Goal: Task Accomplishment & Management: Manage account settings

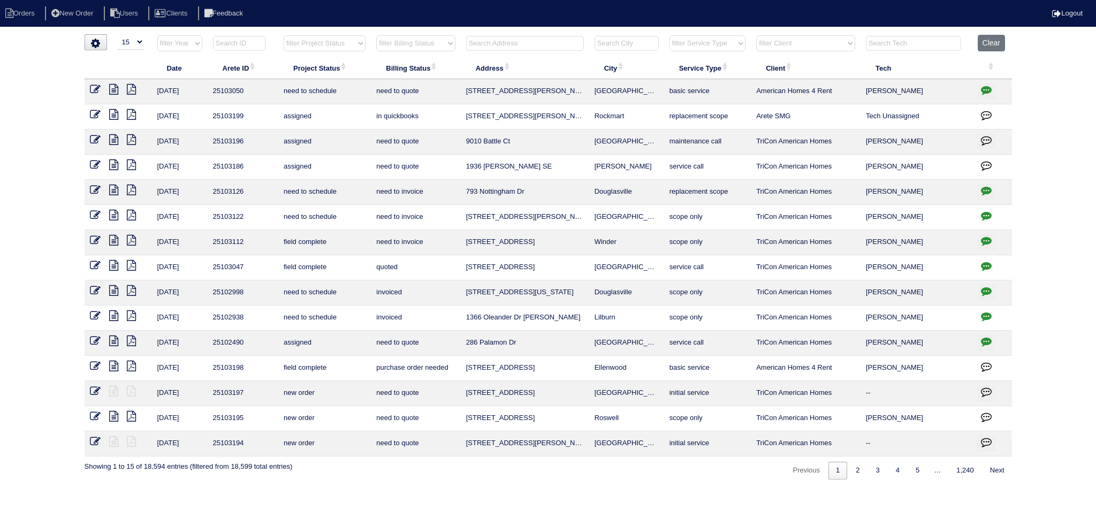
select select "15"
drag, startPoint x: 303, startPoint y: 50, endPoint x: 312, endPoint y: 55, distance: 10.1
click at [312, 55] on th "filter Project Status -- Any Project Status -- new order assigned in progress f…" at bounding box center [324, 46] width 93 height 22
click at [284, 35] on select "filter Project Status -- Any Project Status -- new order assigned in progress f…" at bounding box center [325, 43] width 82 height 16
select select "assigned"
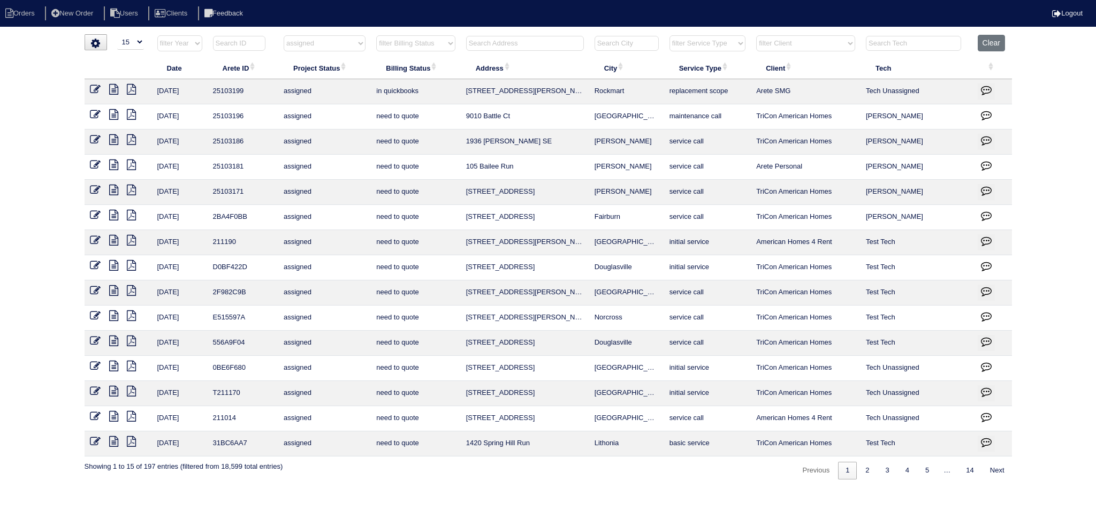
click at [114, 92] on icon at bounding box center [113, 89] width 9 height 11
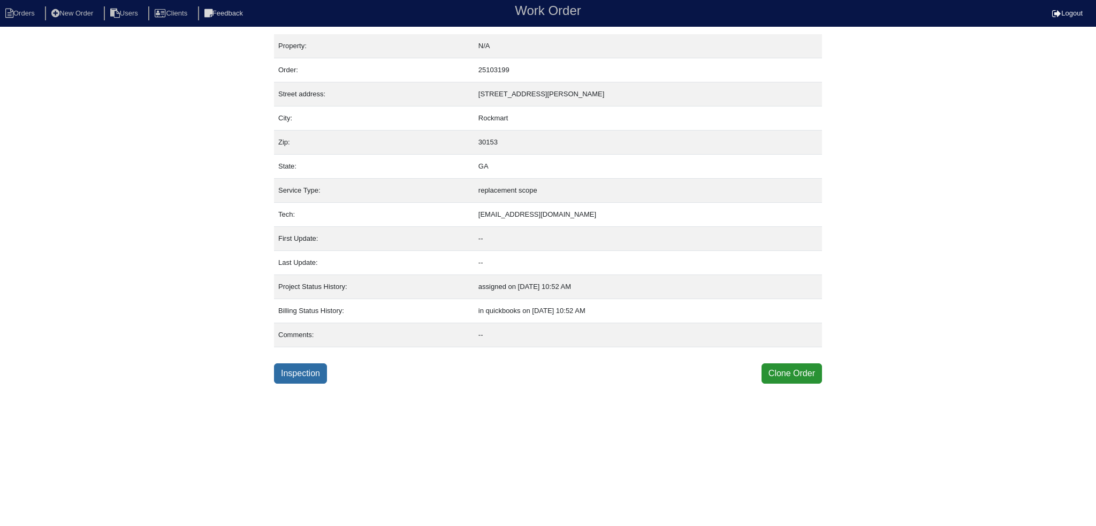
click at [310, 364] on link "Inspection" at bounding box center [300, 374] width 53 height 20
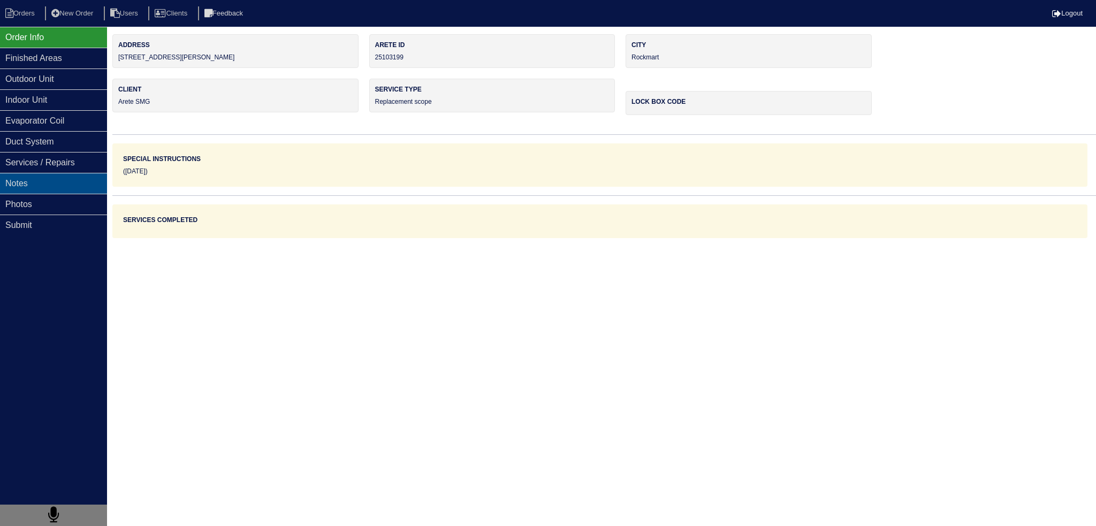
click at [101, 175] on div "Notes" at bounding box center [53, 183] width 107 height 21
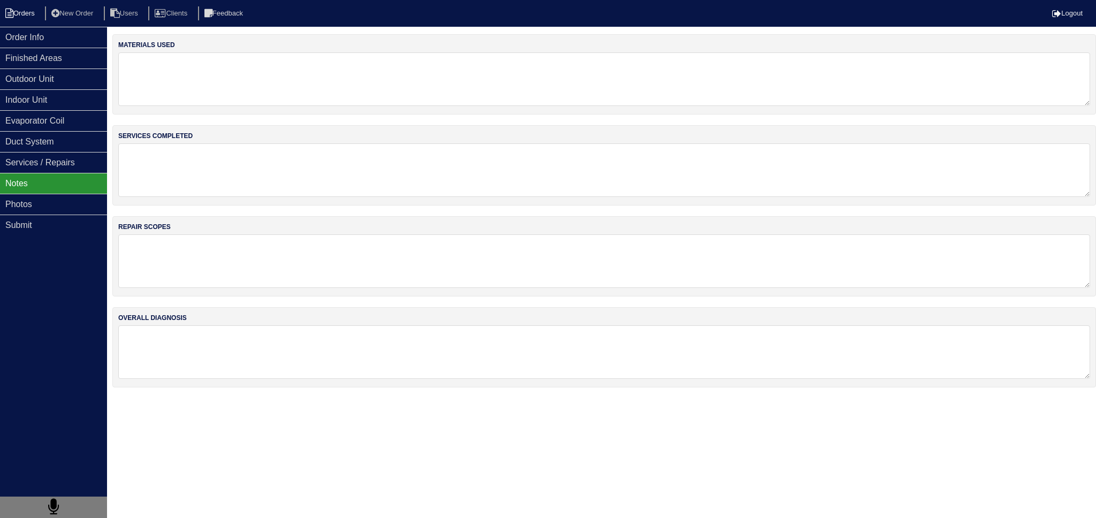
click at [32, 11] on li "Orders" at bounding box center [21, 13] width 43 height 14
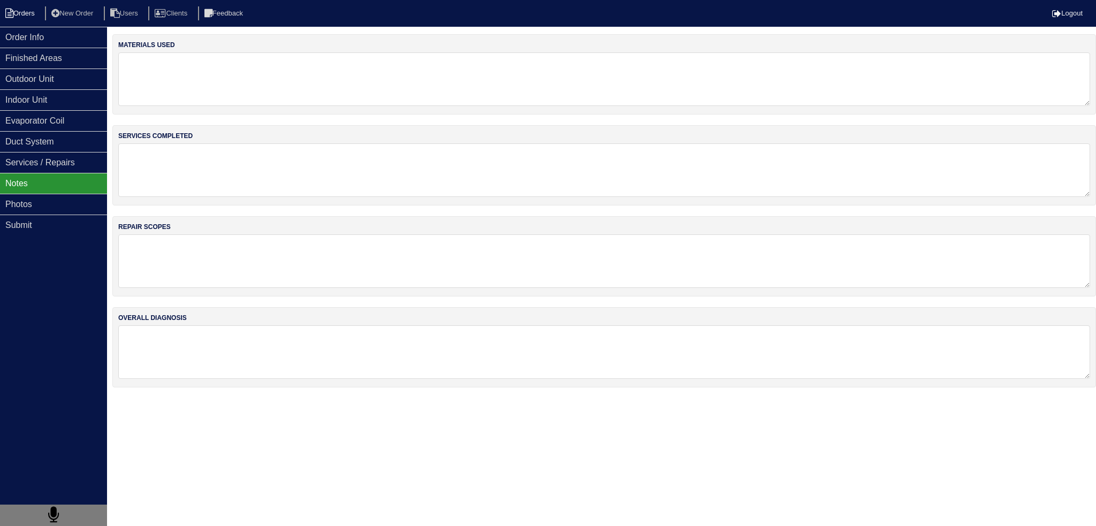
select select "15"
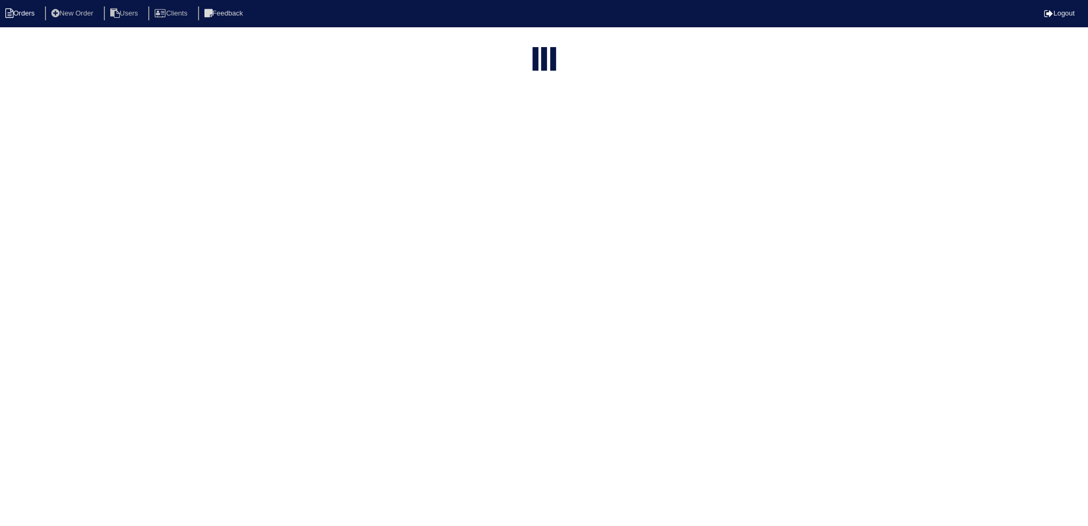
select select "assigned"
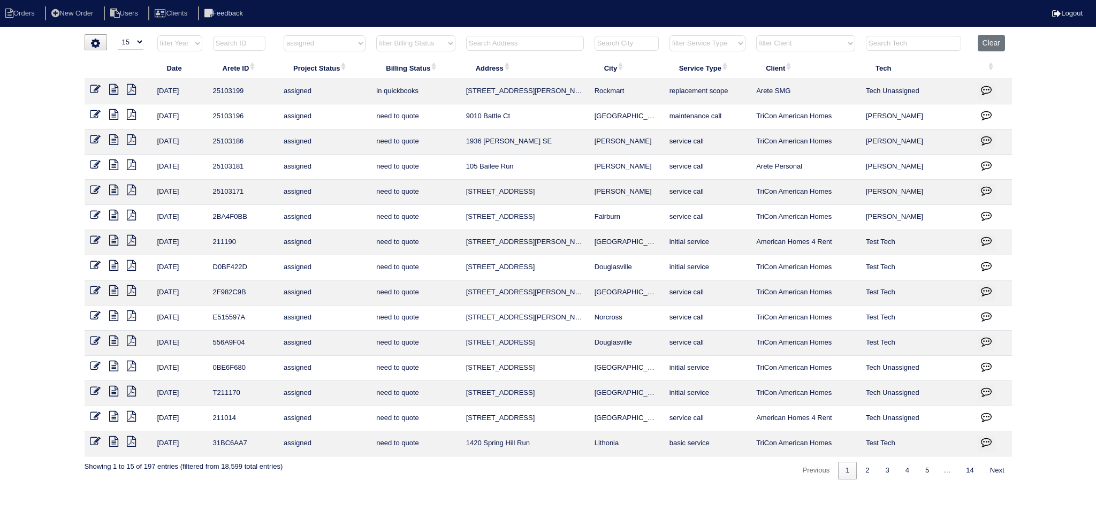
click at [114, 111] on icon at bounding box center [113, 114] width 9 height 11
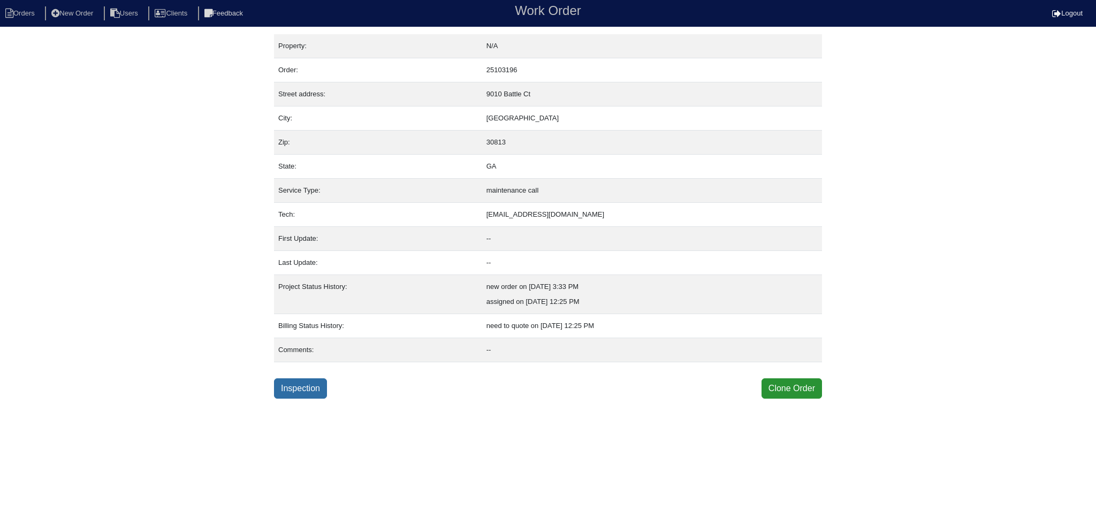
click at [296, 383] on link "Inspection" at bounding box center [300, 389] width 53 height 20
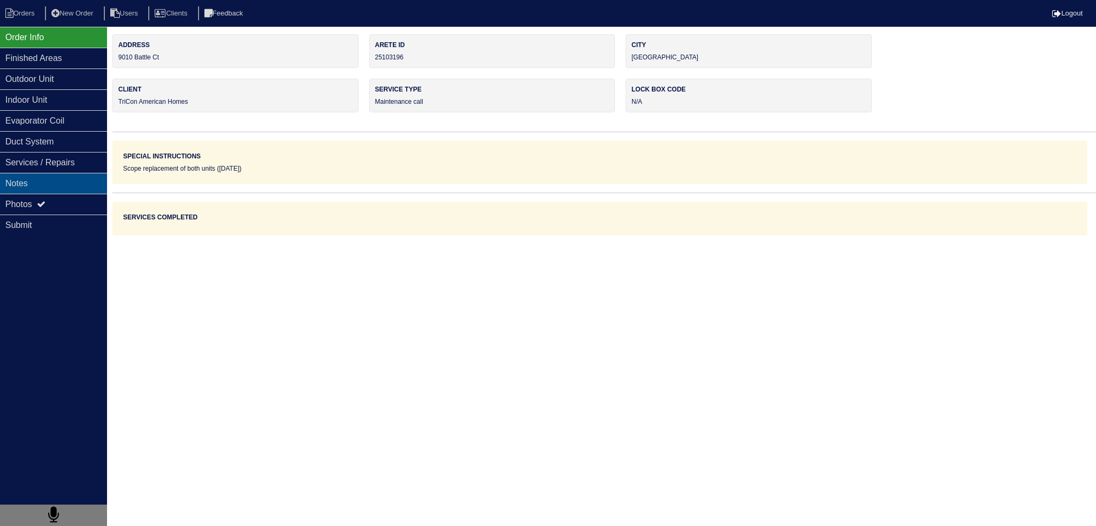
click at [67, 187] on div "Notes" at bounding box center [53, 183] width 107 height 21
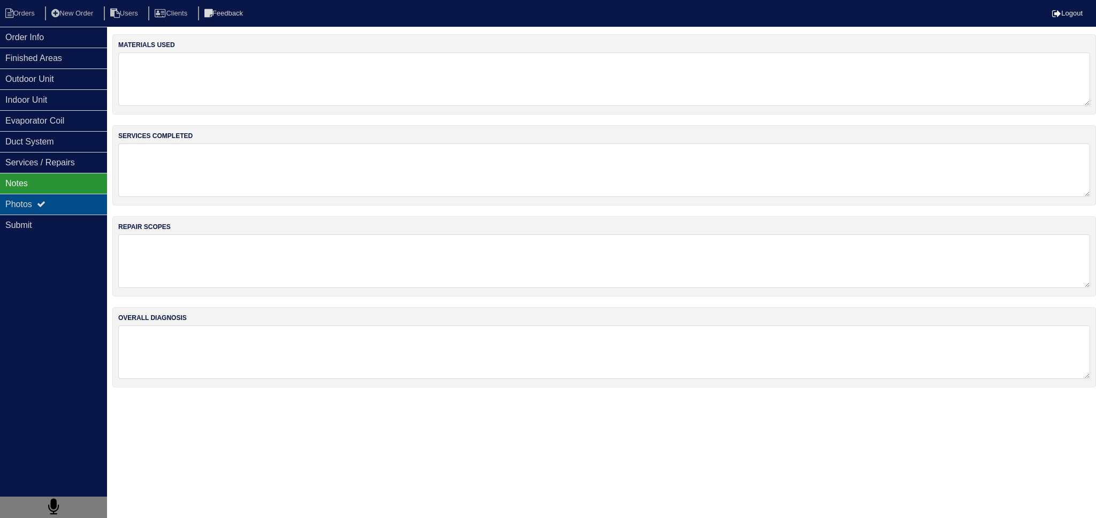
click at [66, 196] on div "Photos" at bounding box center [53, 204] width 107 height 21
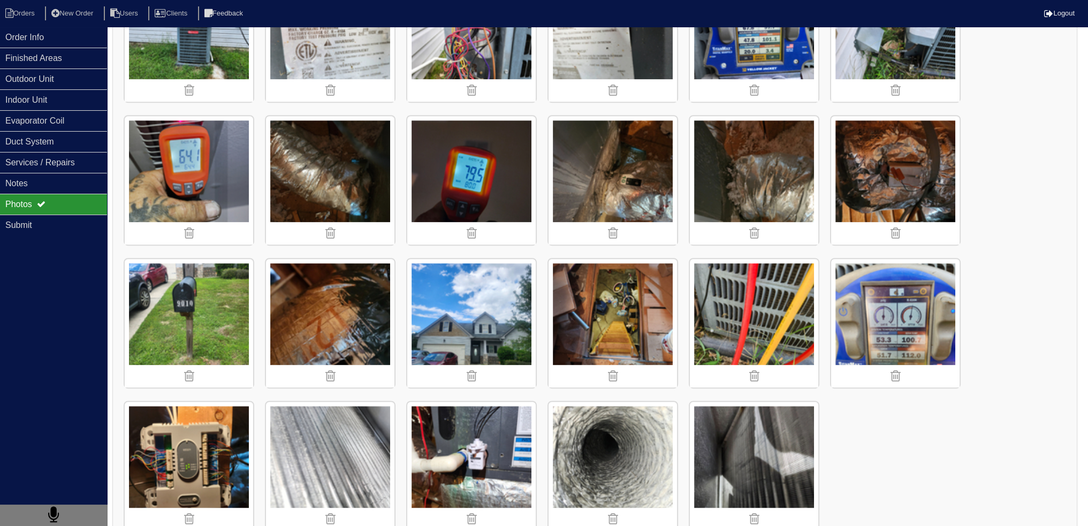
scroll to position [677, 0]
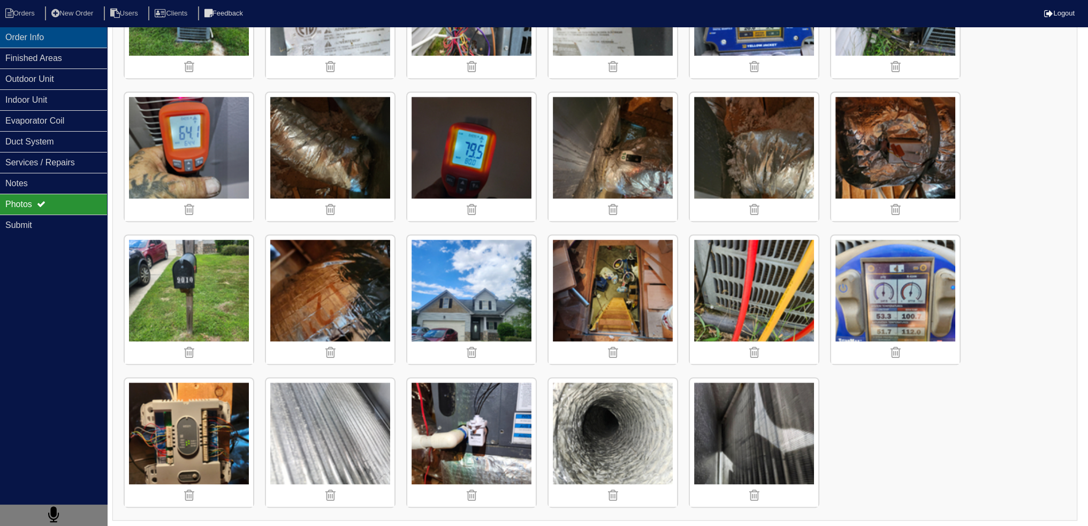
click at [49, 42] on div "Order Info" at bounding box center [53, 37] width 107 height 21
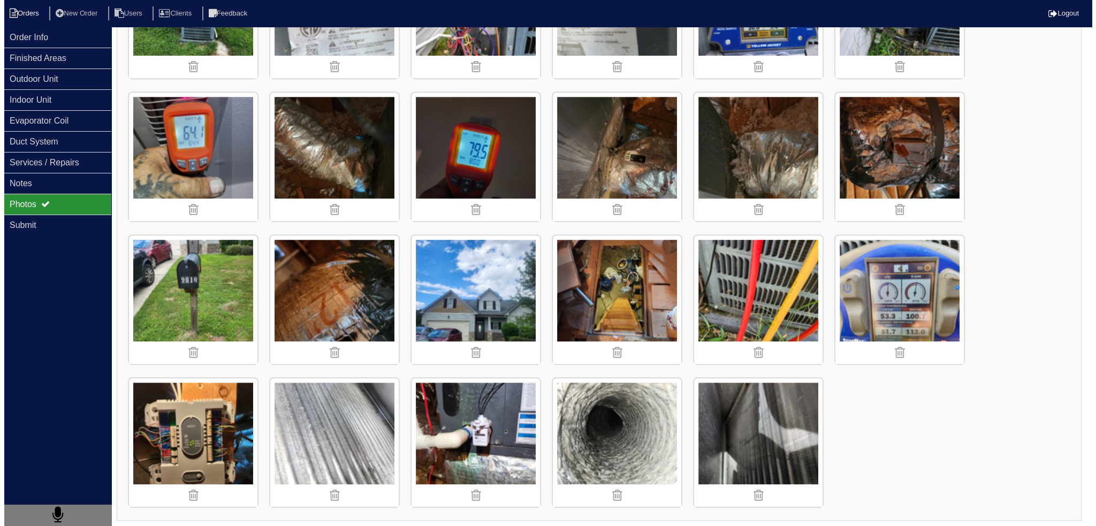
scroll to position [0, 0]
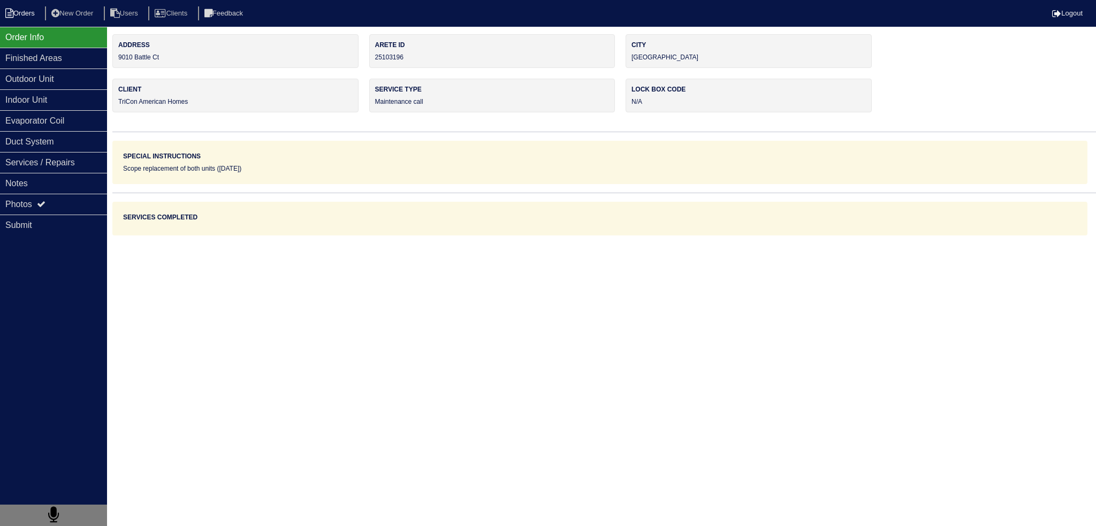
click at [32, 13] on li "Orders" at bounding box center [21, 13] width 43 height 14
select select "15"
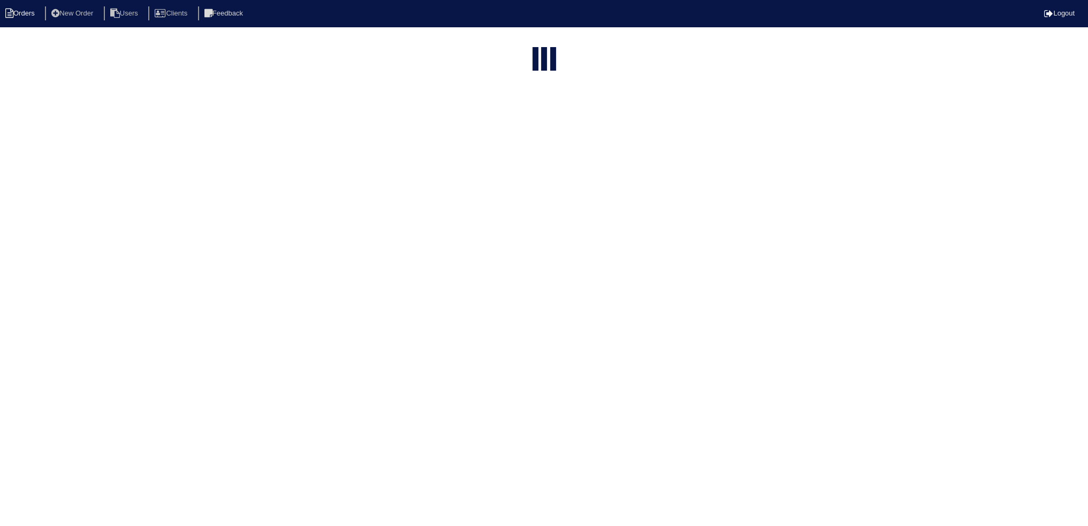
select select "assigned"
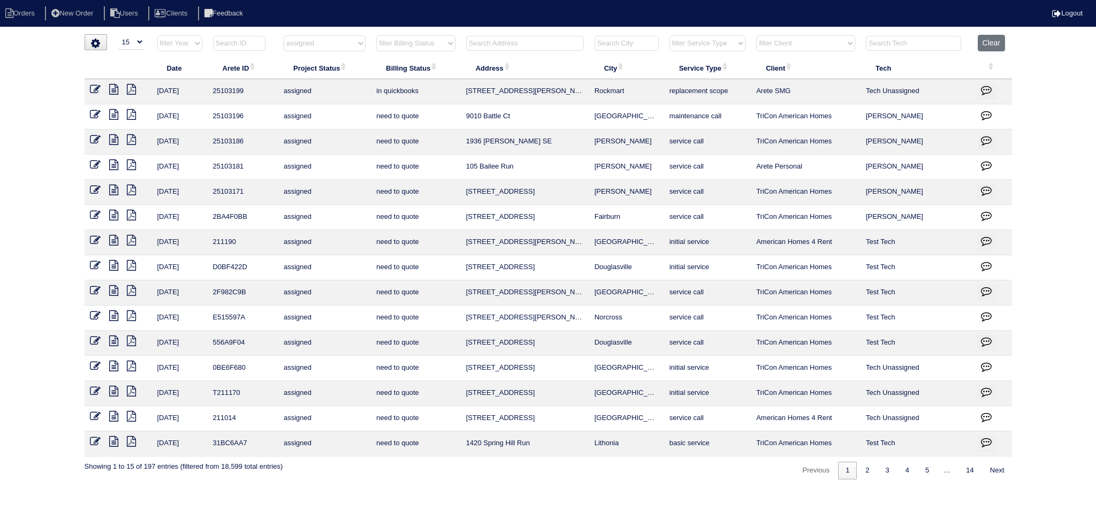
click at [113, 139] on icon at bounding box center [113, 139] width 9 height 11
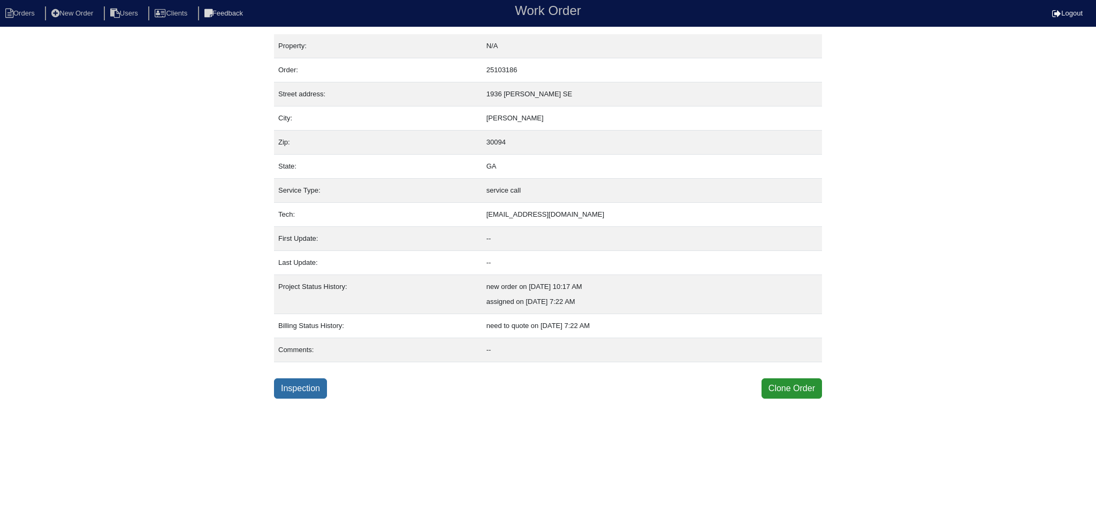
click at [292, 381] on link "Inspection" at bounding box center [300, 389] width 53 height 20
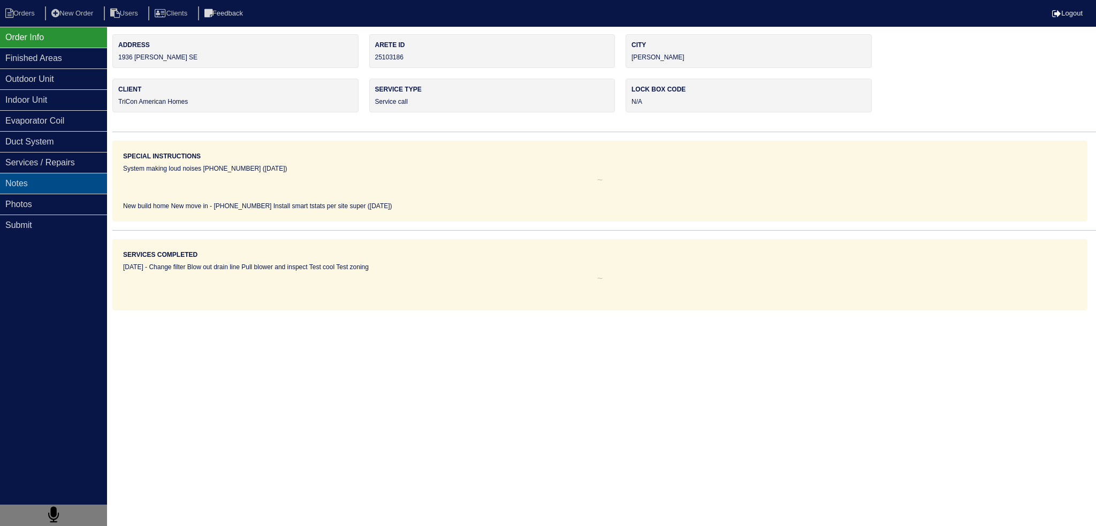
click at [33, 175] on div "Notes" at bounding box center [53, 183] width 107 height 21
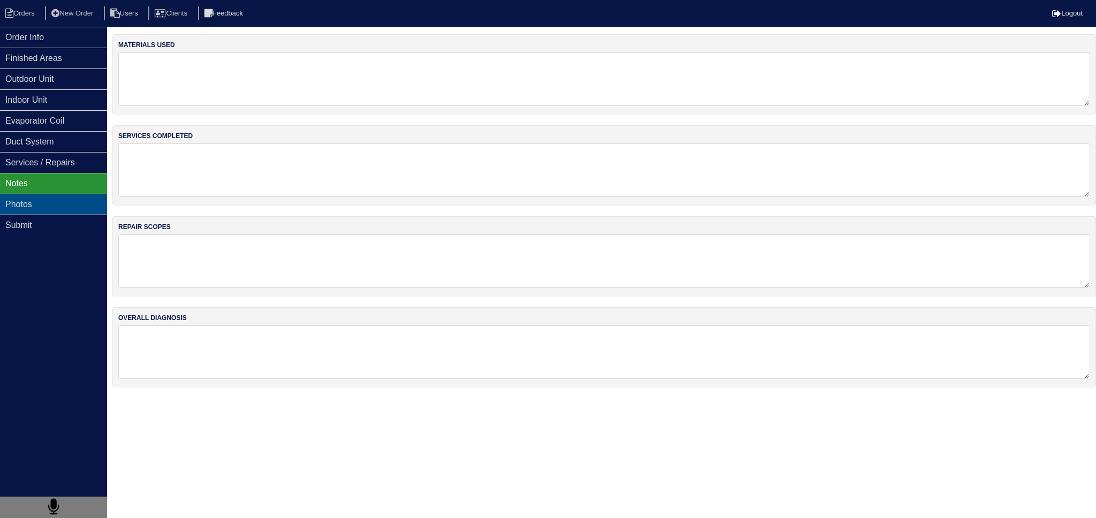
click at [47, 194] on div "Photos" at bounding box center [53, 204] width 107 height 21
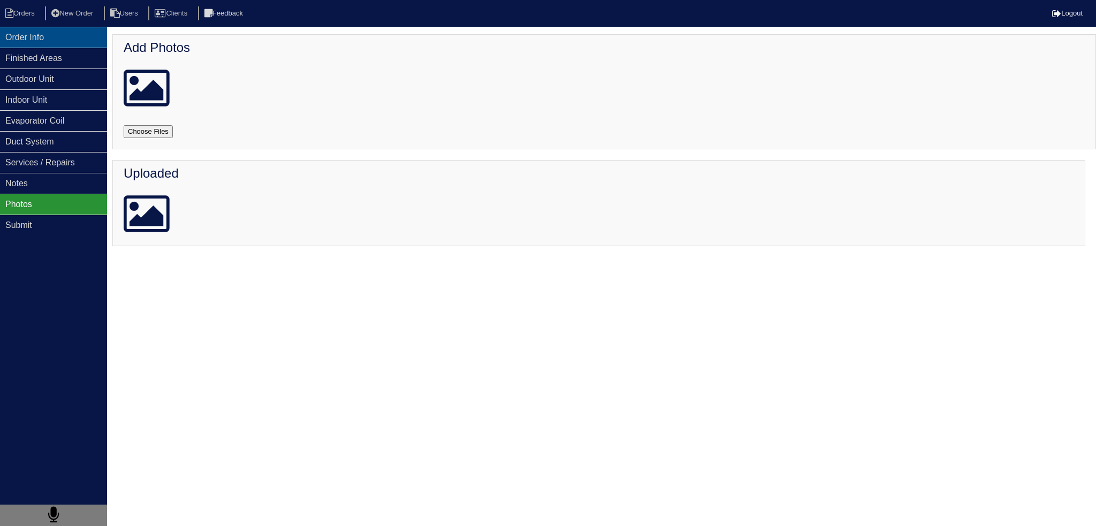
click at [63, 44] on div "Order Info" at bounding box center [53, 37] width 107 height 21
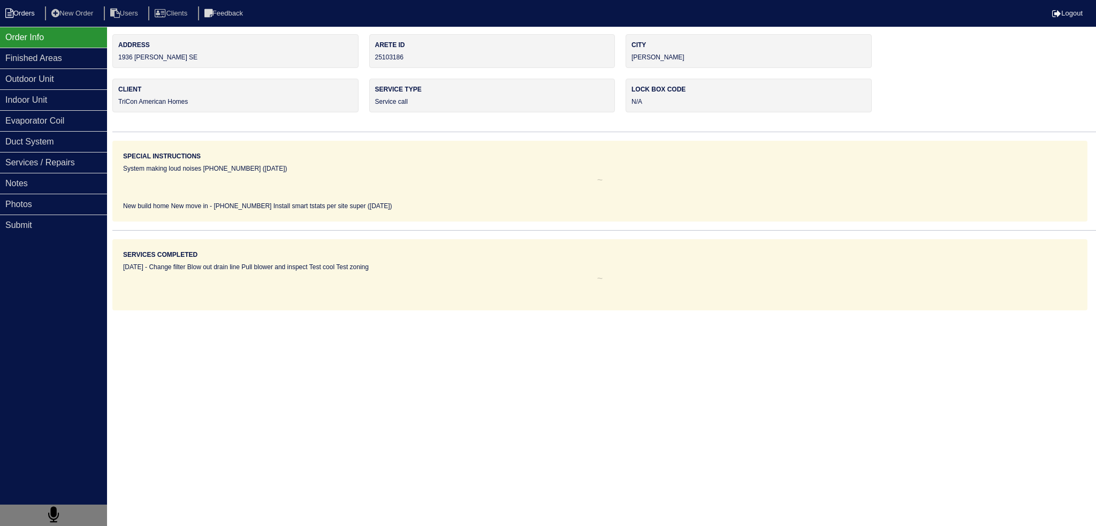
click at [21, 14] on li "Orders" at bounding box center [21, 13] width 43 height 14
select select "15"
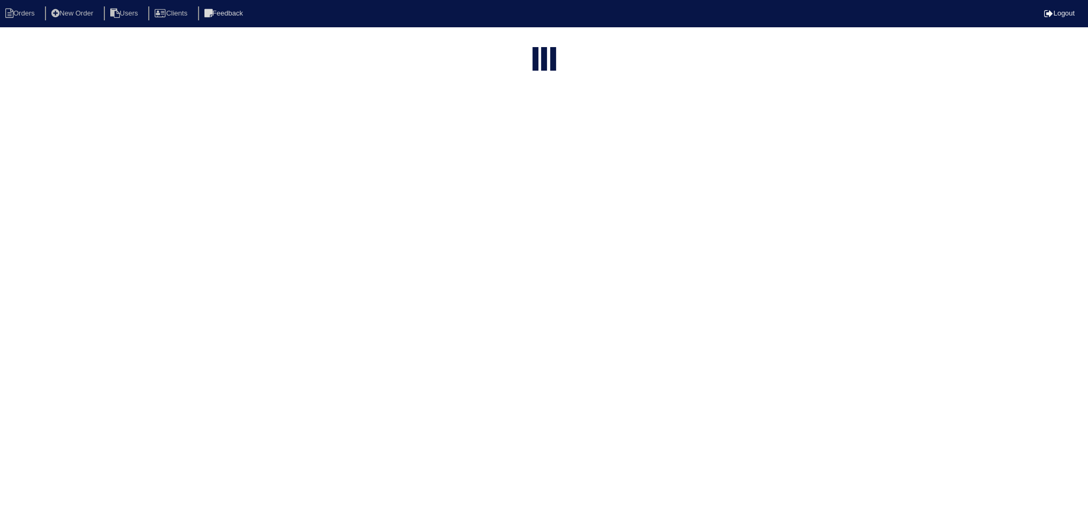
select select "assigned"
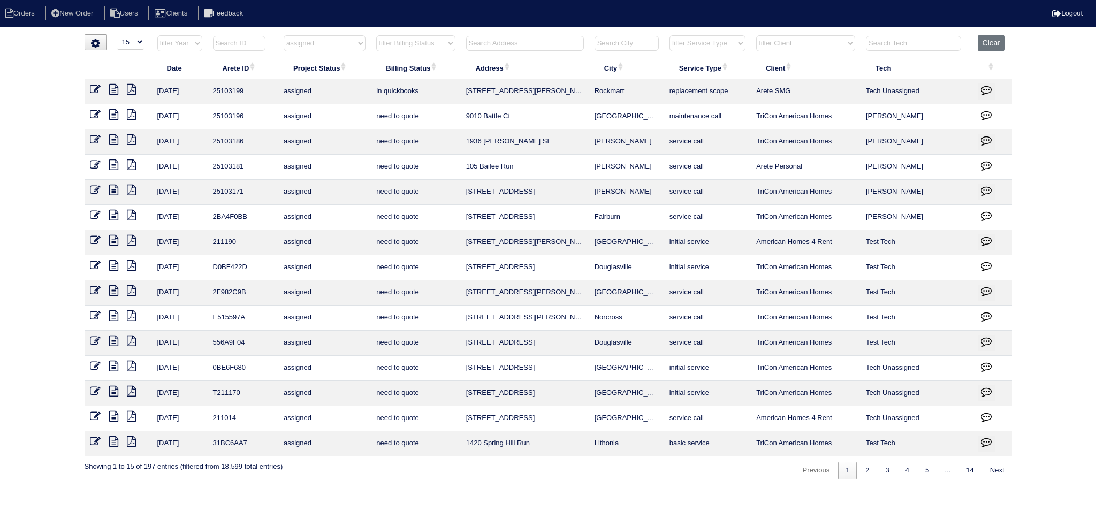
click at [114, 187] on icon at bounding box center [113, 190] width 9 height 11
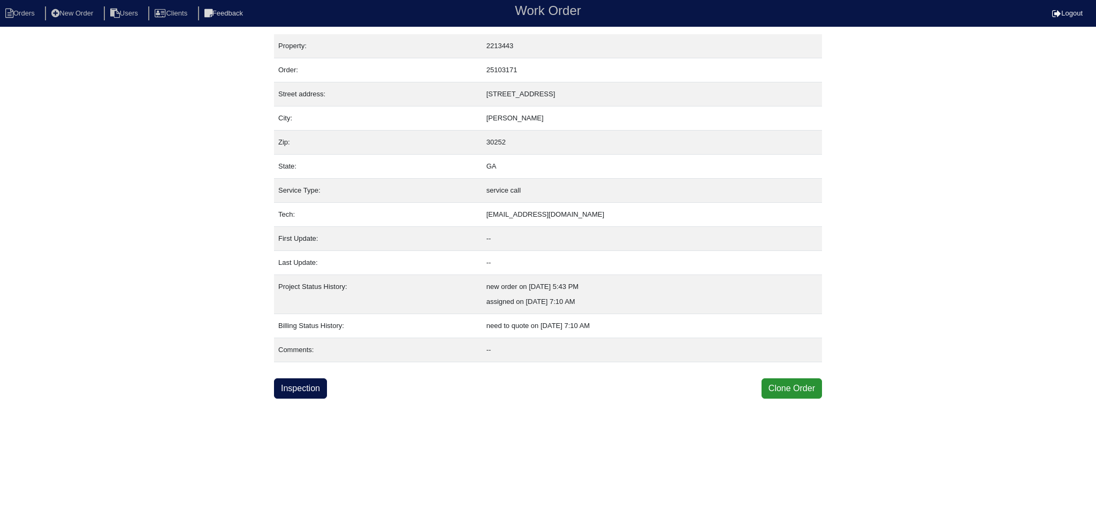
click at [313, 399] on html "Orders New Order Users Clients Feedback Work Order Logout Work Order Orders New…" at bounding box center [548, 199] width 1096 height 399
click at [306, 379] on link "Inspection" at bounding box center [300, 389] width 53 height 20
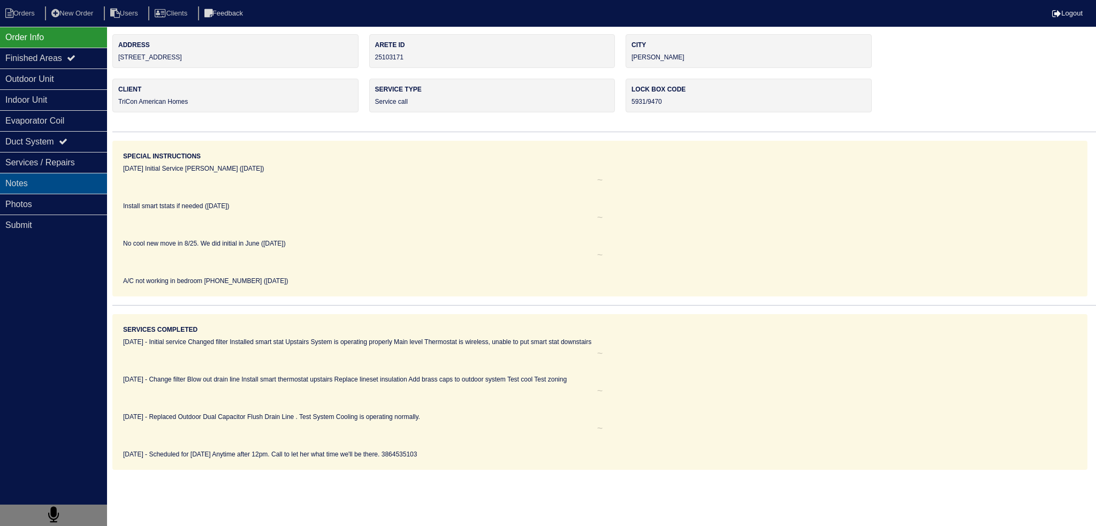
click at [89, 186] on div "Notes" at bounding box center [53, 183] width 107 height 21
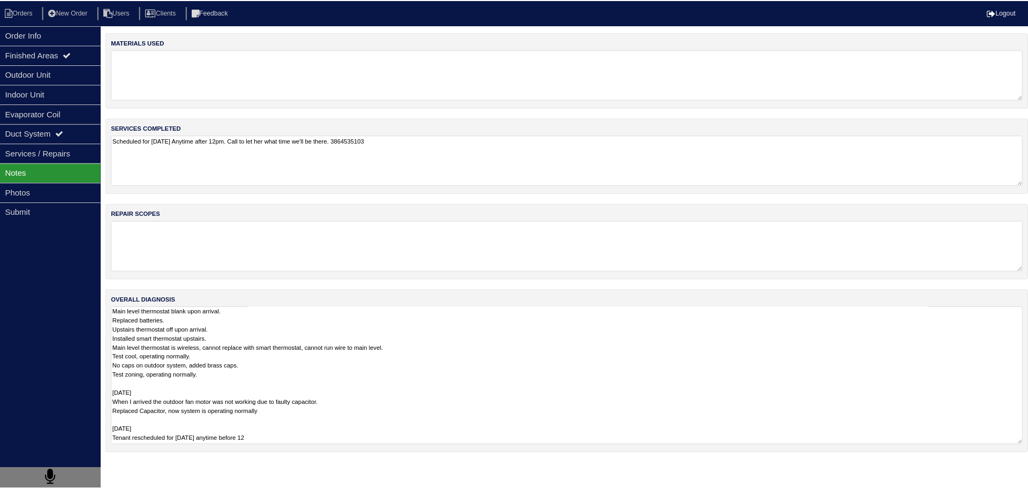
scroll to position [1, 0]
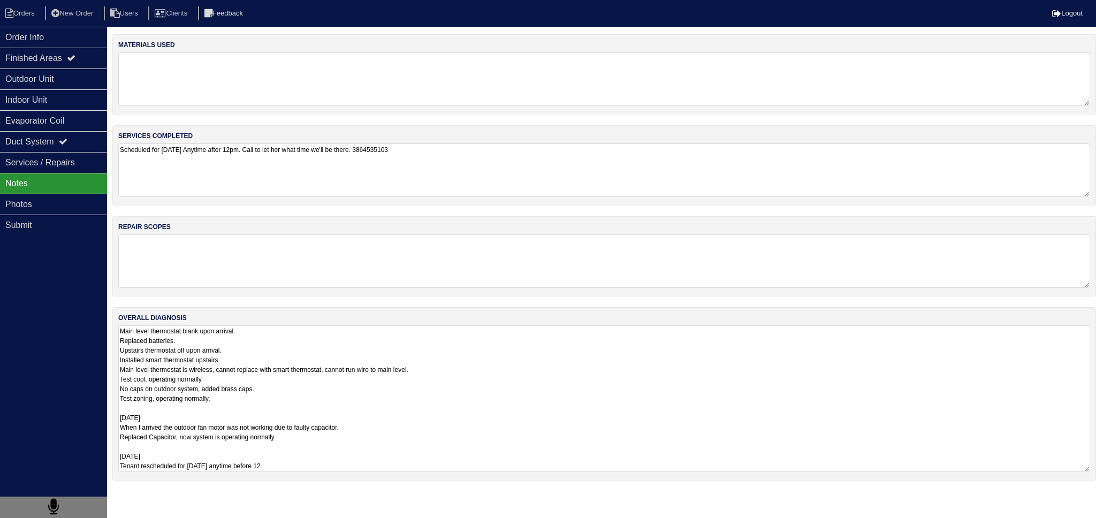
click at [193, 358] on textarea "Main level thermostat blank upon arrival. Replaced batteries. Upstairs thermost…" at bounding box center [604, 399] width 972 height 147
click at [77, 35] on div "Order Info" at bounding box center [53, 37] width 107 height 21
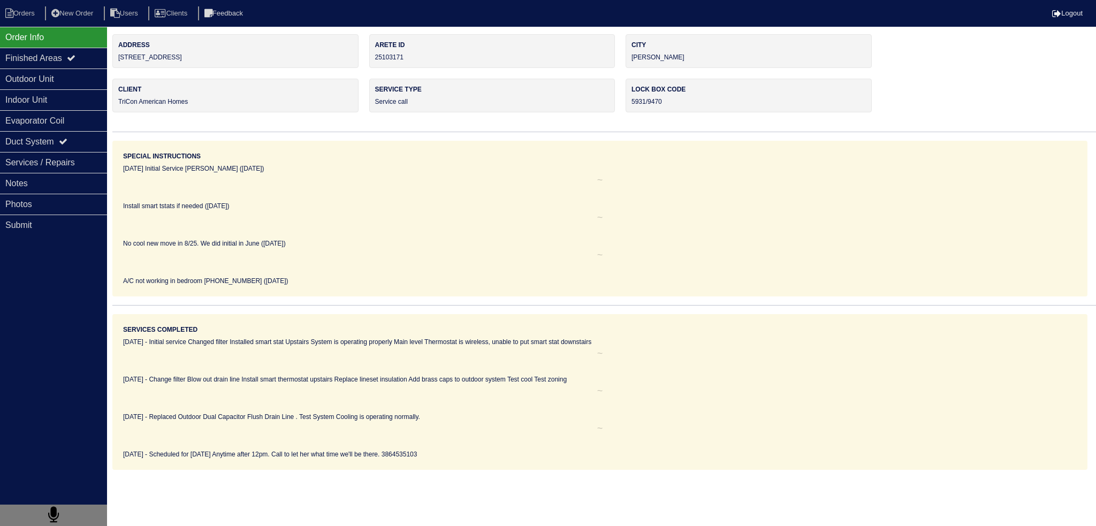
click at [31, 4] on nav "Orders New Order Users Clients Feedback Logout" at bounding box center [548, 13] width 1096 height 27
click at [33, 11] on li "Orders" at bounding box center [21, 13] width 43 height 14
select select "15"
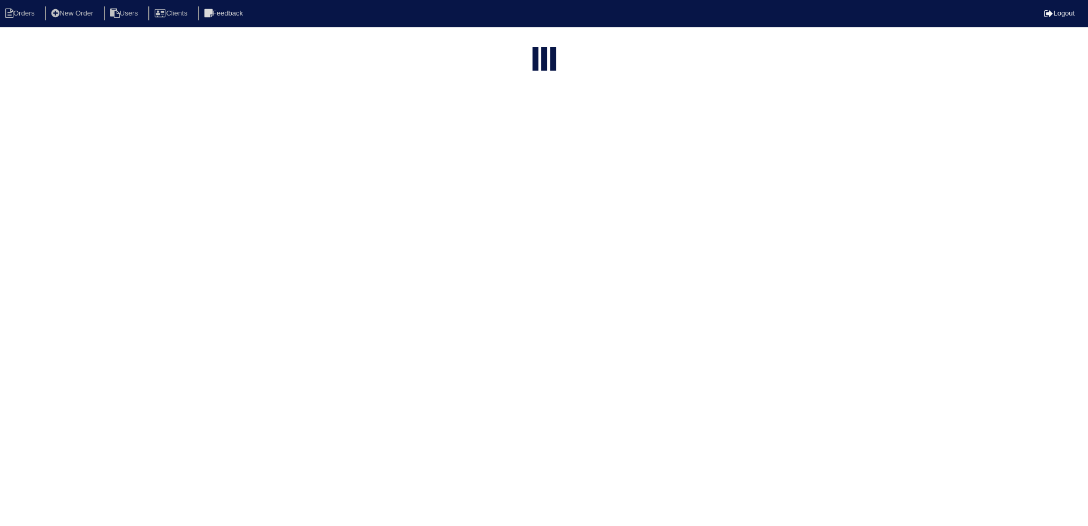
select select "assigned"
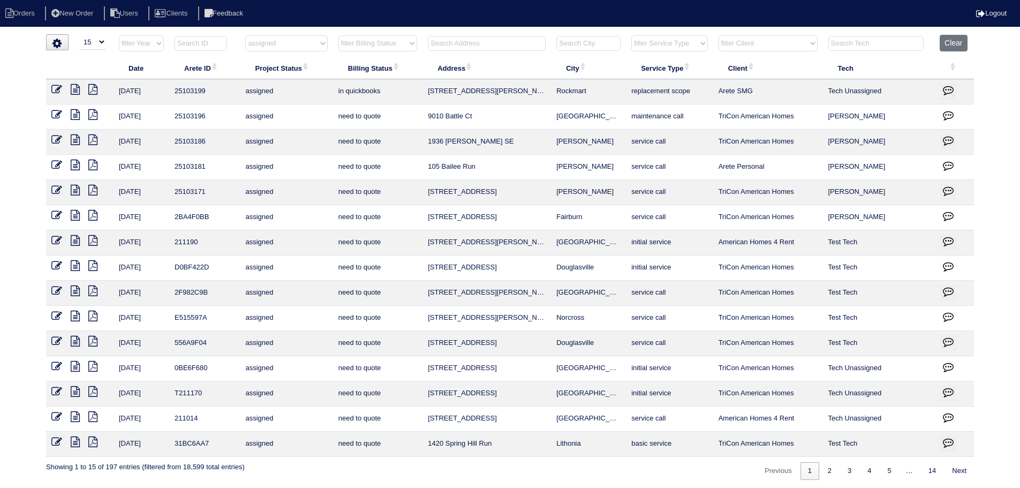
click at [300, 40] on select "filter Project Status -- Any Project Status -- new order assigned in progress f…" at bounding box center [286, 43] width 82 height 16
select select
click at [245, 35] on select "filter Project Status -- Any Project Status -- new order assigned in progress f…" at bounding box center [286, 43] width 82 height 16
click at [531, 40] on input "text" at bounding box center [487, 43] width 118 height 15
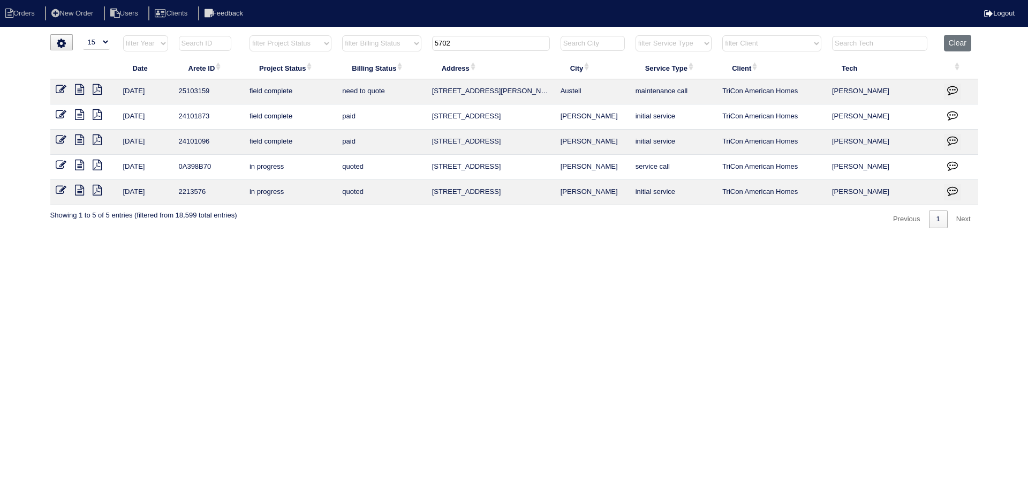
type input "5702"
click at [84, 90] on icon at bounding box center [79, 89] width 9 height 11
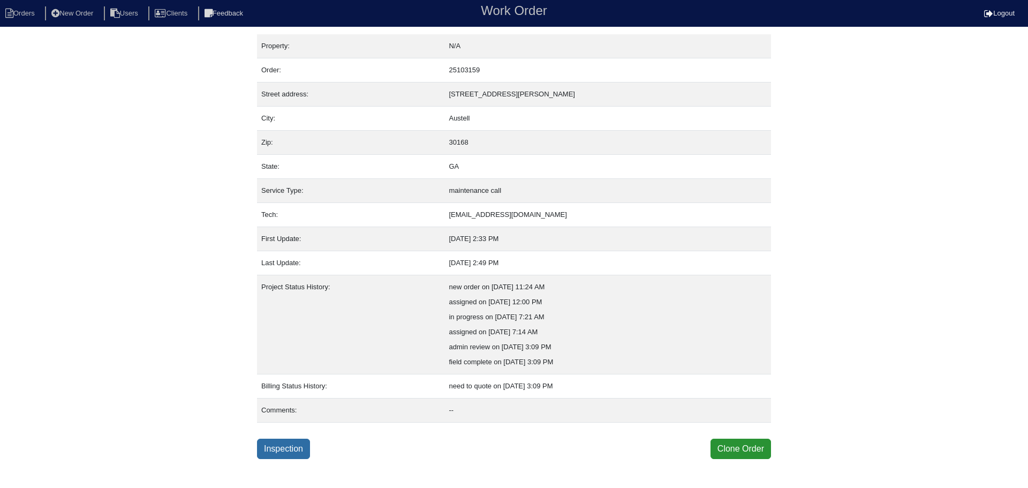
click at [283, 453] on link "Inspection" at bounding box center [283, 448] width 53 height 20
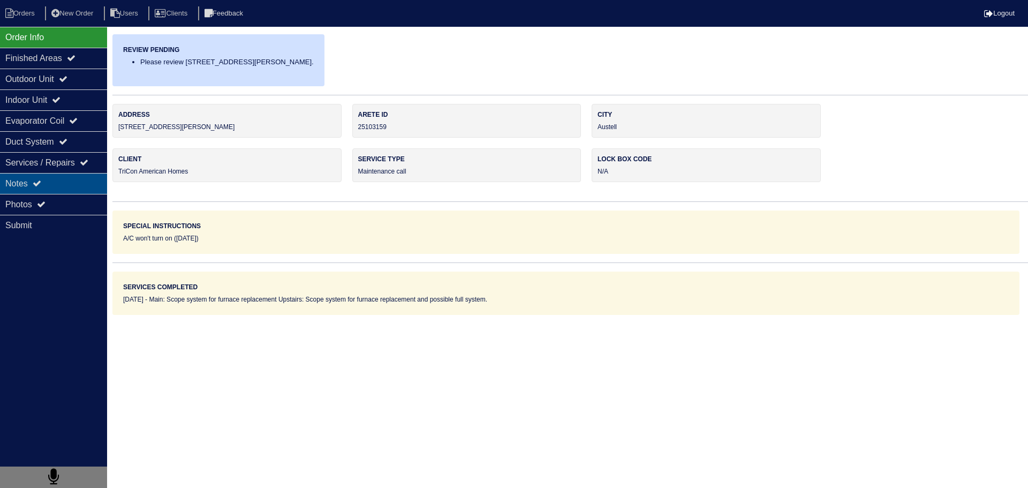
click at [58, 187] on div "Notes" at bounding box center [53, 183] width 107 height 21
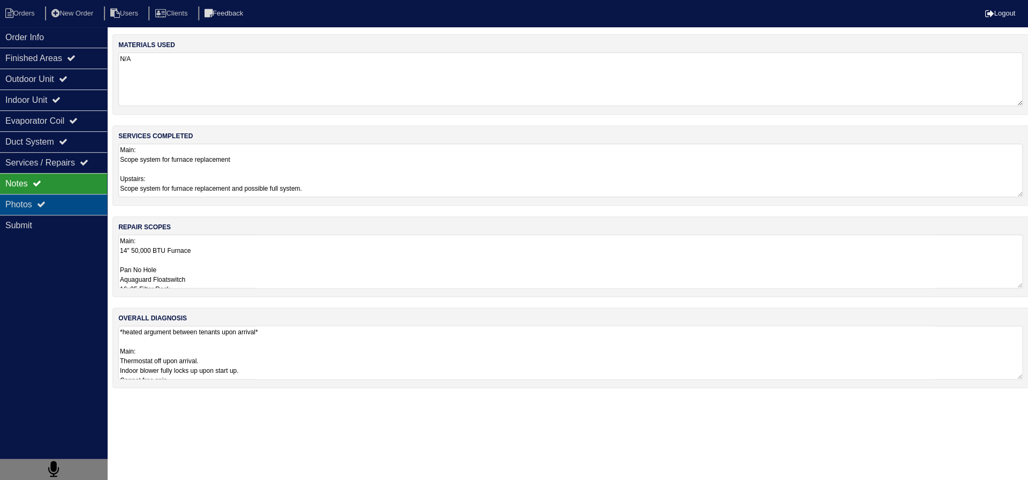
click at [33, 211] on div "Photos" at bounding box center [53, 204] width 107 height 21
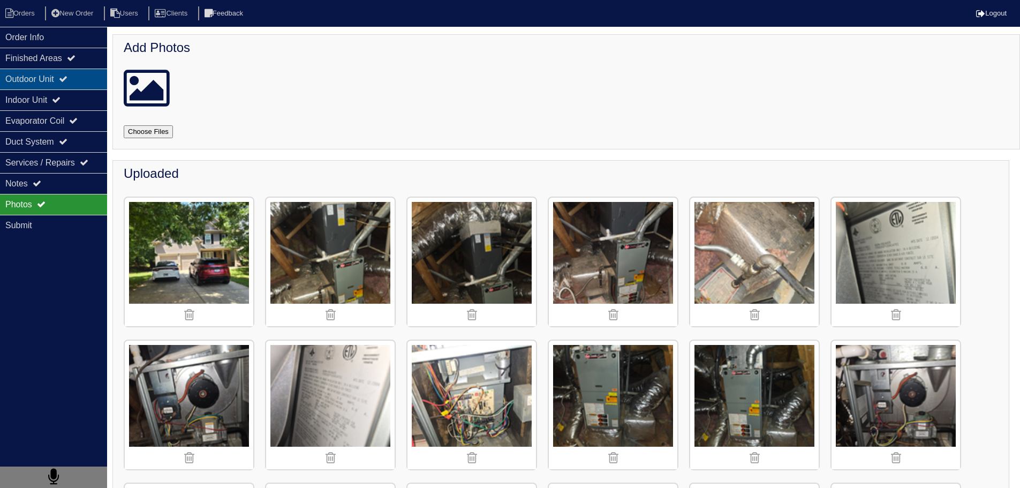
click at [47, 79] on div "Outdoor Unit" at bounding box center [53, 79] width 107 height 21
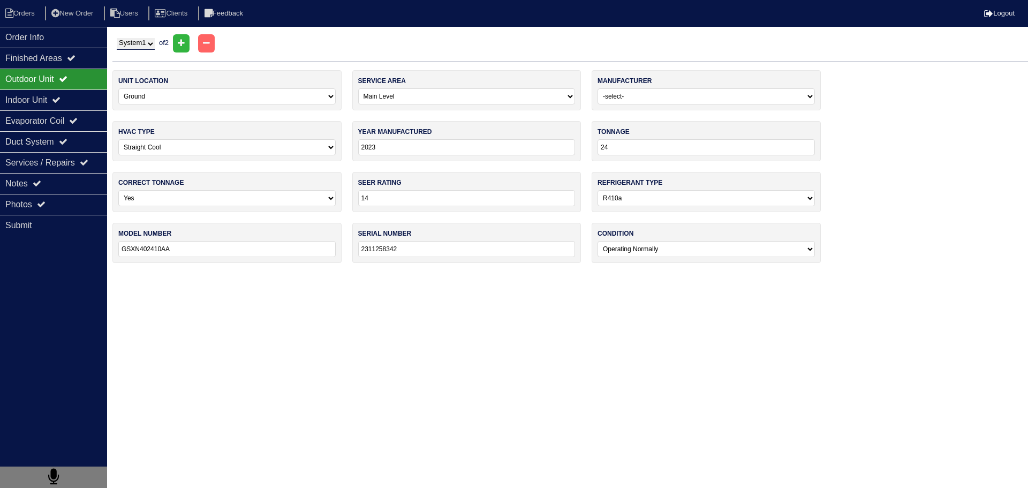
click at [139, 42] on select "System 1 System 2" at bounding box center [136, 44] width 38 height 12
select select "2"
click at [117, 38] on select "System 1 System 2" at bounding box center [136, 44] width 38 height 12
select select "1"
select select "Aire-Flo"
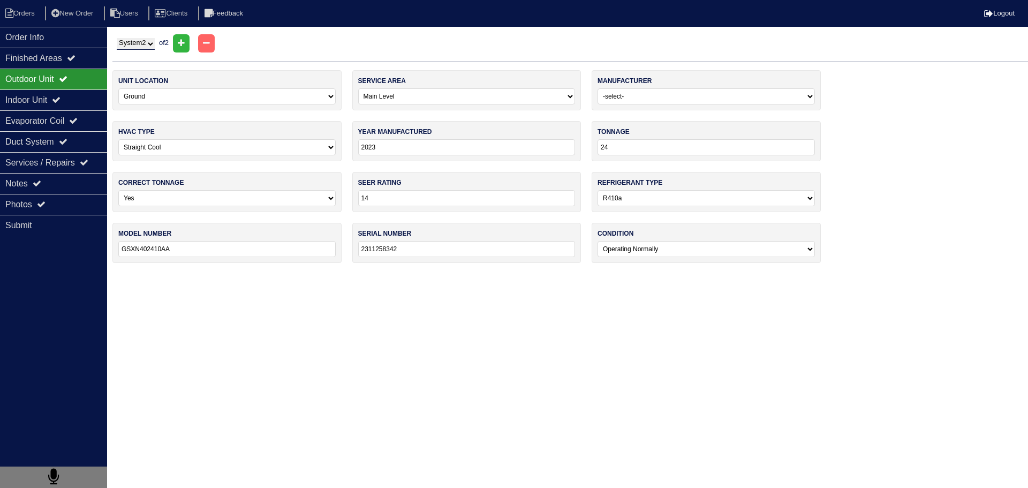
type input "2018"
type input "4AC14LS24P-13A"
type input "1918A52844"
select select "1"
select select "ADP"
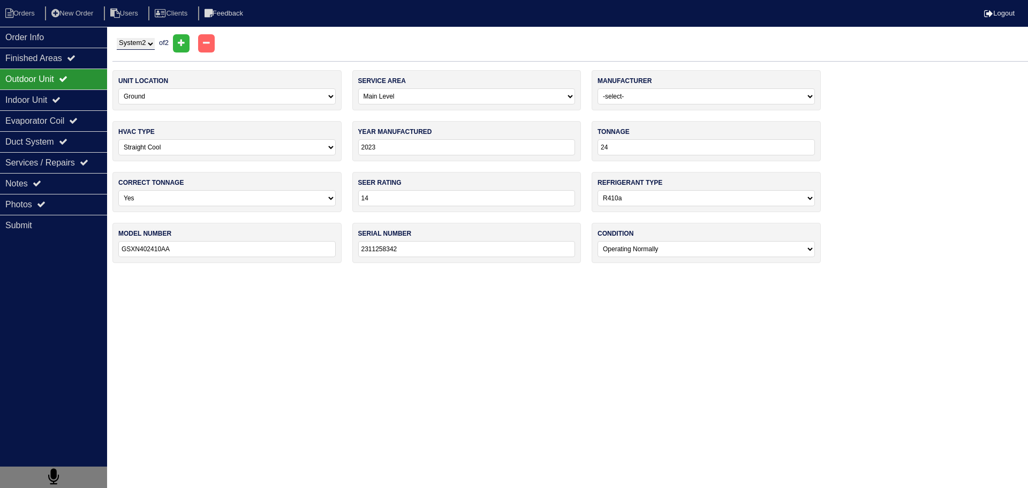
type input "2018"
type input "36"
select select "2"
type input "HG8J936D175B1805AP"
type input "7118C36826"
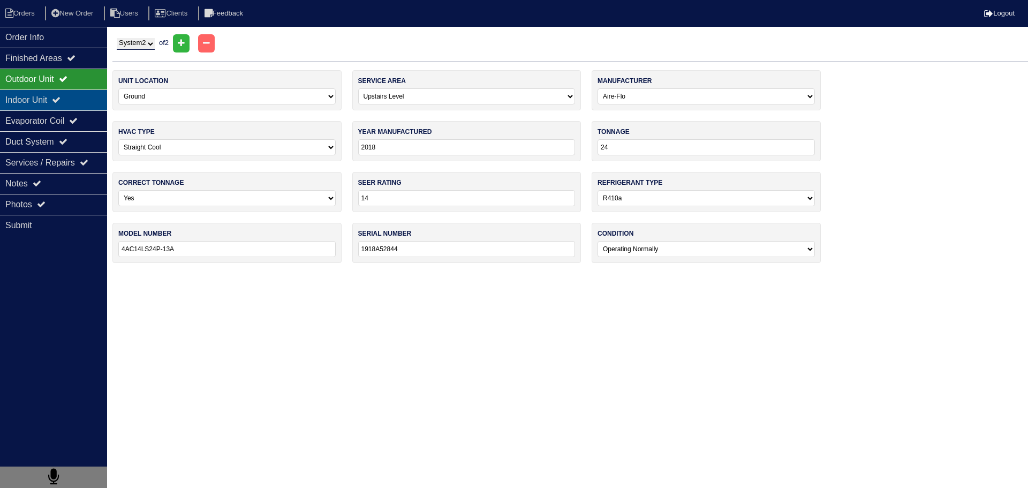
click at [47, 99] on div "Indoor Unit" at bounding box center [53, 99] width 107 height 21
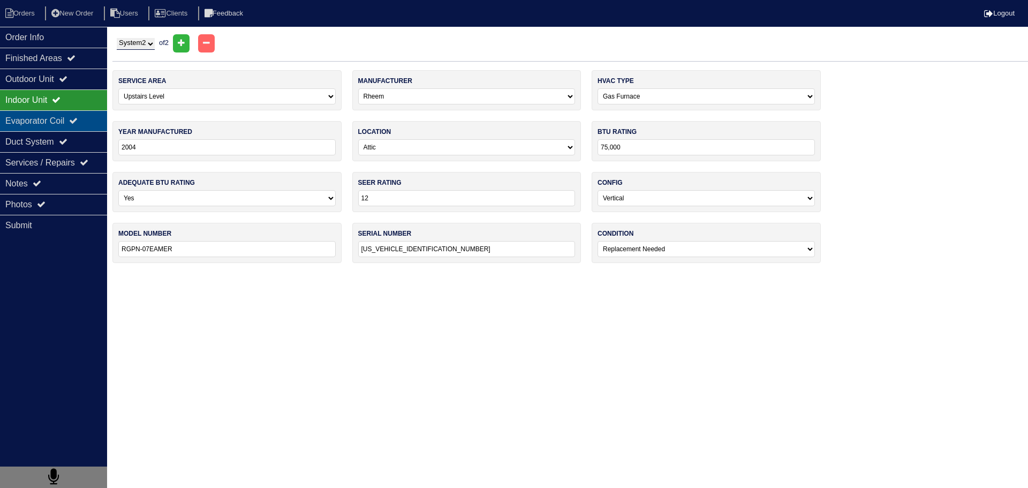
click at [53, 126] on div "Evaporator Coil" at bounding box center [53, 120] width 107 height 21
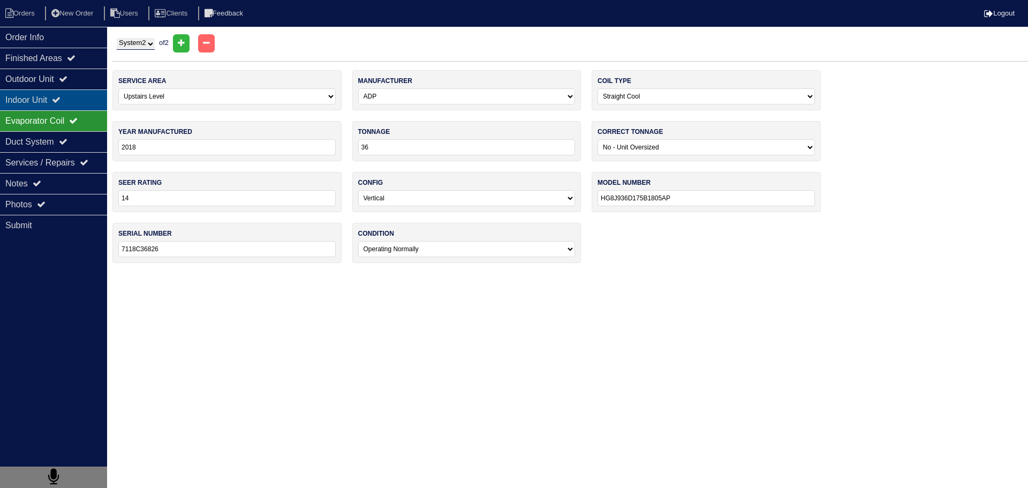
click at [60, 100] on icon at bounding box center [56, 99] width 9 height 9
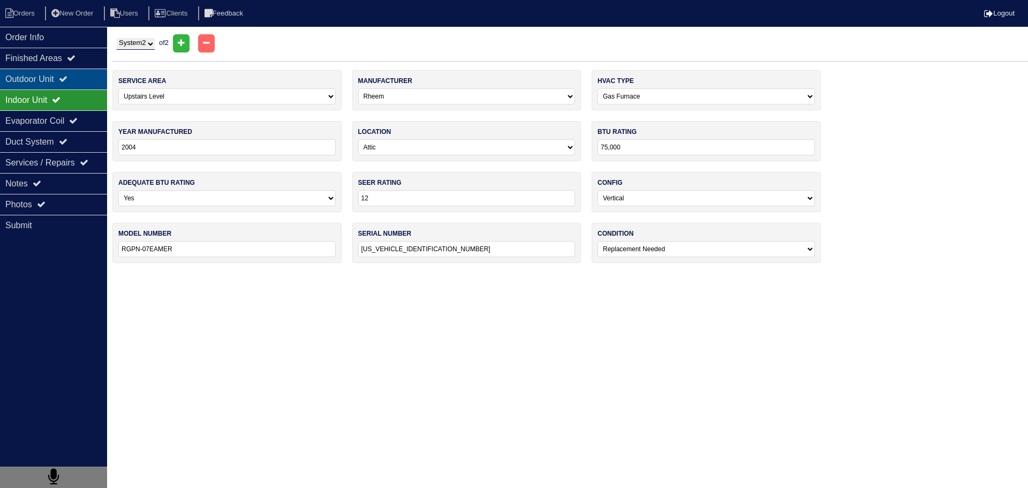
click at [67, 81] on icon at bounding box center [63, 78] width 9 height 9
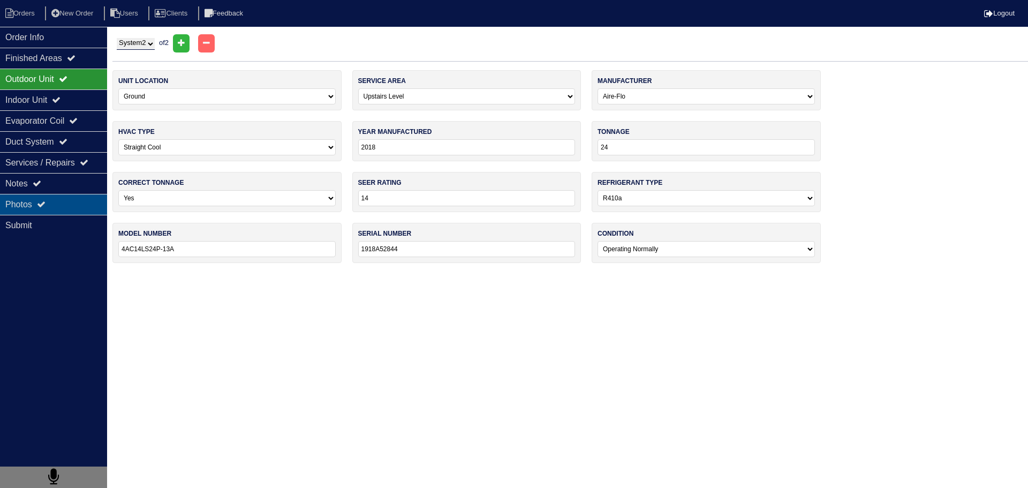
click at [62, 208] on div "Photos" at bounding box center [53, 204] width 107 height 21
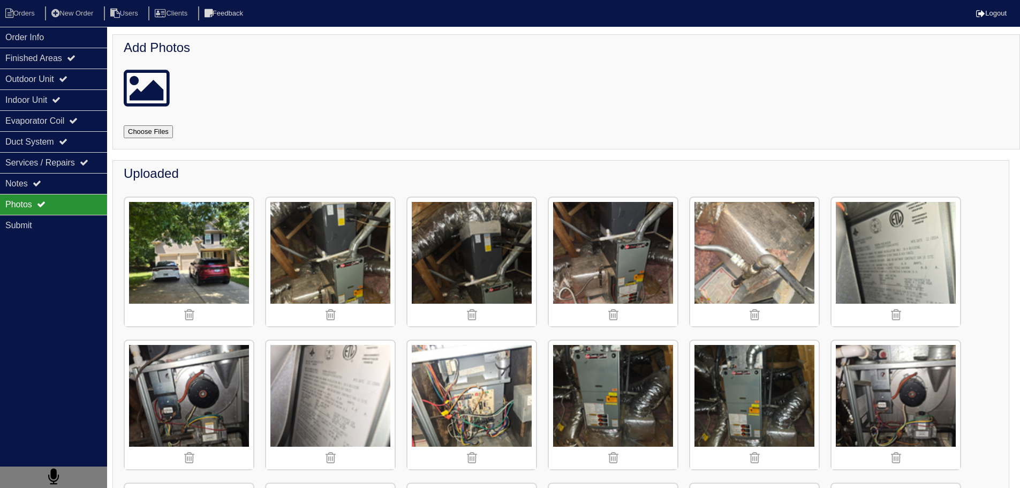
click at [64, 194] on div "Photos" at bounding box center [53, 204] width 107 height 21
click at [74, 185] on div "Notes" at bounding box center [53, 183] width 107 height 21
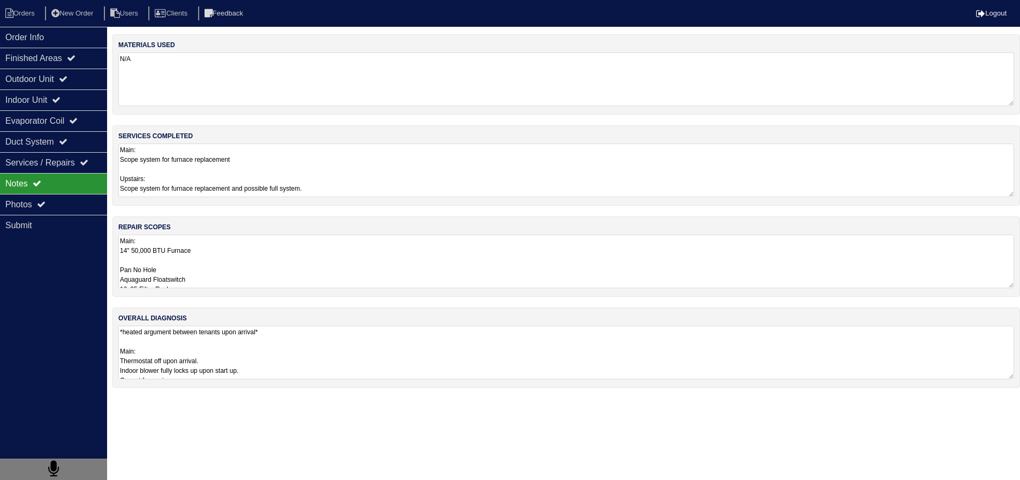
drag, startPoint x: 273, startPoint y: 351, endPoint x: 292, endPoint y: 355, distance: 19.2
click at [273, 351] on textarea "*heated argument between tenants upon arrival* Main: Thermostat off upon arriva…" at bounding box center [566, 353] width 896 height 54
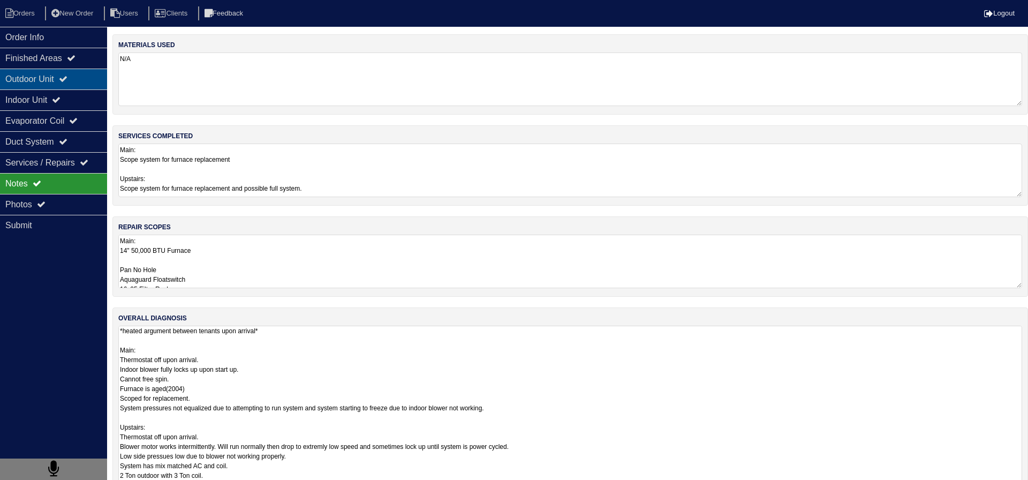
click at [78, 79] on div "Outdoor Unit" at bounding box center [53, 79] width 107 height 21
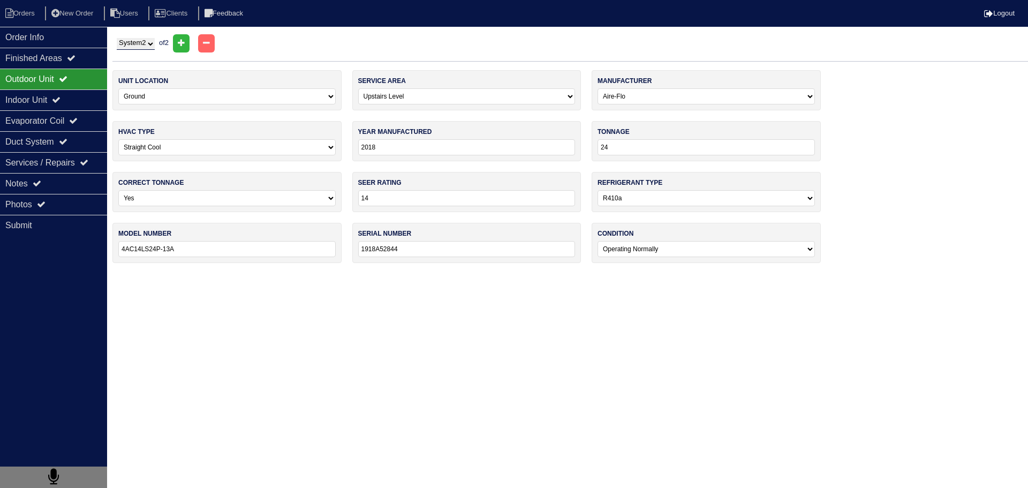
drag, startPoint x: 139, startPoint y: 40, endPoint x: 134, endPoint y: 78, distance: 37.8
click at [139, 42] on select "System 1 System 2" at bounding box center [136, 44] width 38 height 12
select select "1"
click at [117, 38] on select "System 1 System 2" at bounding box center [136, 44] width 38 height 12
select select "0"
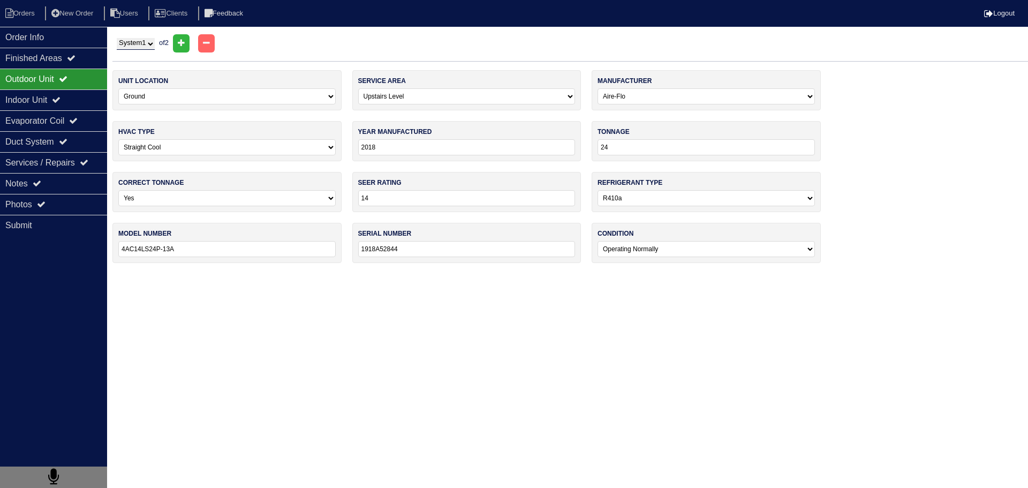
select select "[PERSON_NAME]"
type input "2023"
type input "GSXN402410AA"
type input "2311258342"
select select "0"
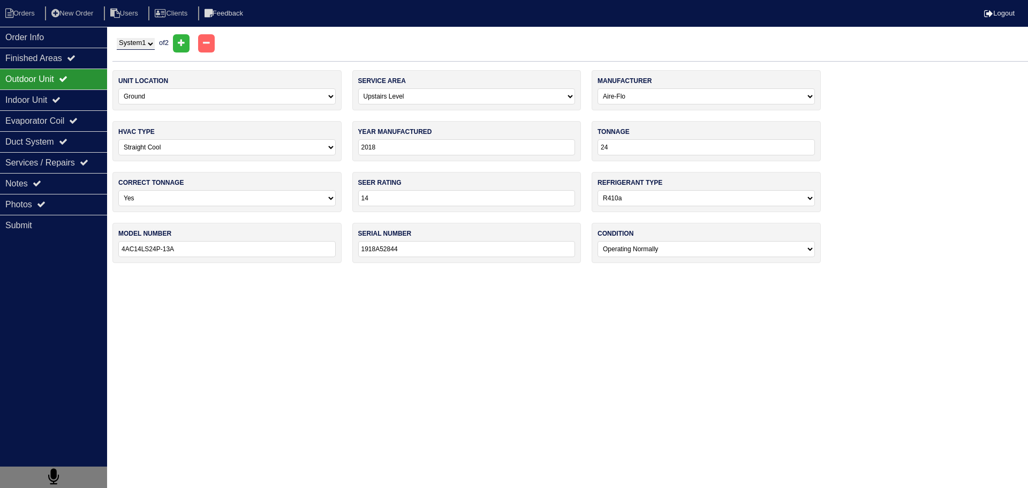
select select "[PERSON_NAME]"
type input "2024"
type input "24"
select select "0"
type input "CAPTA2422A4B4"
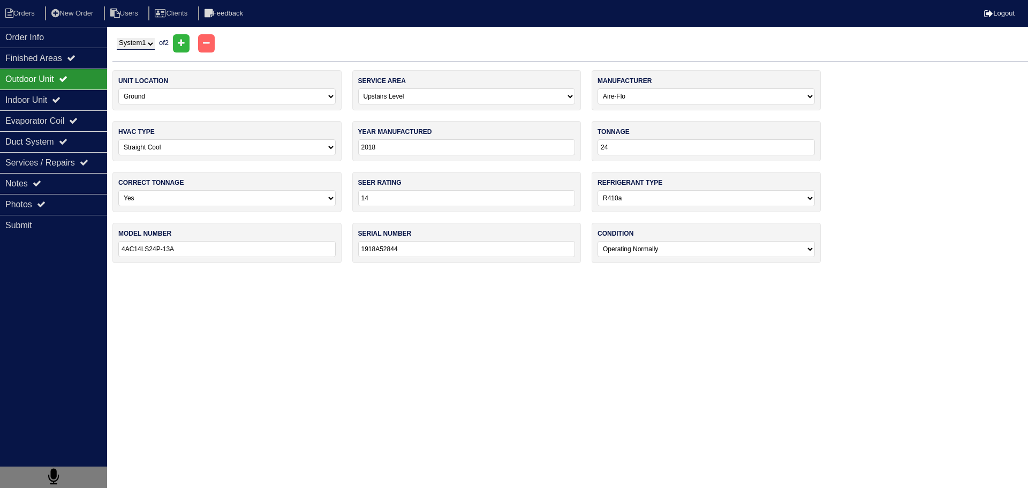
type input "2404159135"
drag, startPoint x: 144, startPoint y: 56, endPoint x: 152, endPoint y: 41, distance: 17.2
click at [146, 58] on div "System 1 System 2 of 2" at bounding box center [569, 47] width 915 height 27
drag, startPoint x: 152, startPoint y: 41, endPoint x: 152, endPoint y: 56, distance: 15.5
click at [152, 56] on div "System 1 System 2 of 2" at bounding box center [569, 47] width 915 height 27
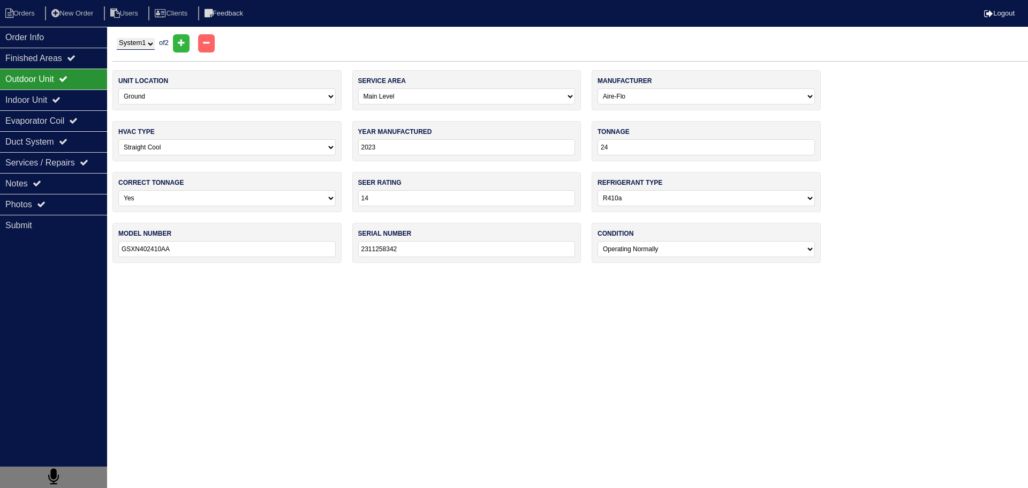
select select "2"
click at [117, 38] on select "System 1 System 2" at bounding box center [136, 44] width 38 height 12
select select "1"
select select "Aire-Flo"
type input "2018"
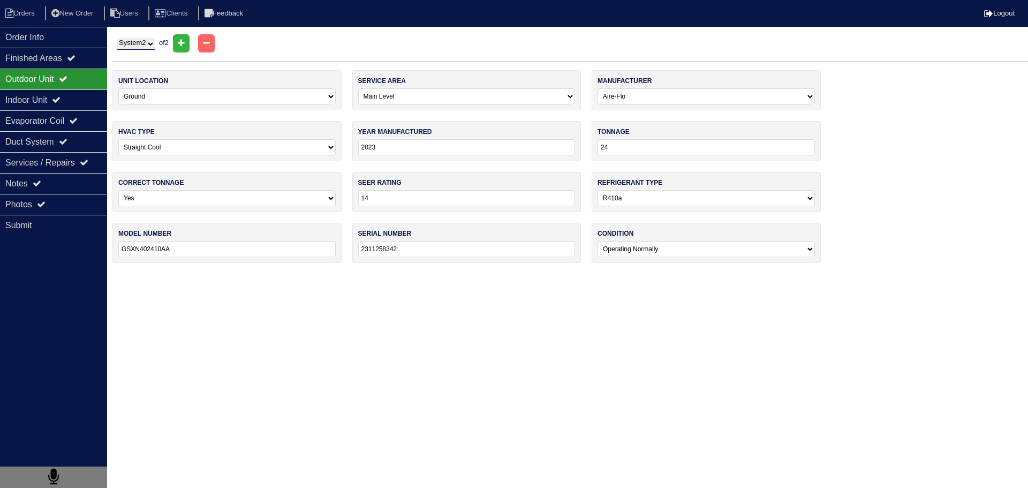
type input "4AC14LS24P-13A"
type input "1918A52844"
select select "1"
select select "ADP"
type input "2018"
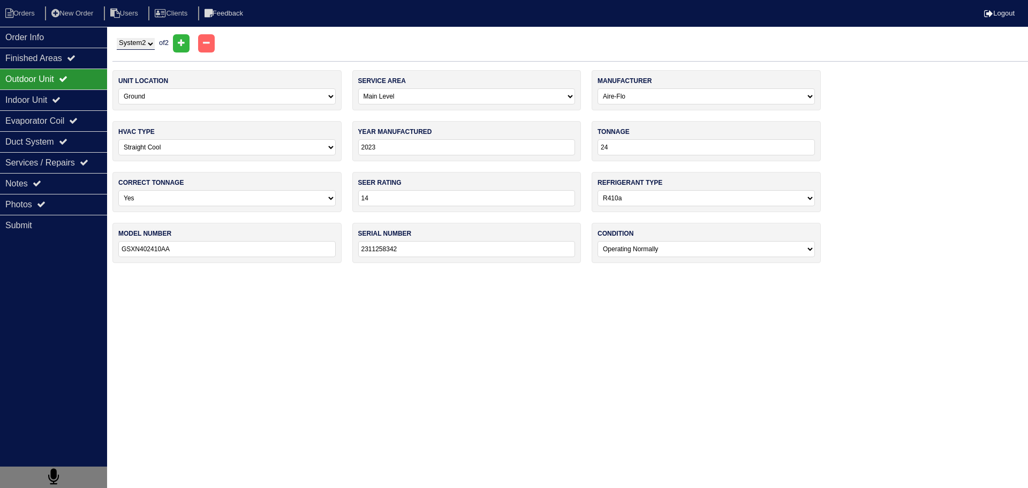
type input "36"
select select "2"
type input "HG8J936D175B1805AP"
type input "7118C36826"
click at [52, 124] on div "Evaporator Coil" at bounding box center [53, 120] width 107 height 21
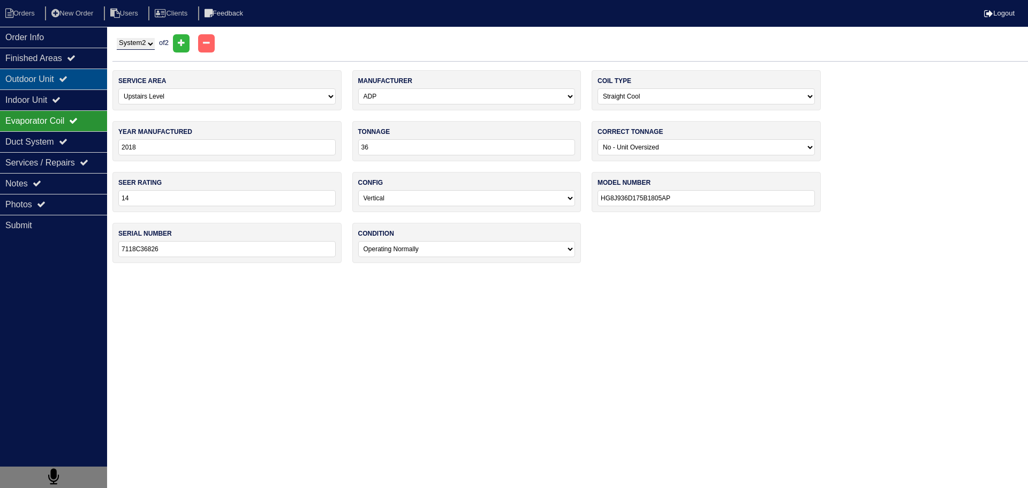
click at [64, 78] on div "Outdoor Unit" at bounding box center [53, 79] width 107 height 21
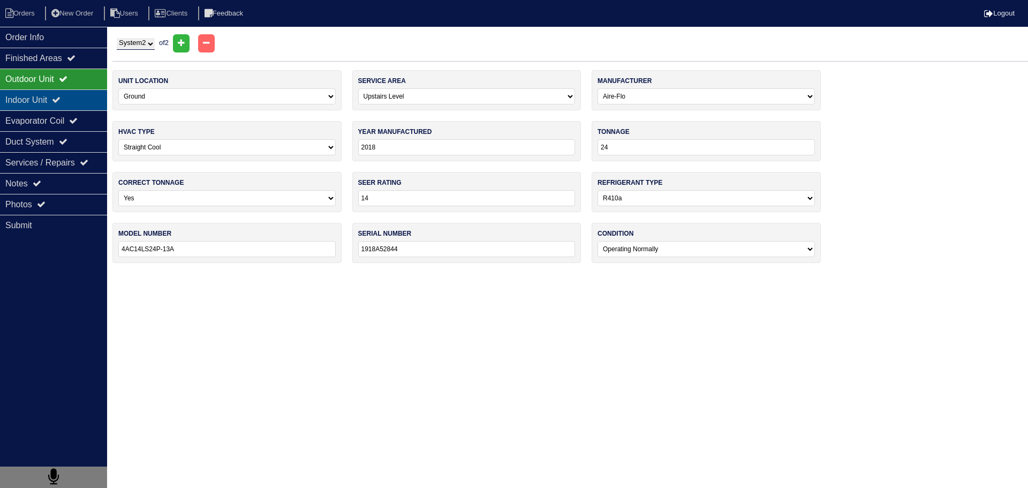
click at [60, 99] on icon at bounding box center [56, 99] width 9 height 9
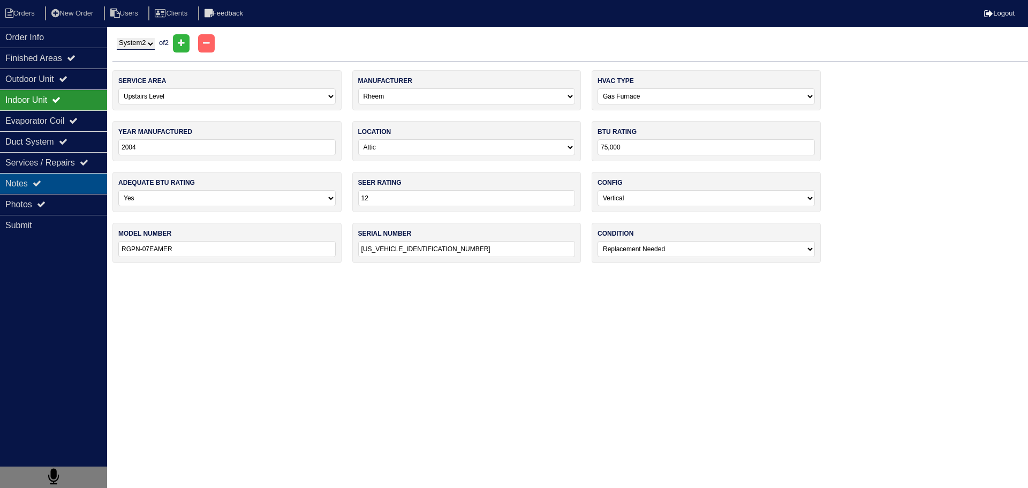
click at [55, 175] on div "Notes" at bounding box center [53, 183] width 107 height 21
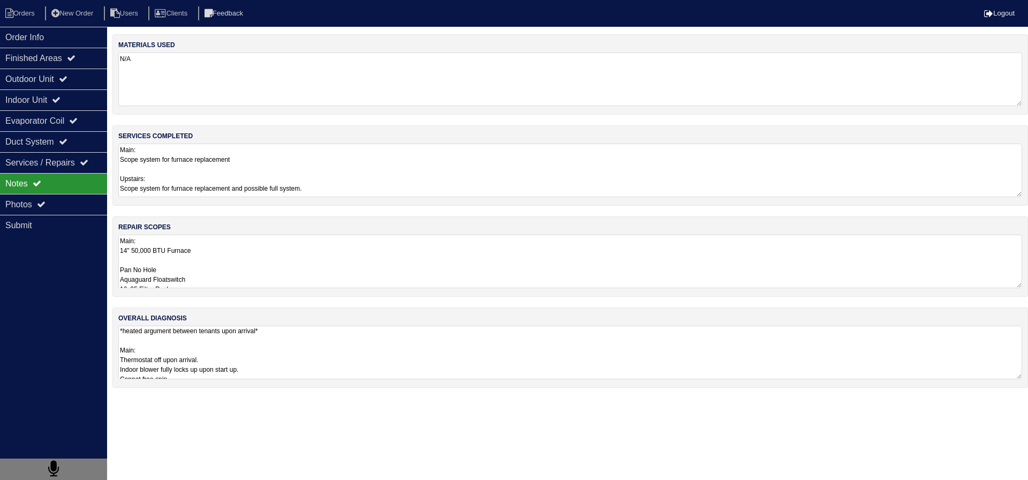
click at [202, 303] on div "materials used N/A services completed Main: Scope system for furnace replacemen…" at bounding box center [569, 216] width 915 height 364
drag, startPoint x: 187, startPoint y: 274, endPoint x: 226, endPoint y: 337, distance: 74.3
click at [191, 277] on textarea "Main: 14" 50,000 BTU Furnace Pan No Hole Aquaguard Floatswitch 16x25 Filter Rac…" at bounding box center [566, 261] width 896 height 54
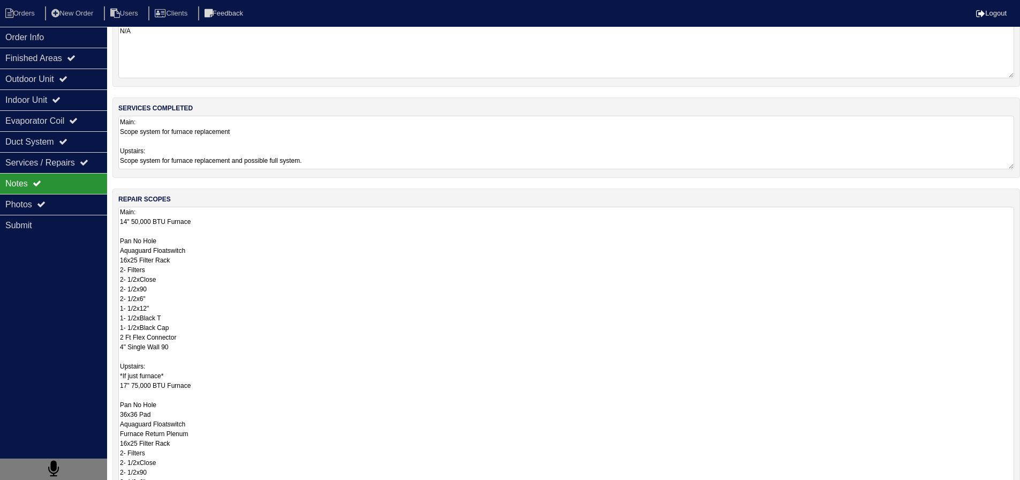
scroll to position [107, 0]
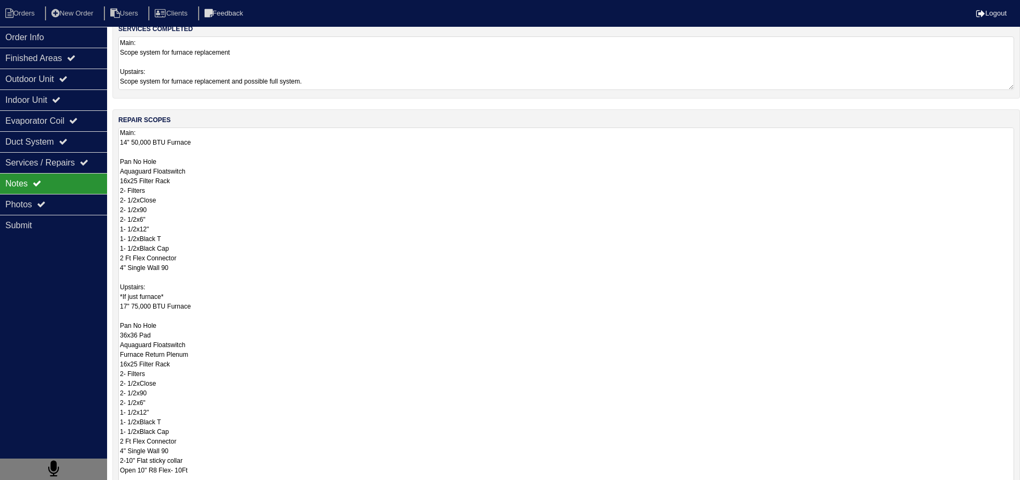
click at [237, 353] on textarea "Main: 14" 50,000 BTU Furnace Pan No Hole Aquaguard Floatswitch 16x25 Filter Rac…" at bounding box center [566, 436] width 896 height 619
click at [184, 307] on textarea "Main: 14" 50,000 BTU Furnace Pan No Hole Aquaguard Floatswitch 16x25 Filter Rac…" at bounding box center [566, 436] width 896 height 619
click at [168, 312] on textarea "Main: 14" 50,000 BTU Furnace Pan No Hole Aquaguard Floatswitch 16x25 Filter Rac…" at bounding box center [566, 436] width 896 height 619
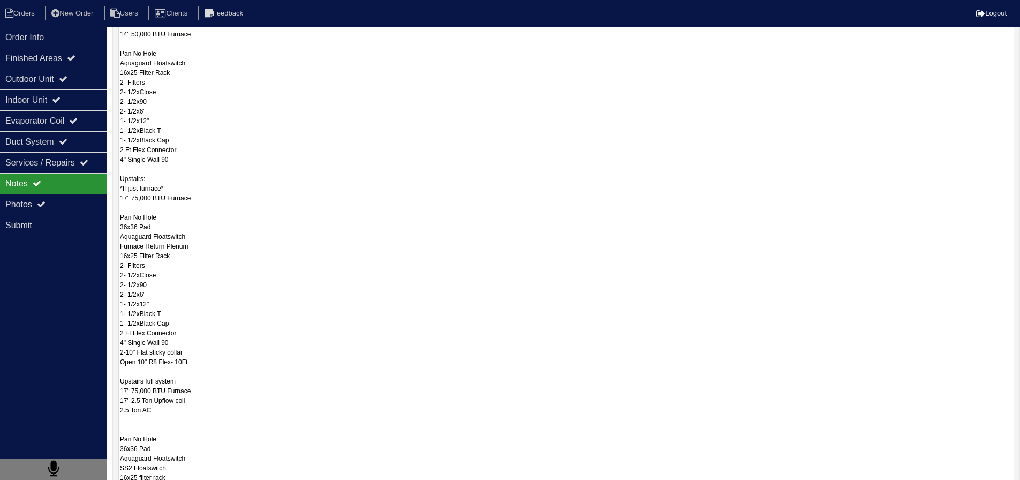
scroll to position [214, 0]
drag, startPoint x: 211, startPoint y: 366, endPoint x: 119, endPoint y: 185, distance: 203.3
click at [119, 185] on textarea "Main: 14" 50,000 BTU Furnace Pan No Hole Aquaguard Floatswitch 16x25 Filter Rac…" at bounding box center [566, 329] width 896 height 619
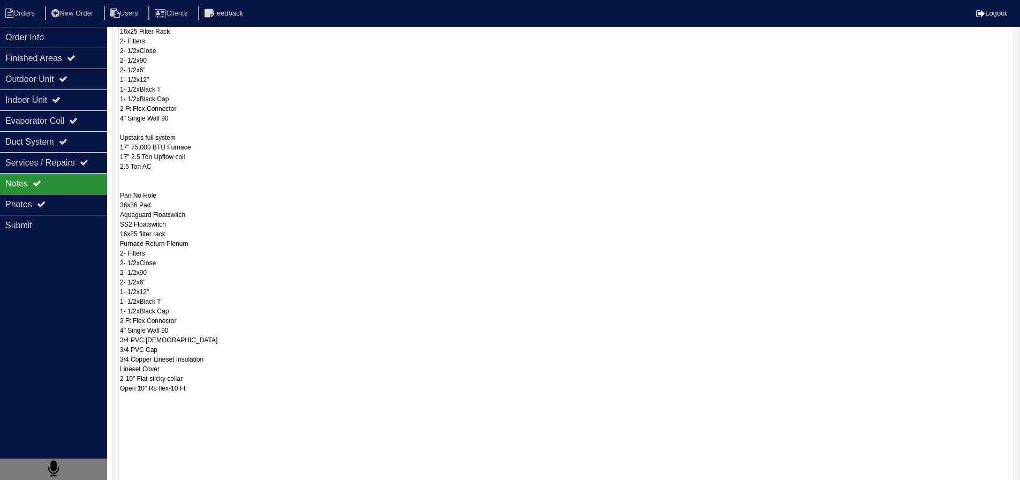
scroll to position [428, 0]
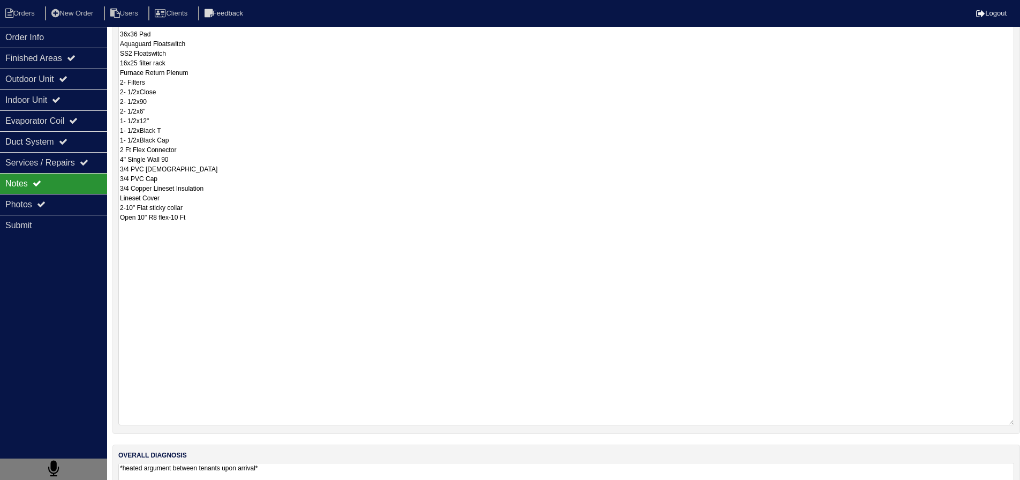
click at [160, 342] on textarea "Main: 14" 50,000 BTU Furnace Pan No Hole Aquaguard Floatswitch 16x25 Filter Rac…" at bounding box center [566, 115] width 896 height 619
click at [267, 221] on textarea "Main: 14" 50,000 BTU Furnace Pan No Hole Aquaguard Floatswitch 16x25 Filter Rac…" at bounding box center [566, 115] width 896 height 619
paste textarea "Upstairs: *If just furnace* 17" 75,000 BTU Furnace Pan No Hole 36x36 Pad Aquagu…"
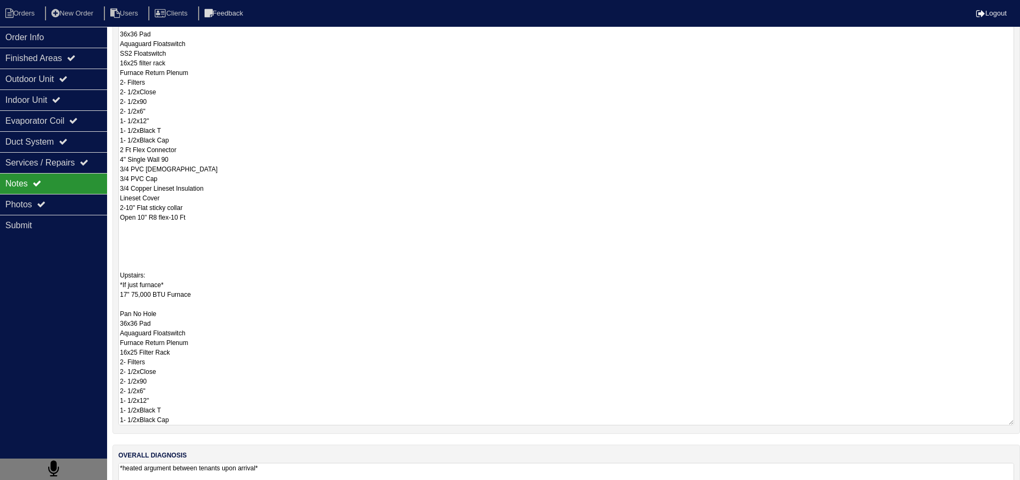
scroll to position [37, 0]
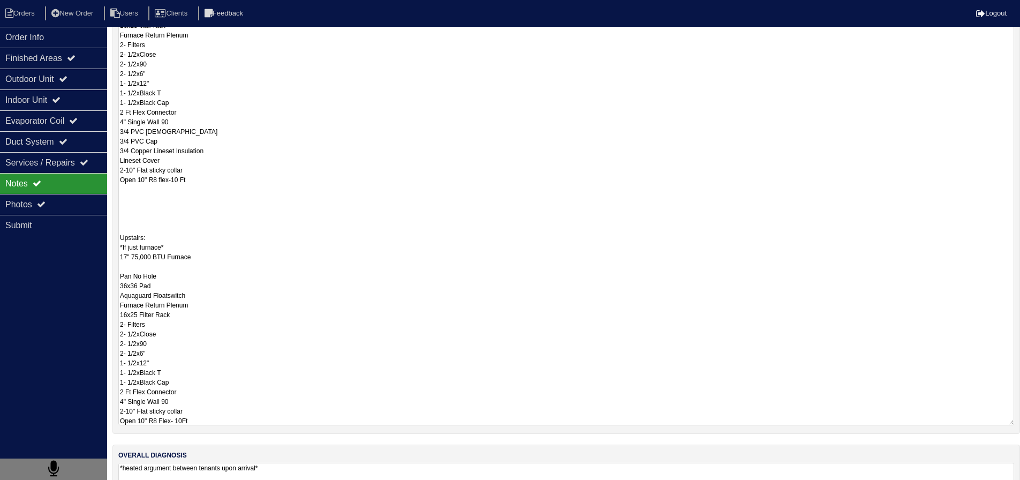
click at [149, 218] on textarea "Main: 14" 50,000 BTU Furnace Pan No Hole Aquaguard Floatswitch 16x25 Filter Rac…" at bounding box center [566, 115] width 896 height 619
click at [154, 213] on textarea "Main: 14" 50,000 BTU Furnace Pan No Hole Aquaguard Floatswitch 16x25 Filter Rac…" at bounding box center [566, 115] width 896 height 619
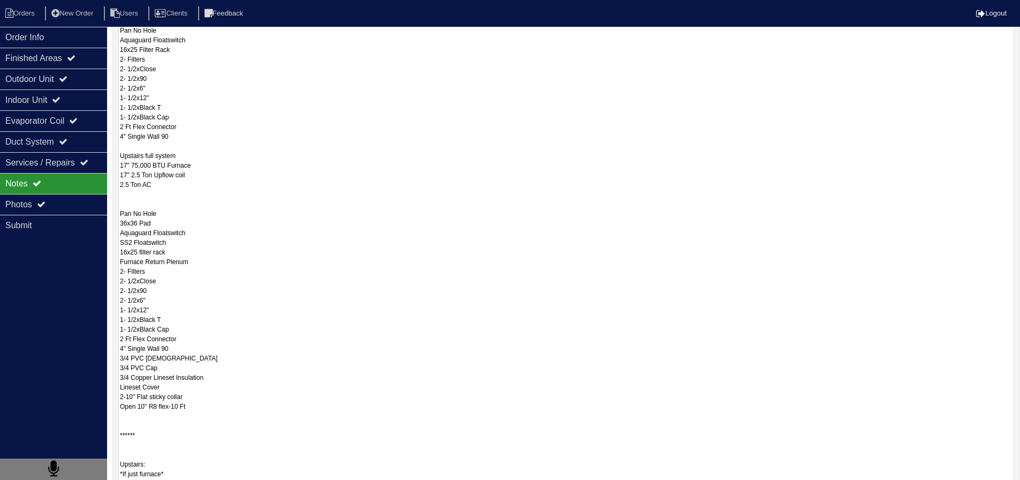
scroll to position [107, 0]
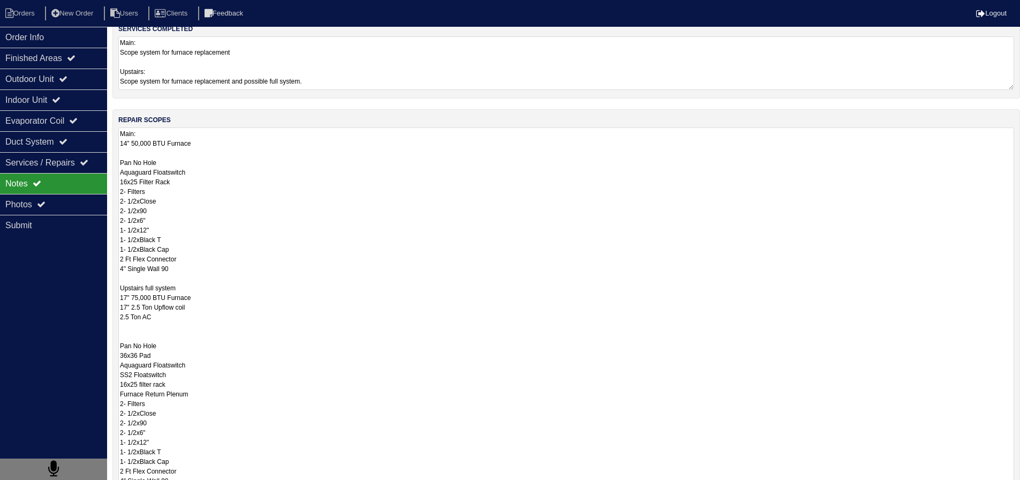
click at [252, 336] on textarea "Main: 14" 50,000 BTU Furnace Pan No Hole Aquaguard Floatswitch 16x25 Filter Rac…" at bounding box center [566, 436] width 896 height 619
type textarea "Main: 14" 50,000 BTU Furnace Pan No Hole Aquaguard Floatswitch 16x25 Filter Rac…"
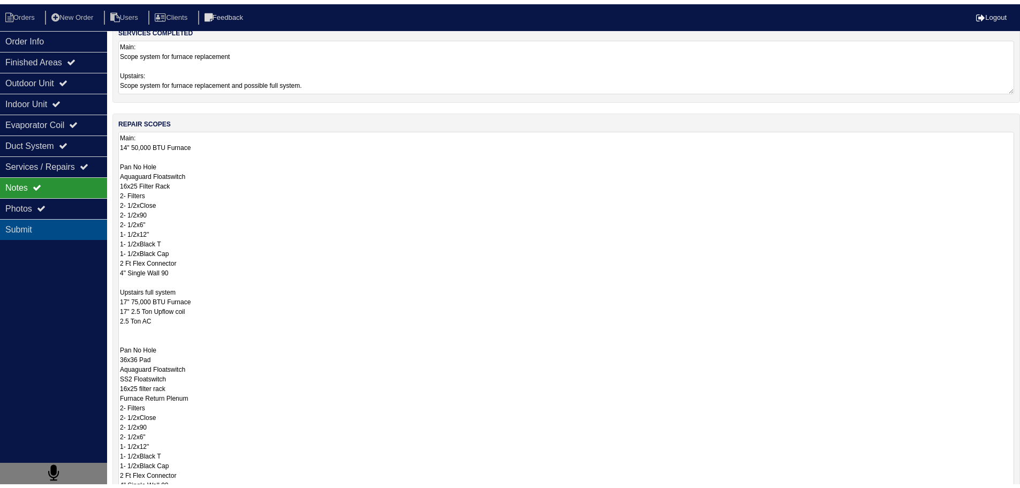
scroll to position [0, 0]
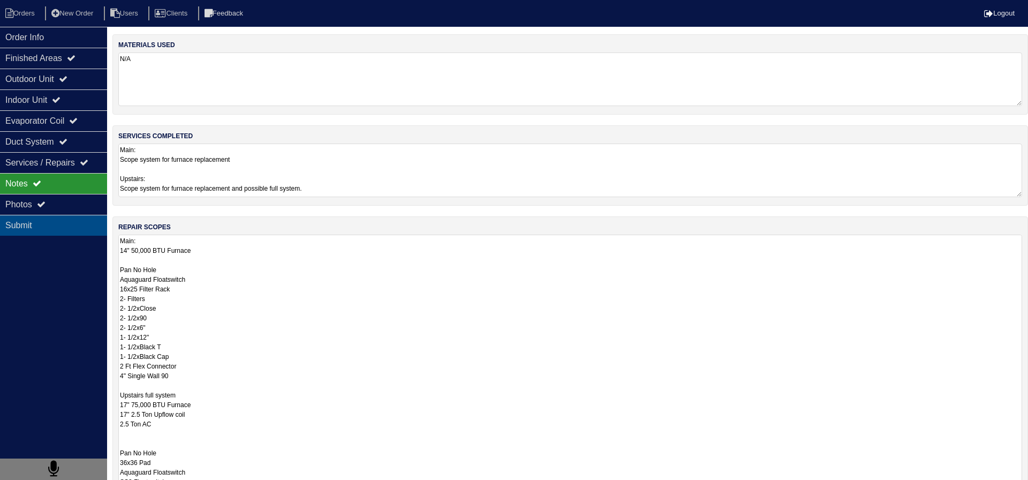
click at [79, 215] on div "Submit" at bounding box center [53, 225] width 107 height 21
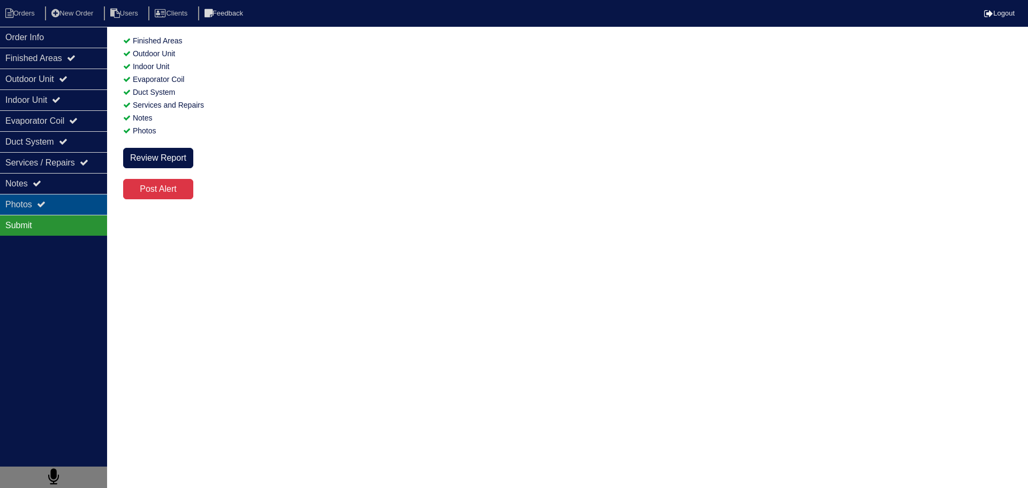
click at [79, 207] on div "Photos" at bounding box center [53, 204] width 107 height 21
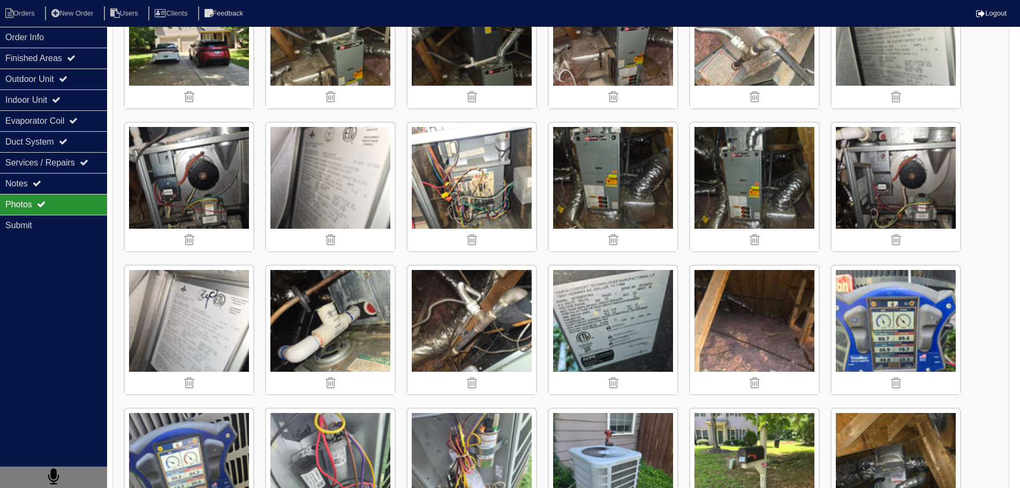
scroll to position [217, 0]
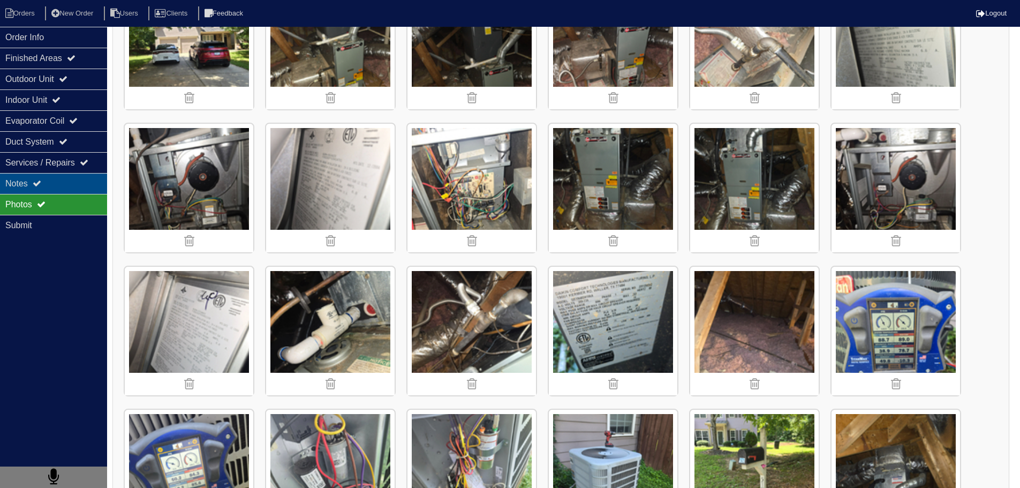
click at [86, 183] on div "Notes" at bounding box center [53, 183] width 107 height 21
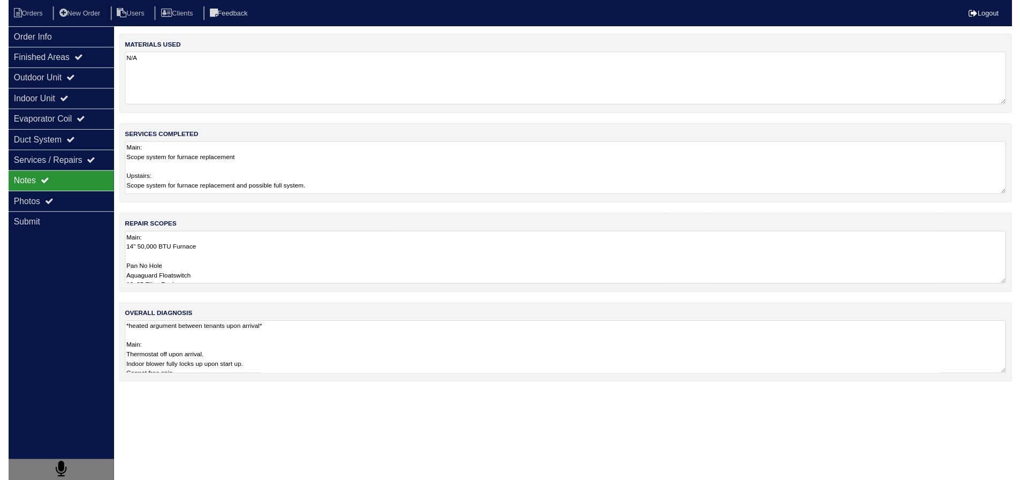
scroll to position [0, 0]
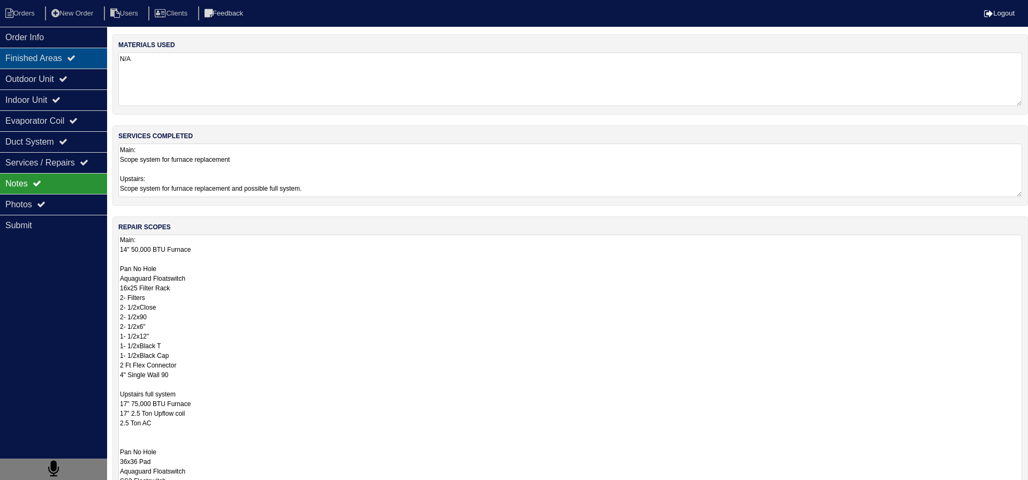
click at [74, 55] on icon at bounding box center [71, 58] width 9 height 9
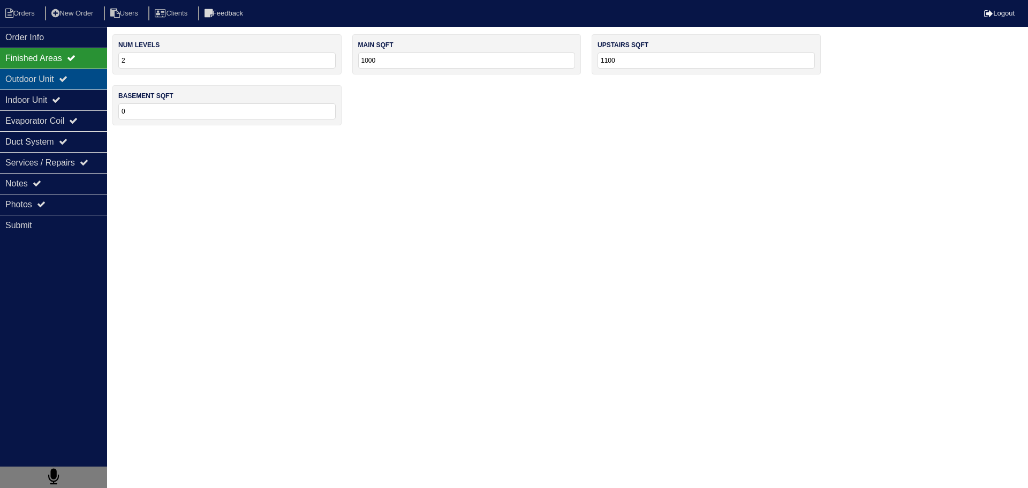
click at [67, 78] on icon at bounding box center [63, 78] width 9 height 9
select select "2"
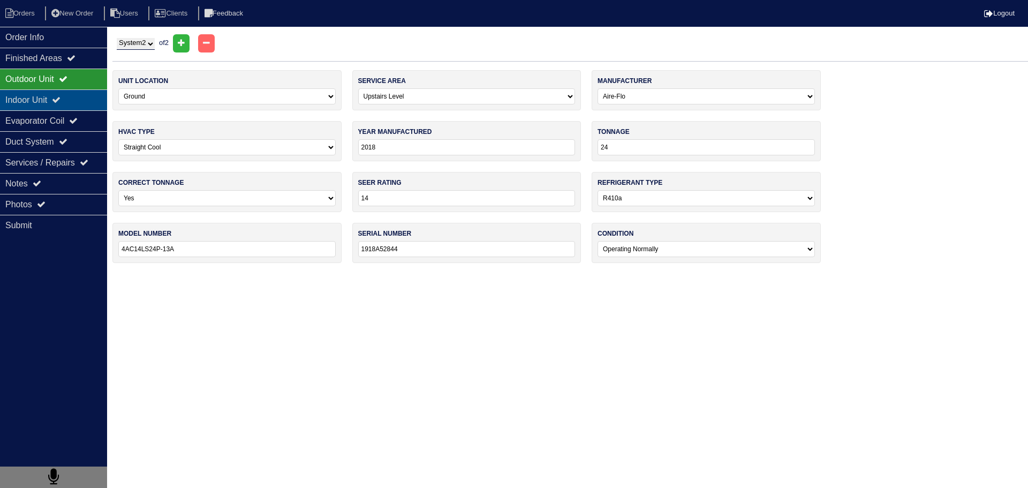
click at [78, 95] on div "Indoor Unit" at bounding box center [53, 99] width 107 height 21
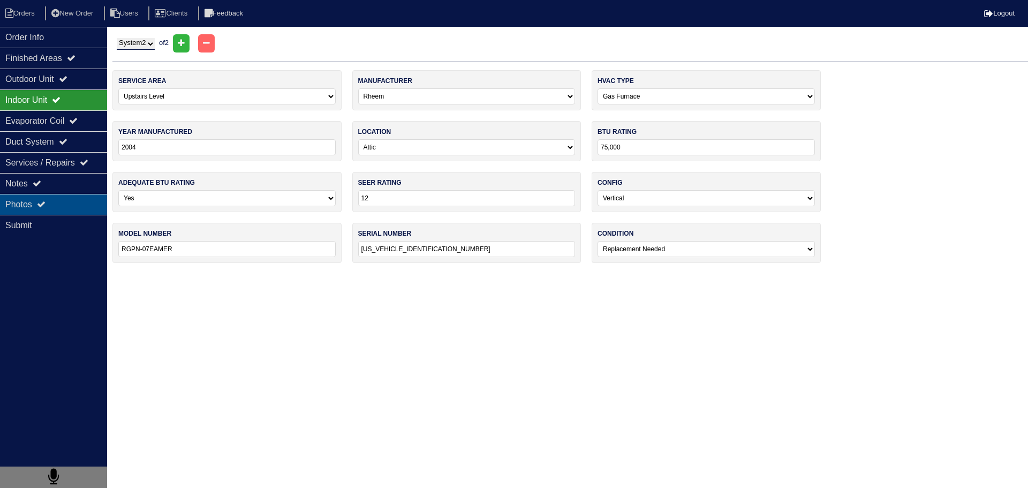
click at [49, 194] on div "Photos" at bounding box center [53, 204] width 107 height 21
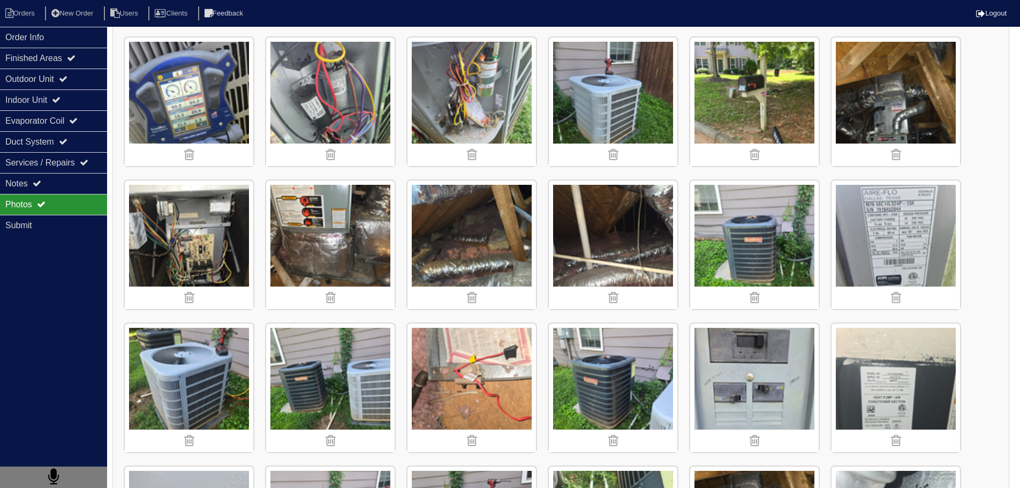
scroll to position [750, 0]
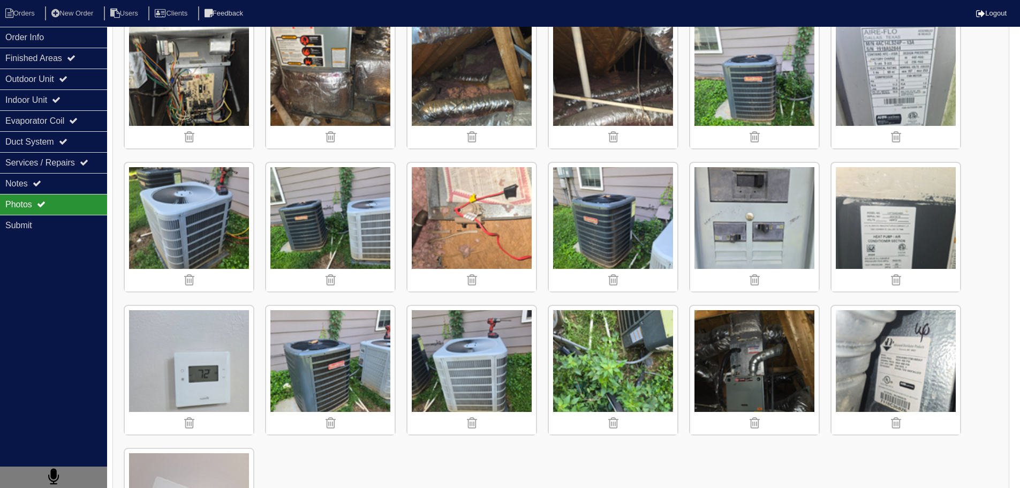
click at [53, 25] on nav "Orders New Order Users Clients Feedback Logout" at bounding box center [510, 13] width 1020 height 27
drag, startPoint x: 47, startPoint y: 29, endPoint x: 42, endPoint y: 32, distance: 5.5
click at [47, 31] on div "Order Info" at bounding box center [53, 37] width 107 height 21
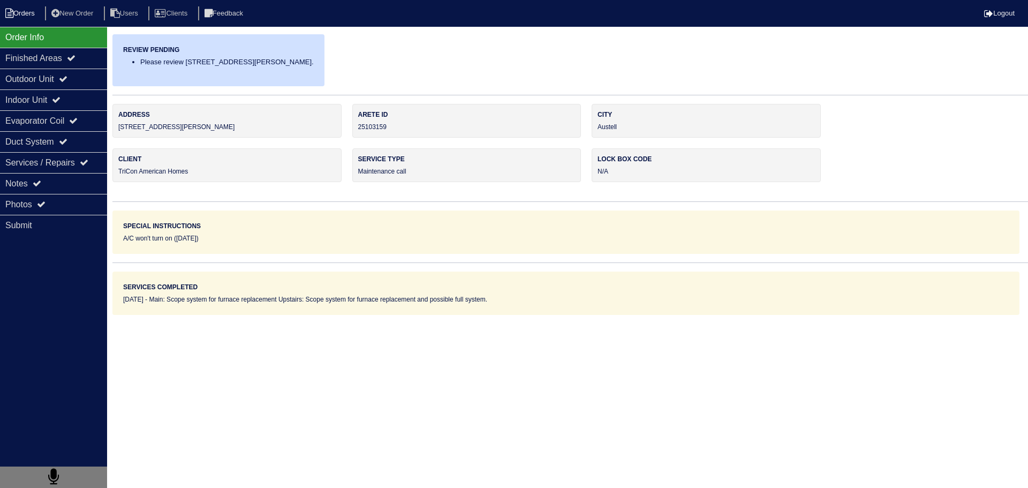
click at [17, 14] on li "Orders" at bounding box center [21, 13] width 43 height 14
select select "15"
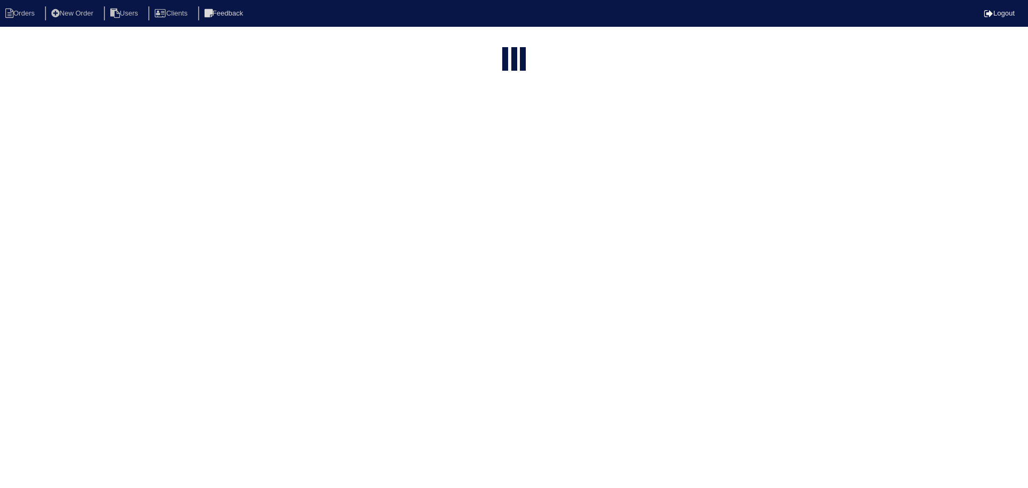
type input "5702"
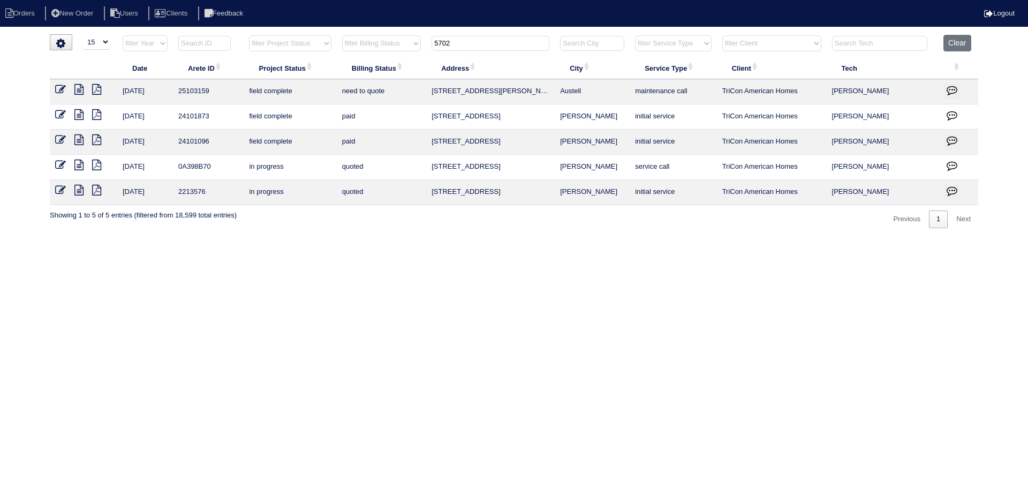
click at [514, 48] on input "5702" at bounding box center [491, 43] width 118 height 15
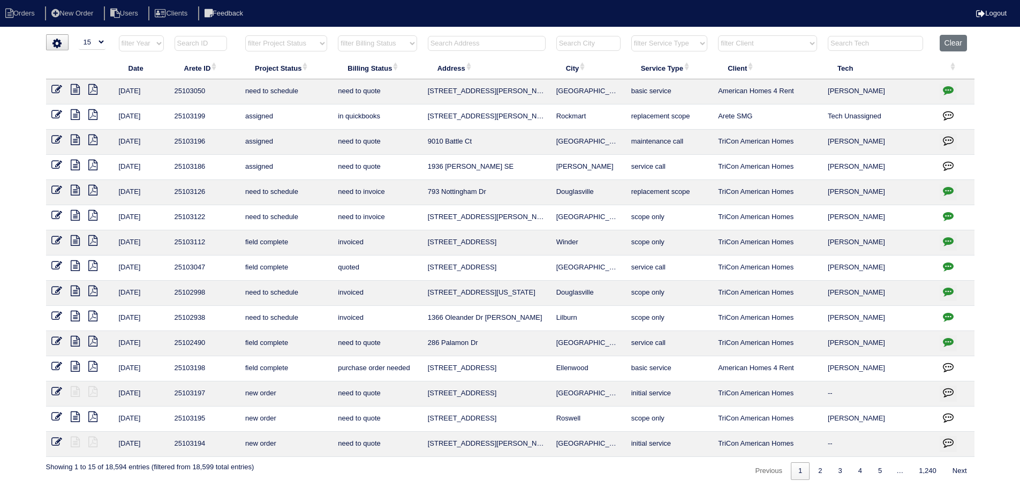
drag, startPoint x: 536, startPoint y: 9, endPoint x: 511, endPoint y: 18, distance: 27.4
click at [508, 17] on nav "Orders New Order Users Clients Feedback Logout" at bounding box center [510, 13] width 1020 height 27
click at [259, 47] on select "filter Project Status -- Any Project Status -- new order assigned in progress f…" at bounding box center [286, 43] width 82 height 16
click at [245, 35] on select "filter Project Status -- Any Project Status -- new order assigned in progress f…" at bounding box center [286, 43] width 82 height 16
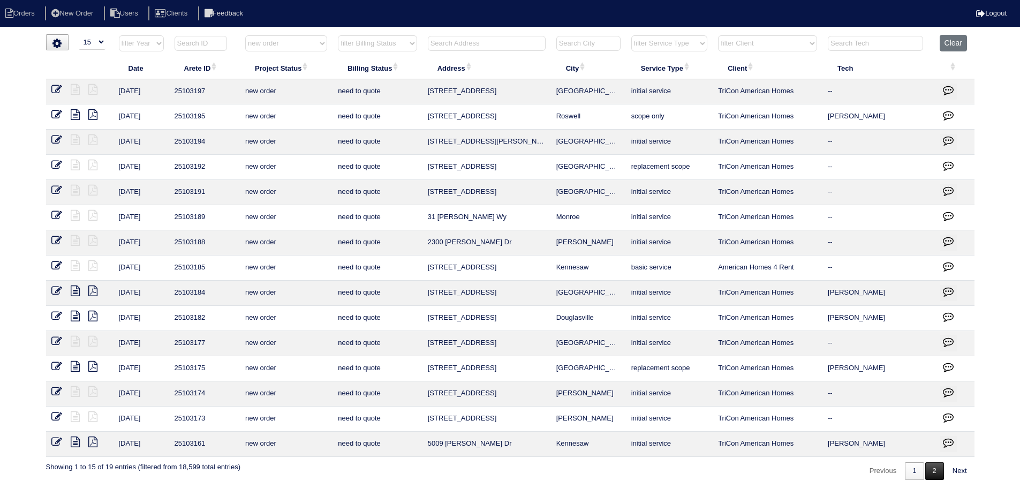
click at [938, 471] on link "2" at bounding box center [934, 471] width 19 height 18
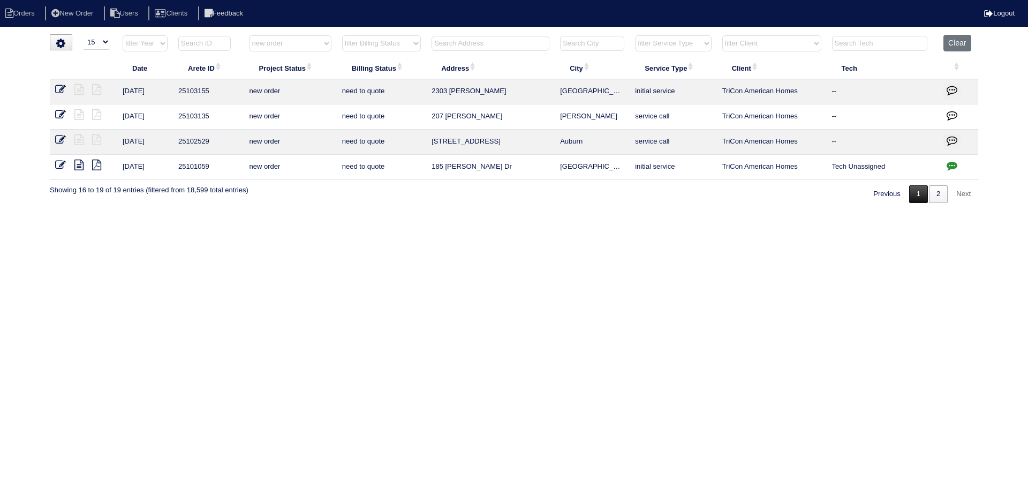
click at [909, 195] on link "1" at bounding box center [918, 194] width 19 height 18
select select "new order"
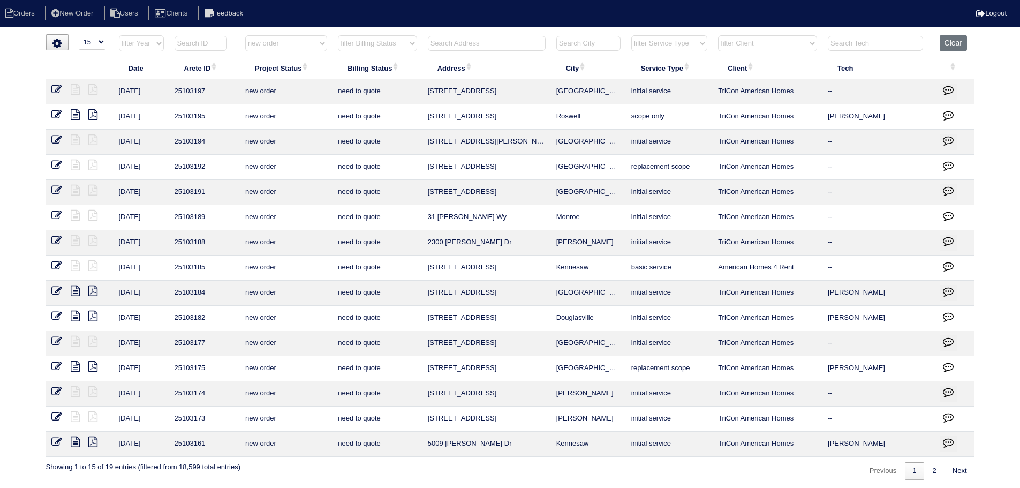
scroll to position [2, 0]
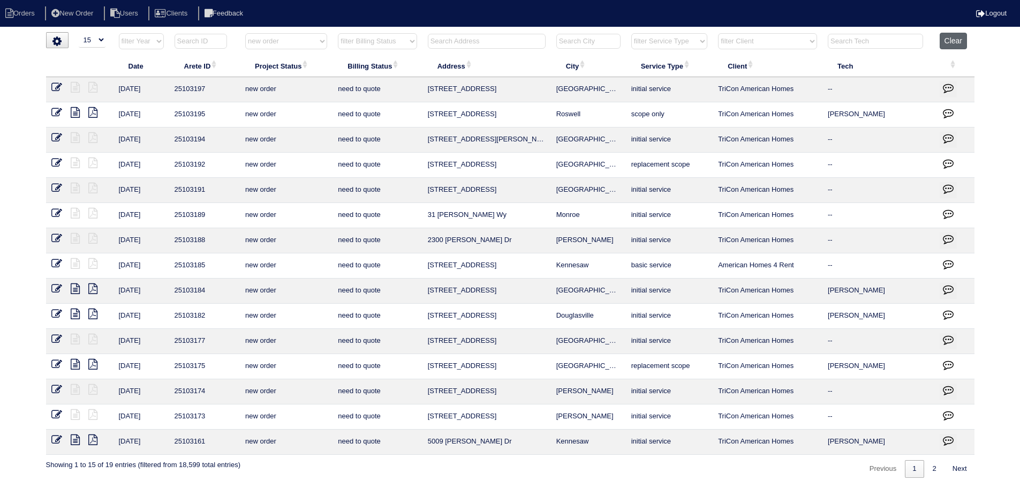
click at [960, 47] on button "Clear" at bounding box center [953, 41] width 27 height 17
select select
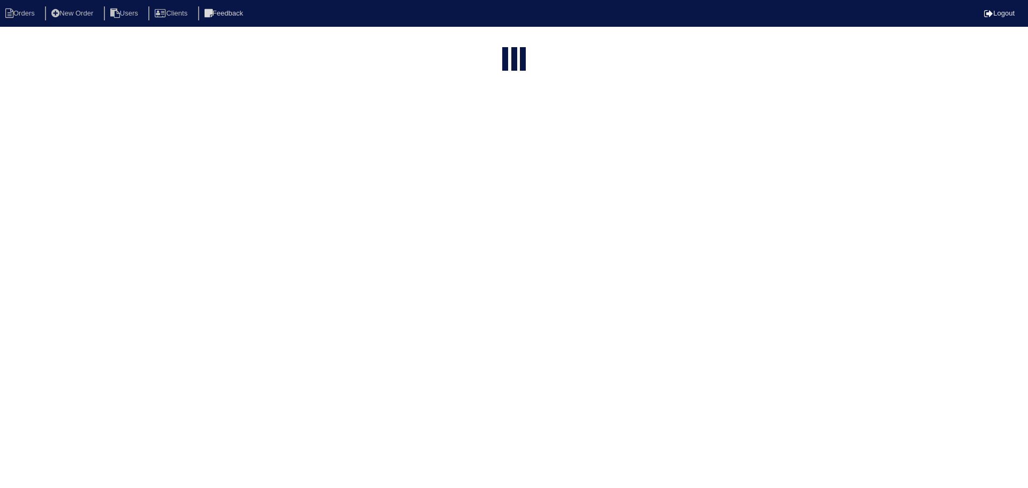
select select "15"
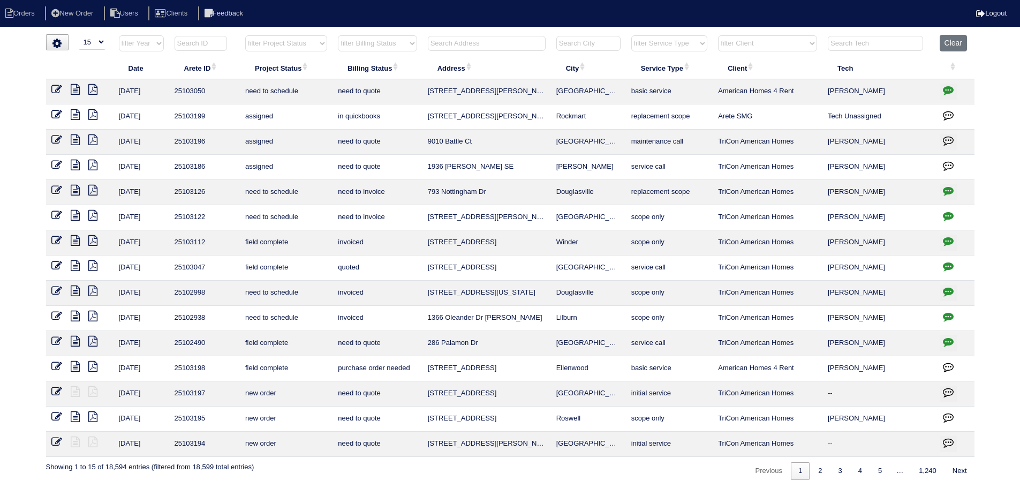
click at [306, 45] on select "filter Project Status -- Any Project Status -- new order assigned in progress f…" at bounding box center [286, 43] width 82 height 16
click at [792, 40] on select "filter Client -- Any Client -- [PERSON_NAME] American Homes 4 Rent Arete Person…" at bounding box center [767, 43] width 99 height 16
drag, startPoint x: 684, startPoint y: 44, endPoint x: 685, endPoint y: 51, distance: 7.0
click at [684, 44] on select "filter Service Type -- Any Service Type -- initial service basic service mainte…" at bounding box center [669, 43] width 76 height 16
click at [632, 35] on select "filter Service Type -- Any Service Type -- initial service basic service mainte…" at bounding box center [669, 43] width 76 height 16
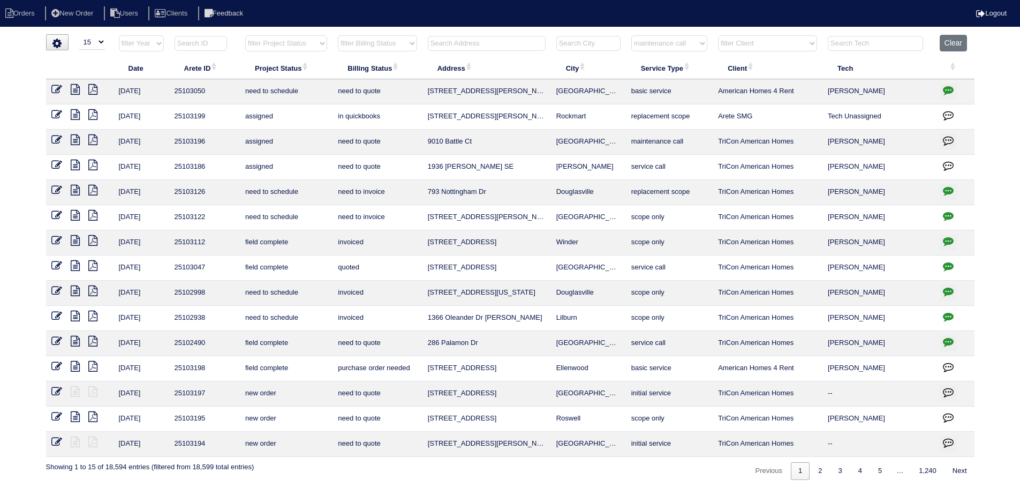
select select "maintenance call"
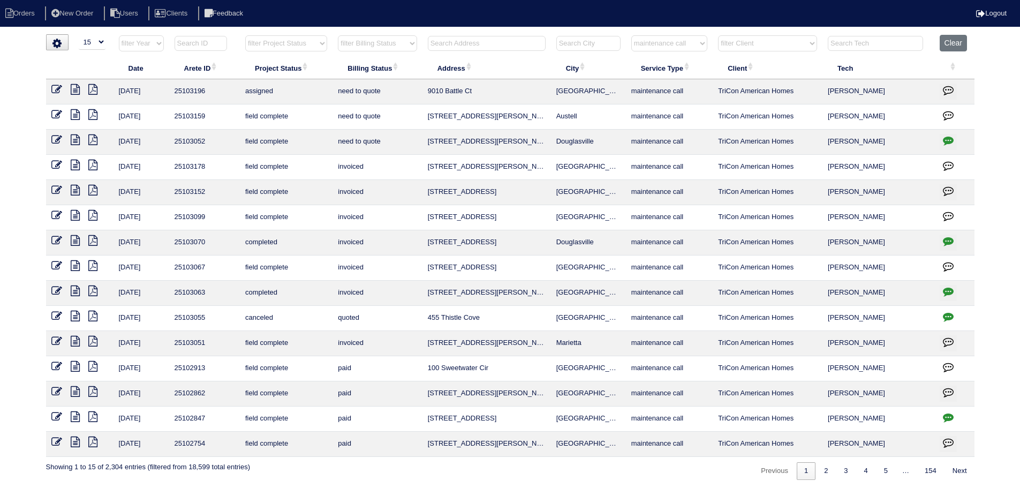
click at [949, 145] on icon "button" at bounding box center [948, 140] width 11 height 11
type textarea "[DATE] - Need to return to replace TXV - TXV ordered [PERSON_NAME] with expecte…"
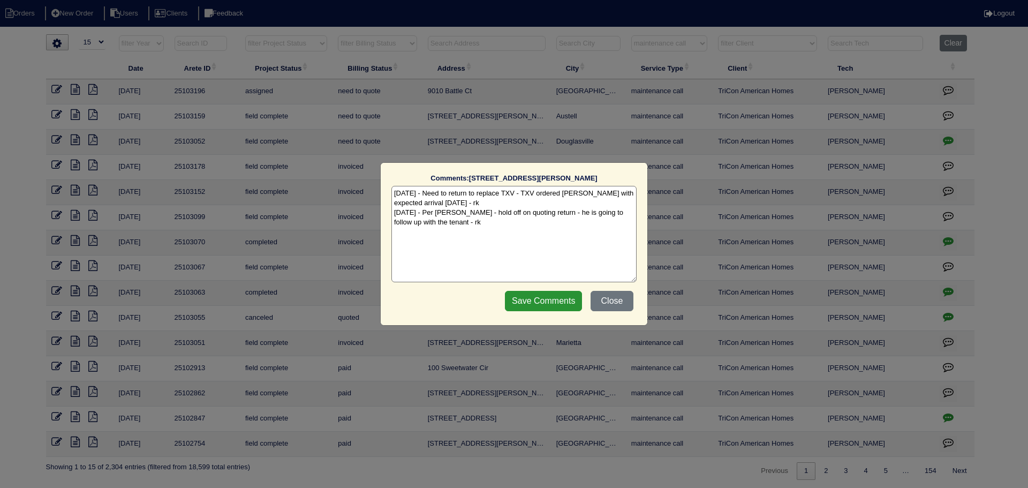
click at [947, 144] on div "Comments: 5664 Stewart Mill Rd The comments on file have changed since you star…" at bounding box center [514, 244] width 1028 height 488
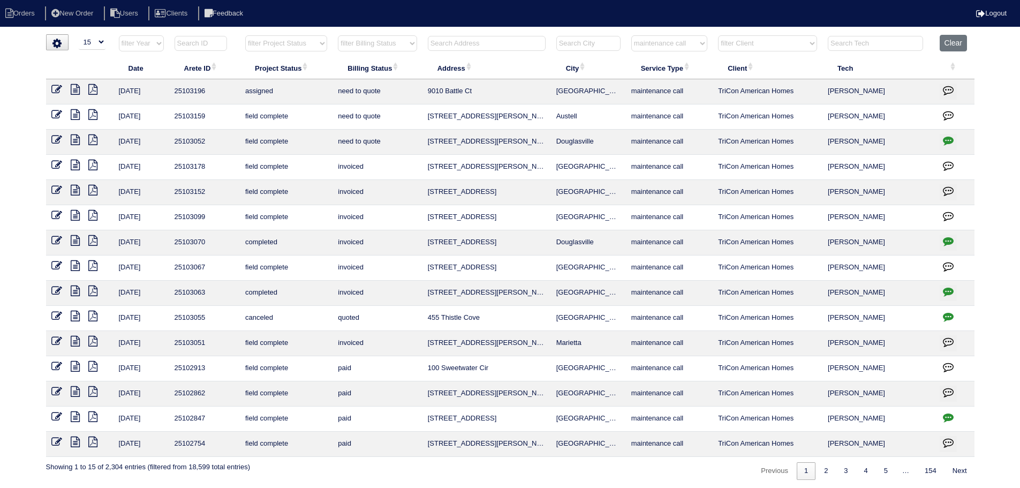
click at [698, 46] on select "filter Service Type -- Any Service Type -- initial service basic service mainte…" at bounding box center [669, 43] width 76 height 16
click at [632, 35] on select "filter Service Type -- Any Service Type -- initial service basic service mainte…" at bounding box center [669, 43] width 76 height 16
select select "service call"
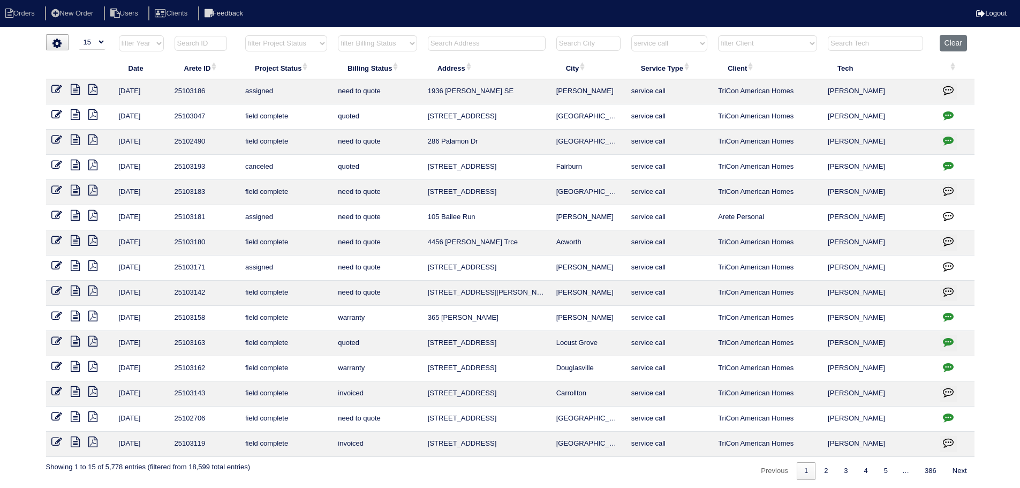
drag, startPoint x: 244, startPoint y: 193, endPoint x: 12, endPoint y: 167, distance: 233.8
click at [12, 167] on div "loading... ▼ 10 15 25 50 200 500 Search: Date Arete ID Project Status Billing S…" at bounding box center [510, 256] width 1020 height 445
click at [945, 113] on icon "button" at bounding box center [948, 115] width 11 height 11
type textarea "8/18/25 - emailed Payton - how to quote - rk"
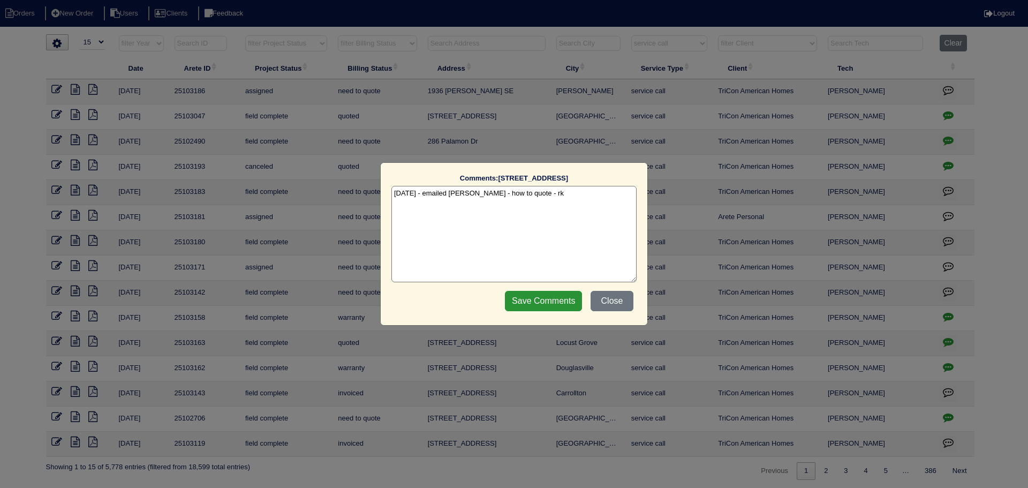
click at [944, 113] on div "Comments: 1321 Charter Oaks Ln The comments on file have changed since you star…" at bounding box center [514, 244] width 1028 height 488
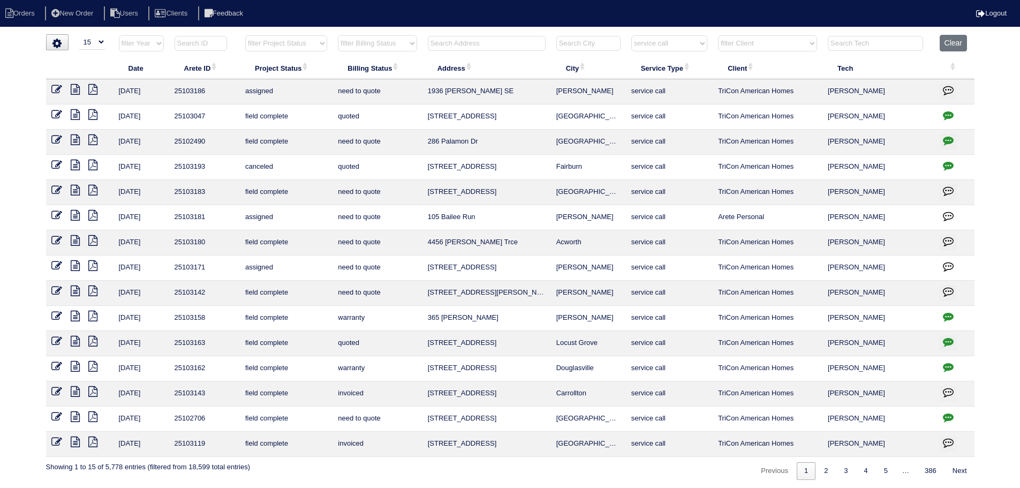
drag, startPoint x: 96, startPoint y: 199, endPoint x: 15, endPoint y: 133, distance: 103.9
click at [15, 133] on div "loading... ▼ 10 15 25 50 200 500 Search: Date Arete ID Project Status Billing S…" at bounding box center [510, 256] width 1020 height 445
drag, startPoint x: 295, startPoint y: 231, endPoint x: 36, endPoint y: 192, distance: 261.5
click at [36, 192] on div "loading... ▼ 10 15 25 50 200 500 Search: Date Arete ID Project Status Billing S…" at bounding box center [510, 256] width 1020 height 445
click at [284, 46] on select "filter Project Status -- Any Project Status -- new order assigned in progress f…" at bounding box center [286, 43] width 82 height 16
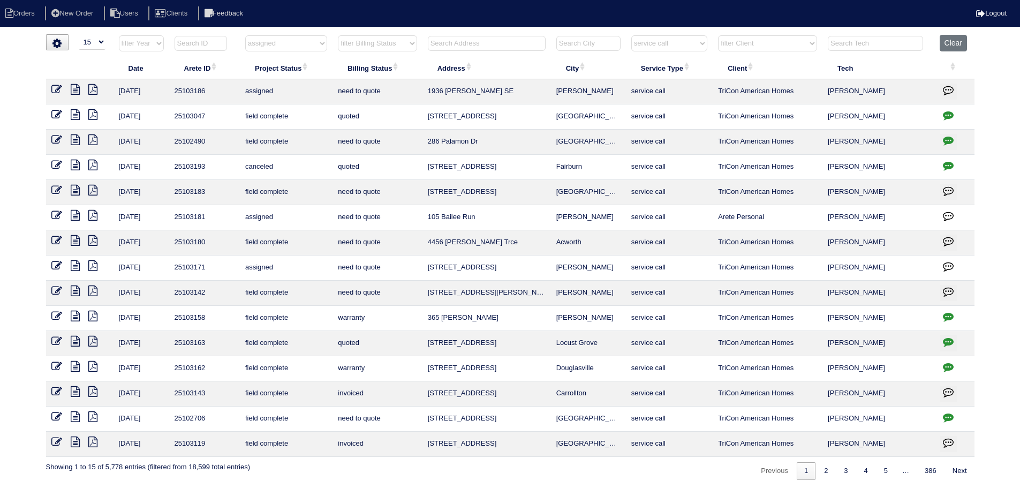
click at [245, 35] on select "filter Project Status -- Any Project Status -- new order assigned in progress f…" at bounding box center [286, 43] width 82 height 16
select select "assigned"
select select "service call"
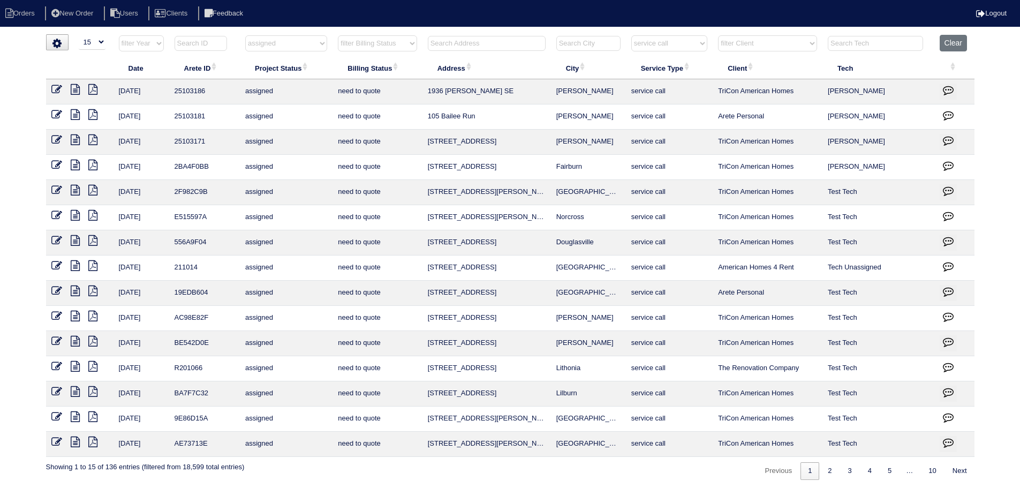
drag, startPoint x: 679, startPoint y: 40, endPoint x: 685, endPoint y: 51, distance: 12.0
click at [682, 46] on select "filter Service Type -- Any Service Type -- initial service basic service mainte…" at bounding box center [669, 43] width 76 height 16
select select
click at [632, 35] on select "filter Service Type -- Any Service Type -- initial service basic service mainte…" at bounding box center [669, 43] width 76 height 16
select select "assigned"
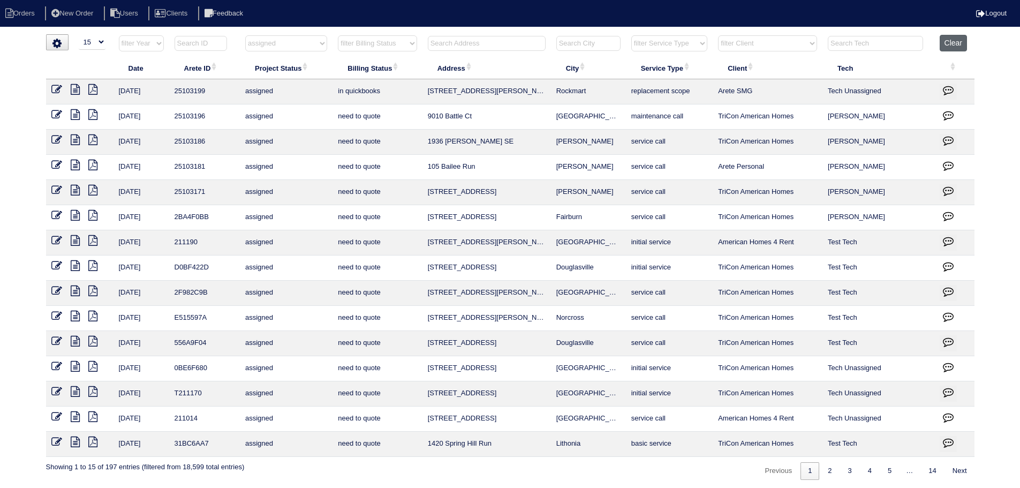
click at [954, 47] on button "Clear" at bounding box center [953, 43] width 27 height 17
select select
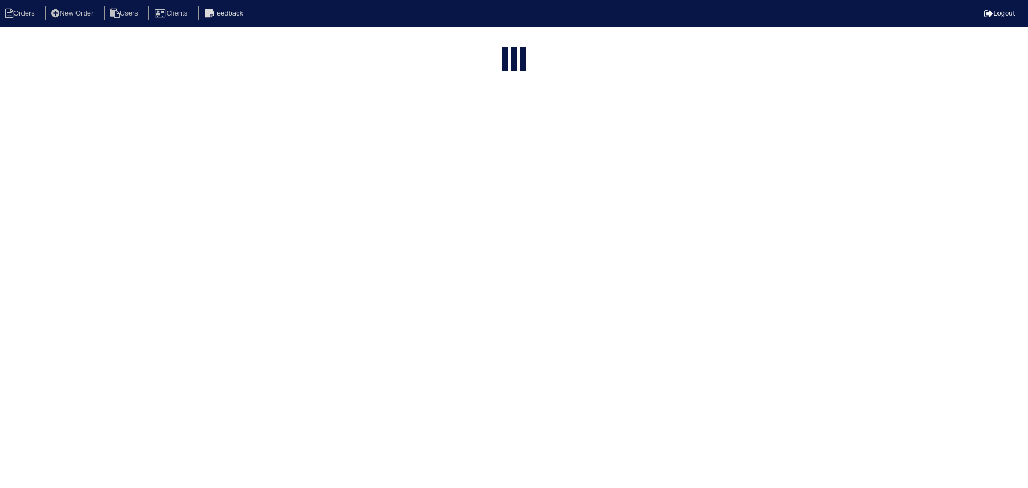
select select "15"
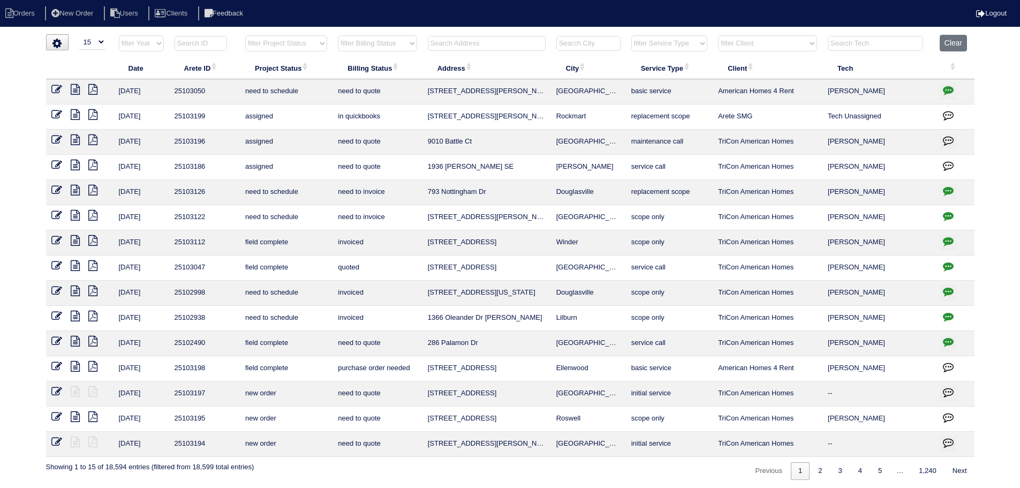
click at [920, 47] on input "text" at bounding box center [875, 43] width 95 height 15
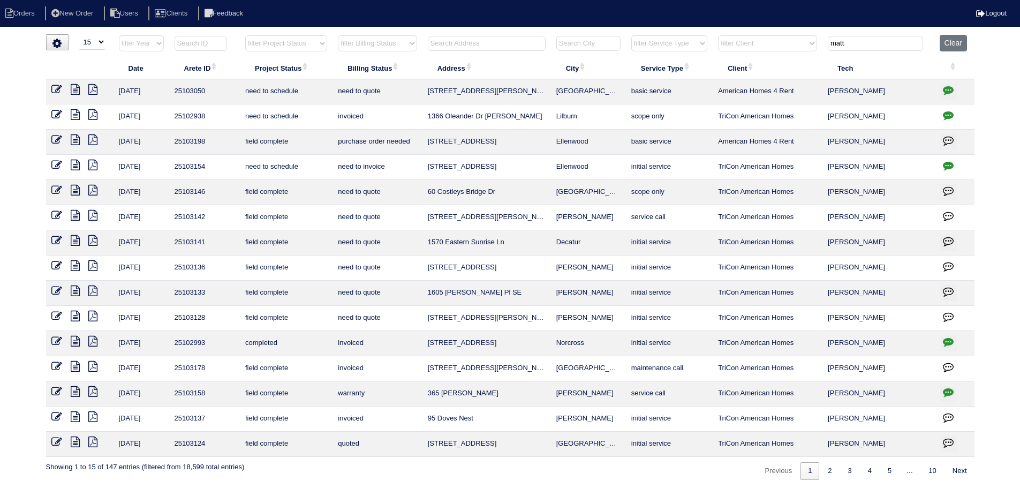
type input "matt"
click at [307, 44] on select "filter Project Status -- Any Project Status -- new order assigned in progress f…" at bounding box center [286, 43] width 82 height 16
select select "field complete"
click at [245, 35] on select "filter Project Status -- Any Project Status -- new order assigned in progress f…" at bounding box center [286, 43] width 82 height 16
type input "matt"
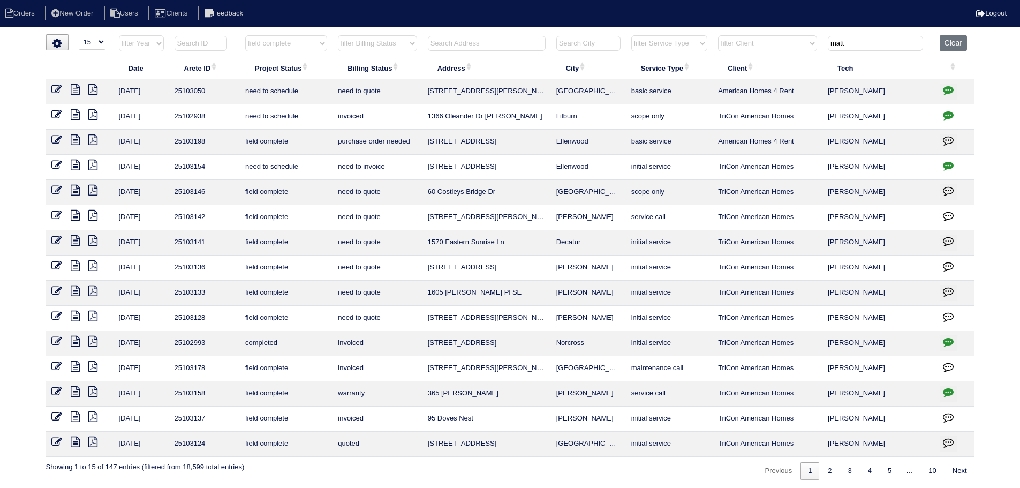
select select "field complete"
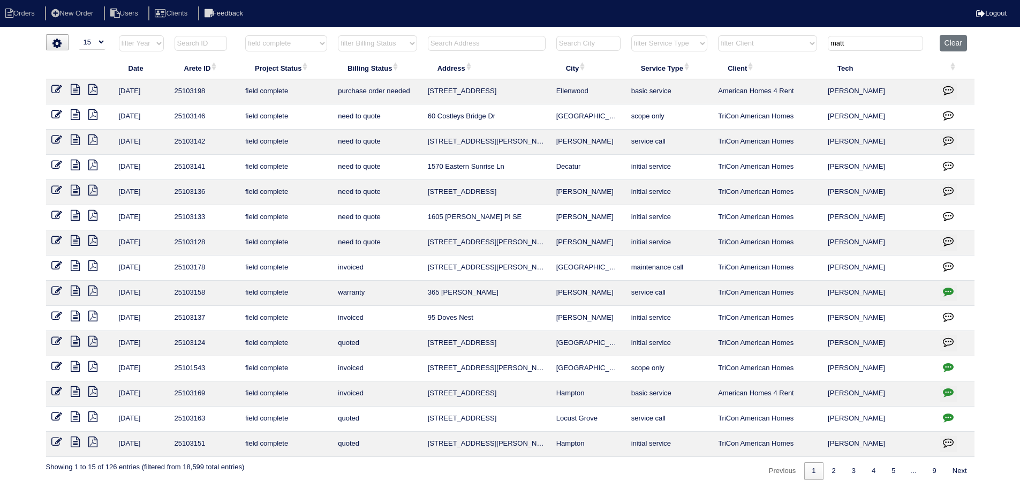
click at [78, 218] on icon at bounding box center [75, 215] width 9 height 11
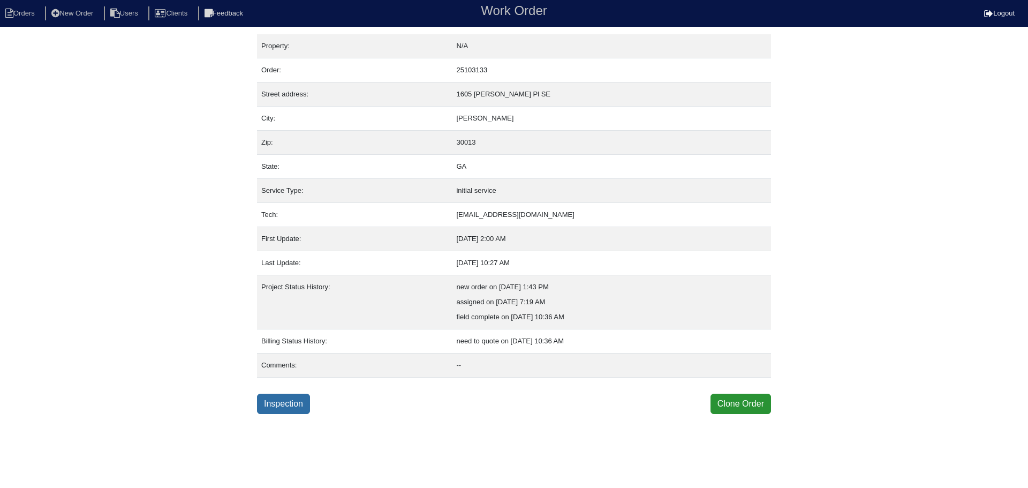
click at [298, 396] on link "Inspection" at bounding box center [283, 404] width 53 height 20
select select "0"
select select "3"
select select "Carrier"
select select "0"
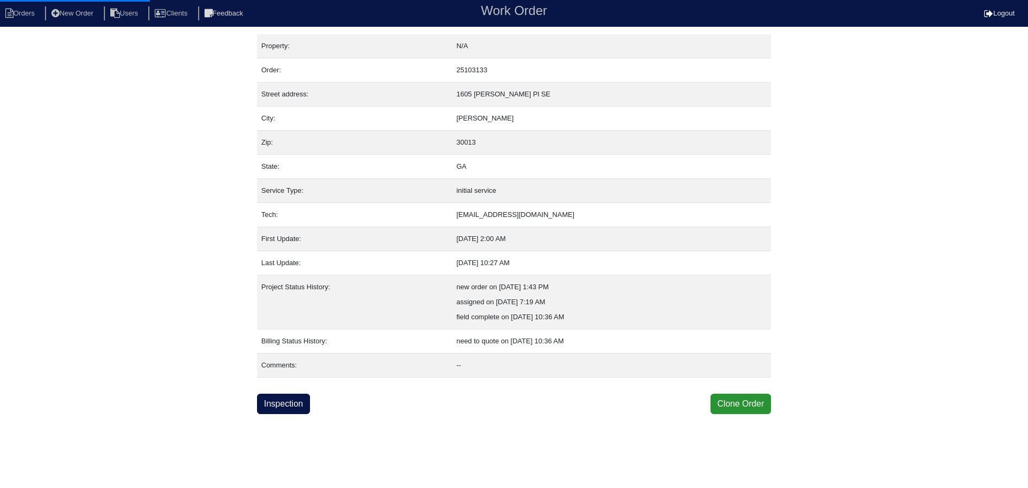
select select "0"
select select "1"
select select "0"
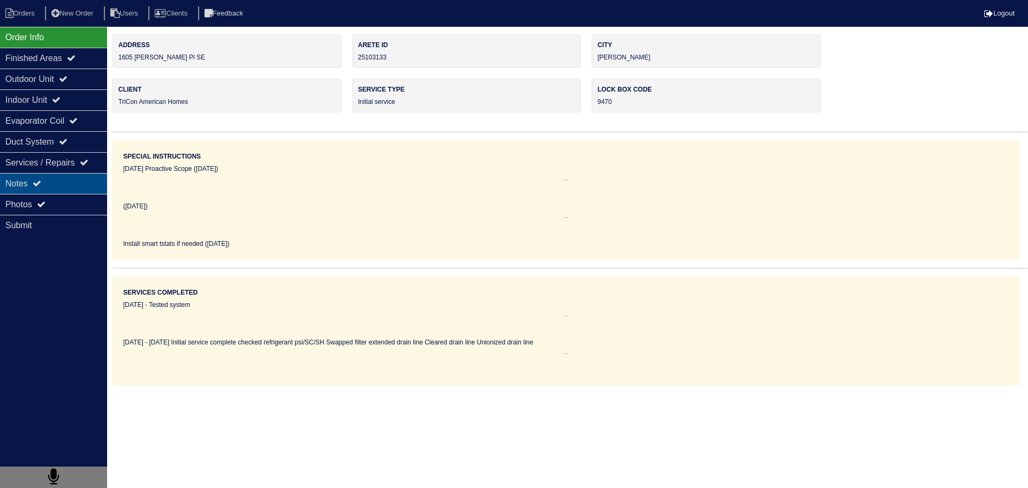
click at [54, 181] on div "Notes" at bounding box center [53, 183] width 107 height 21
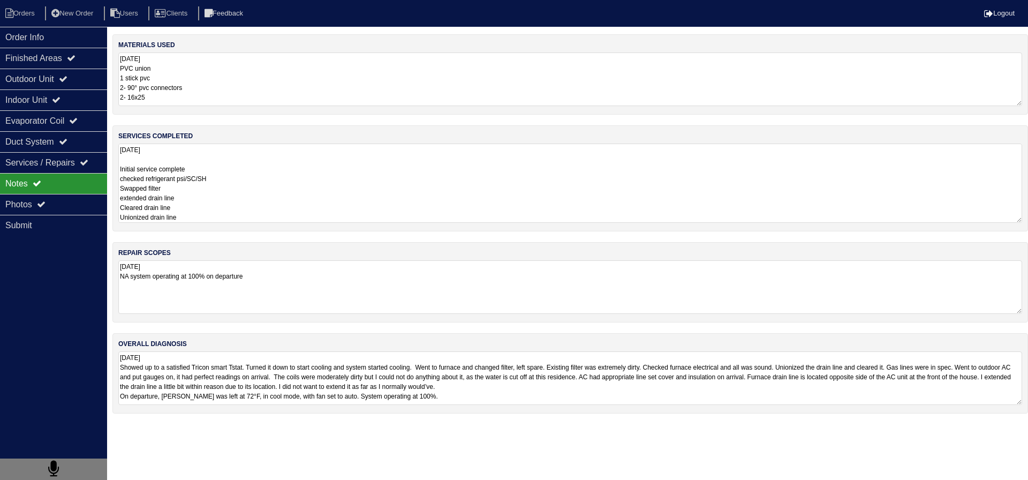
click at [172, 177] on textarea "8.29.25 Initial service complete checked refrigerant psi/SC/SH Swapped filter e…" at bounding box center [570, 182] width 904 height 79
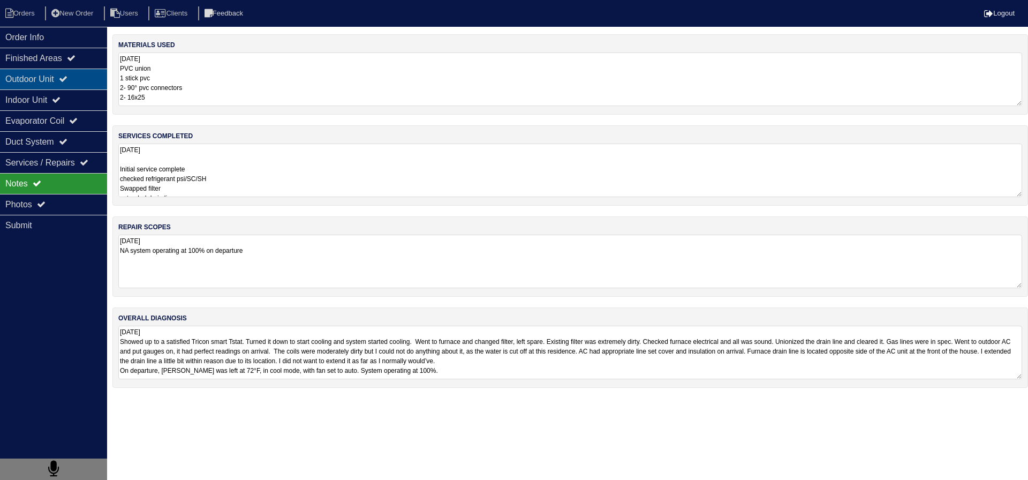
click at [52, 73] on div "Outdoor Unit" at bounding box center [53, 79] width 107 height 21
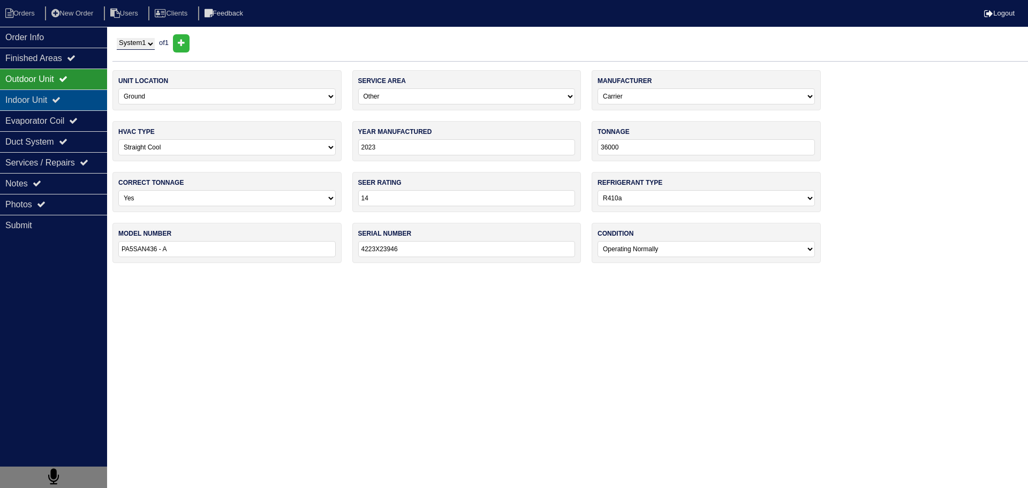
click at [40, 103] on div "Indoor Unit" at bounding box center [53, 99] width 107 height 21
click at [35, 123] on div "Evaporator Coil" at bounding box center [53, 120] width 107 height 21
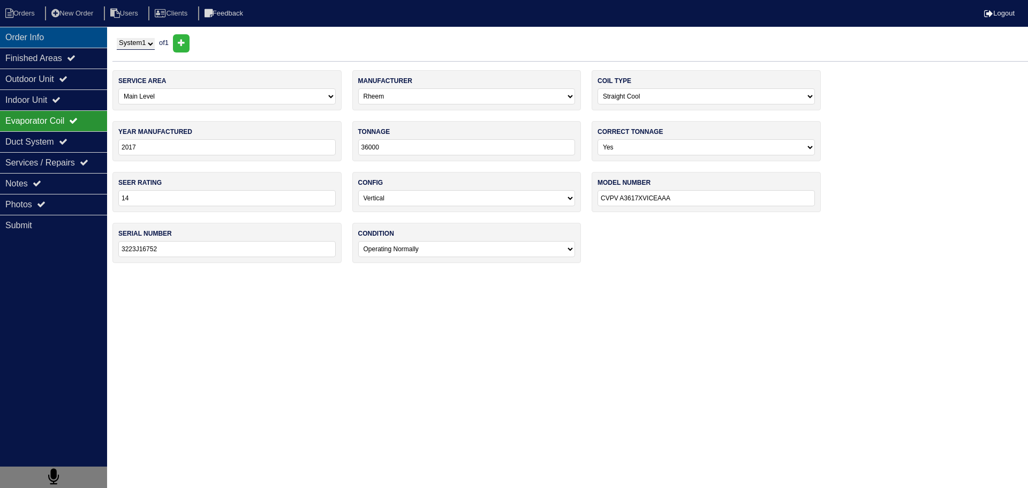
click at [43, 44] on div "Order Info" at bounding box center [53, 37] width 107 height 21
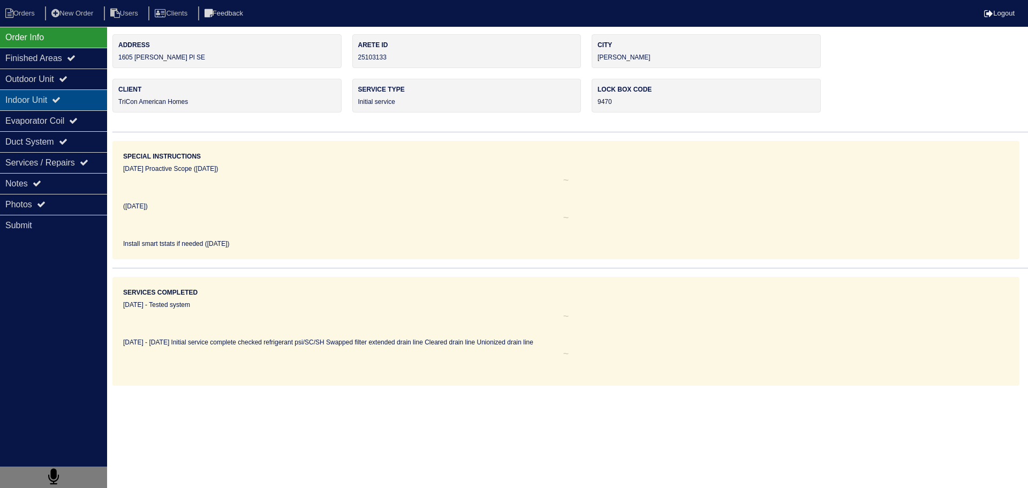
click at [49, 109] on div "Indoor Unit" at bounding box center [53, 99] width 107 height 21
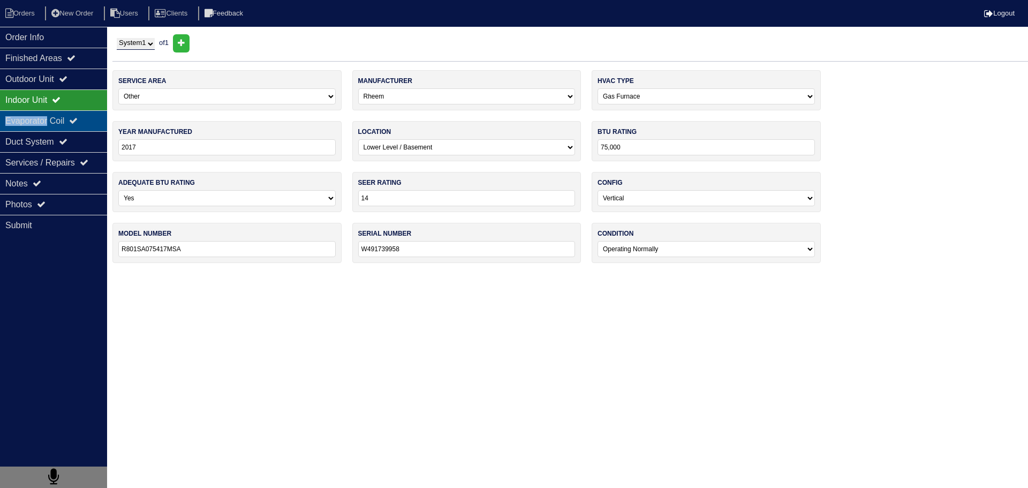
click at [50, 112] on div "Evaporator Coil" at bounding box center [53, 120] width 107 height 21
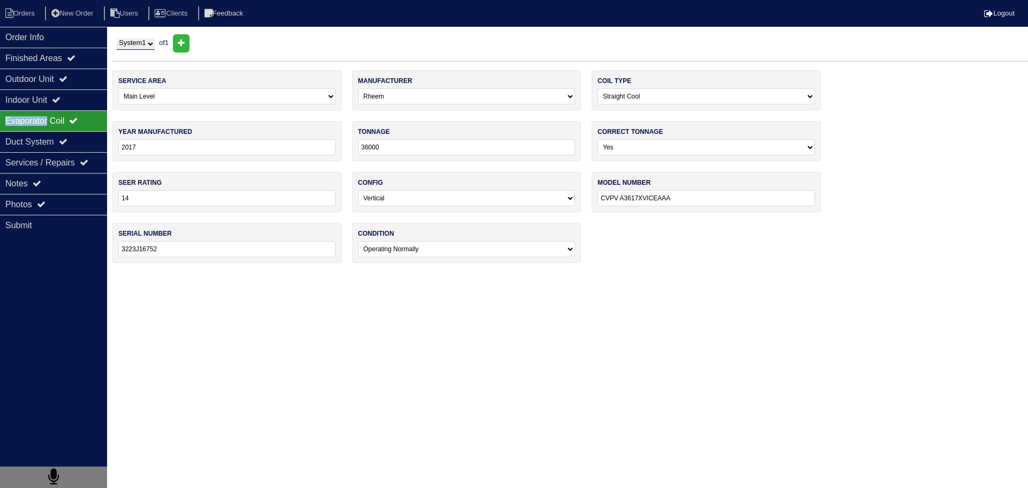
click at [50, 112] on div "Evaporator Coil" at bounding box center [53, 120] width 107 height 21
click at [53, 100] on div "Indoor Unit" at bounding box center [53, 99] width 107 height 21
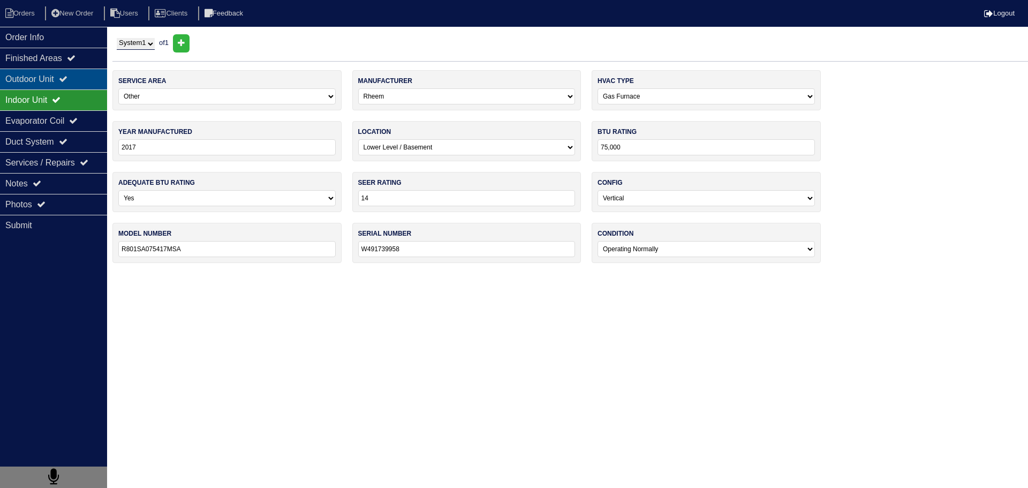
click at [55, 84] on div "Outdoor Unit" at bounding box center [53, 79] width 107 height 21
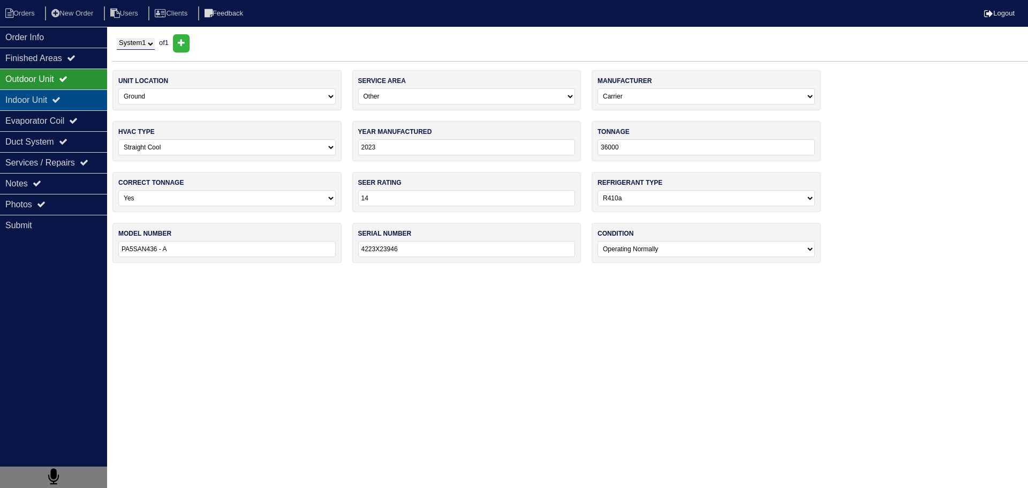
click at [50, 98] on div "Indoor Unit" at bounding box center [53, 99] width 107 height 21
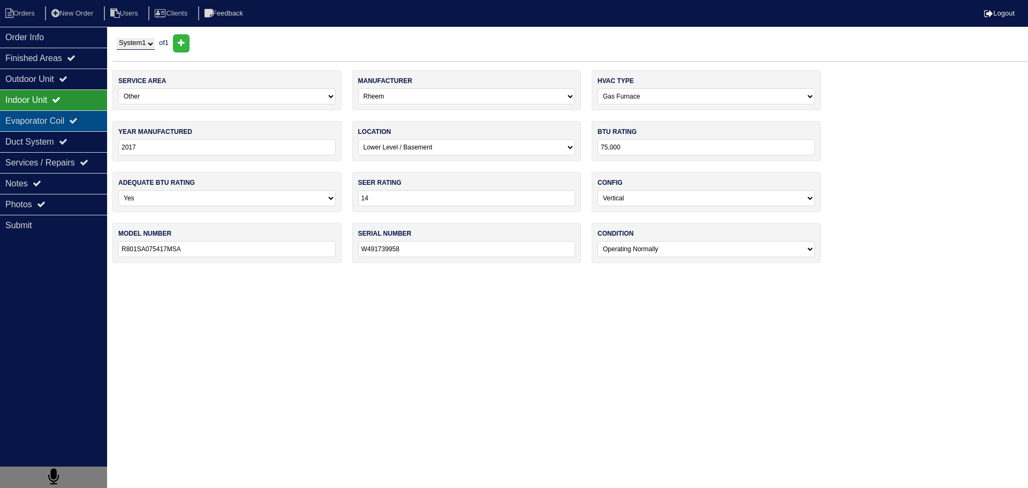
click at [44, 118] on div "Evaporator Coil" at bounding box center [53, 120] width 107 height 21
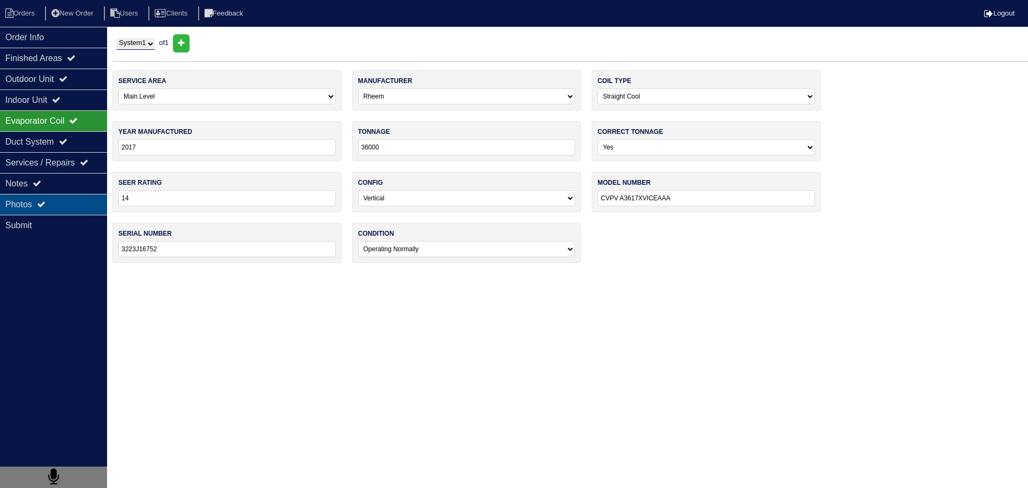
click at [29, 206] on div "Photos" at bounding box center [53, 204] width 107 height 21
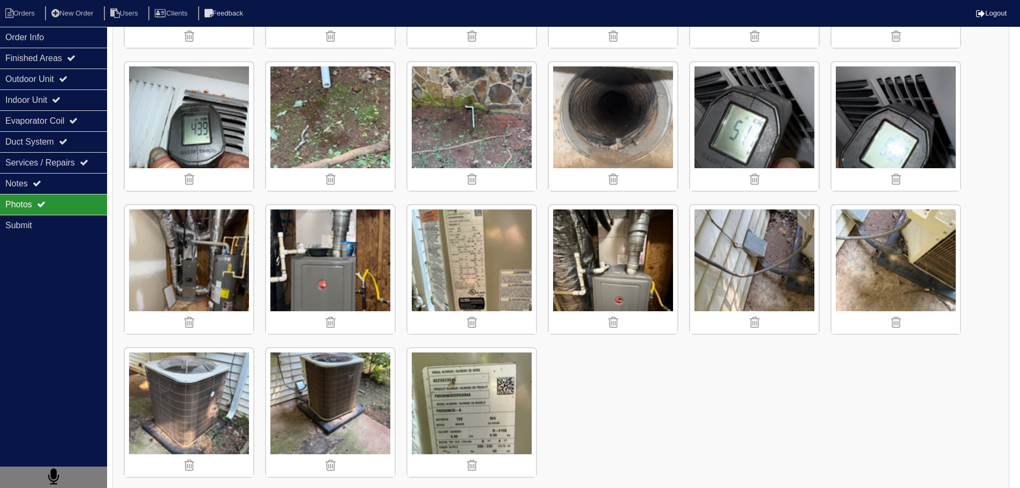
scroll to position [432, 0]
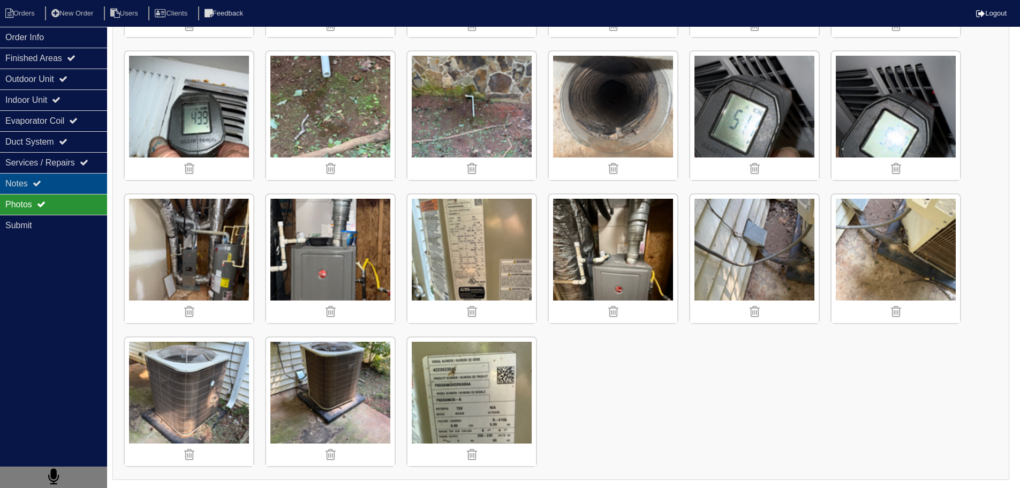
click at [39, 184] on icon at bounding box center [37, 183] width 9 height 9
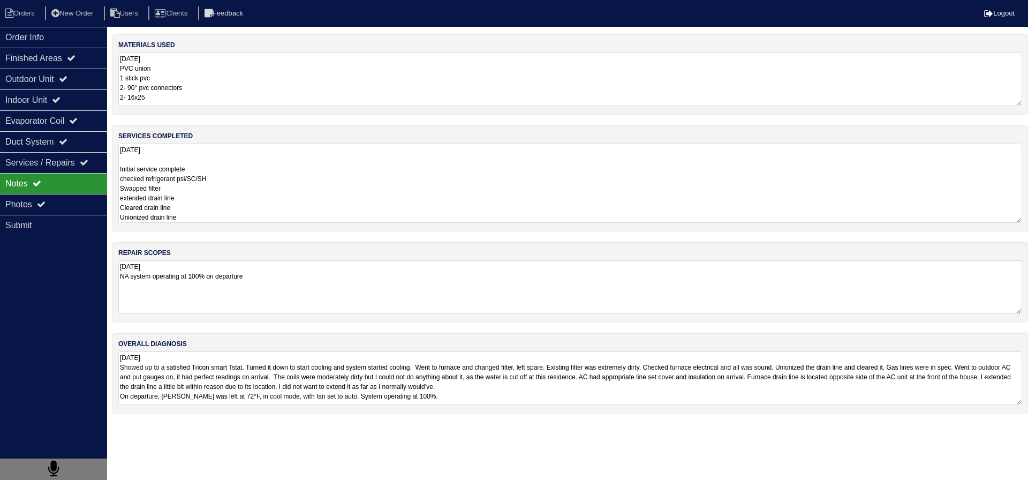
click at [237, 164] on textarea "8.29.25 Initial service complete checked refrigerant psi/SC/SH Swapped filter e…" at bounding box center [570, 182] width 904 height 79
click at [255, 380] on div "overall diagnosis 8.29.25 Showed up to a satisfied Tricon smart Tstat. Turned i…" at bounding box center [569, 373] width 915 height 80
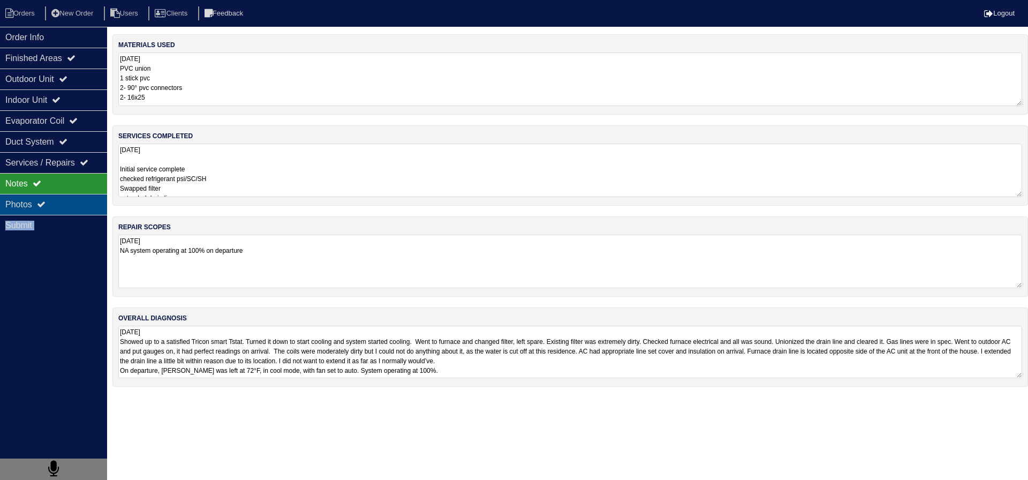
drag, startPoint x: 41, startPoint y: 214, endPoint x: 41, endPoint y: 206, distance: 8.6
click at [41, 212] on div "Order Info Finished Areas Outdoor Unit Indoor Unit Evaporator Coil Duct System …" at bounding box center [53, 267] width 107 height 480
click at [41, 206] on icon at bounding box center [41, 204] width 9 height 9
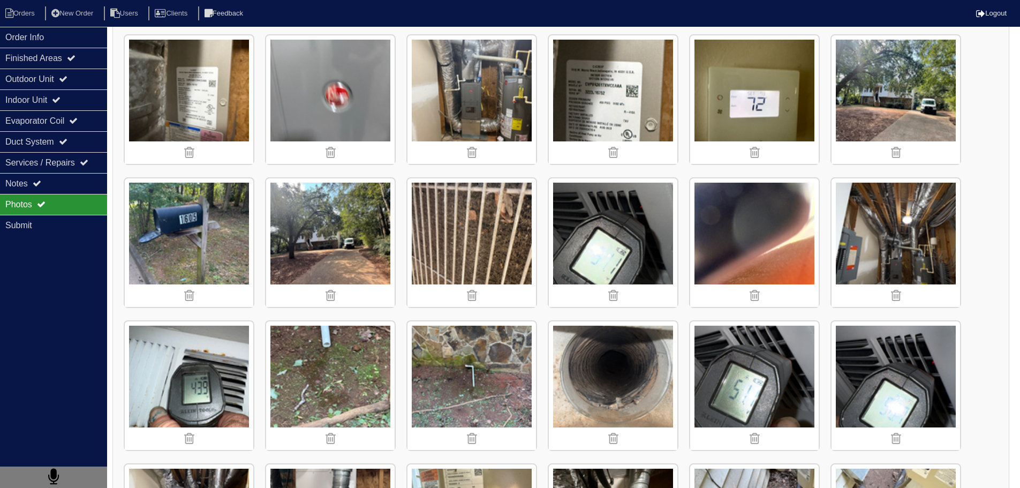
scroll to position [214, 0]
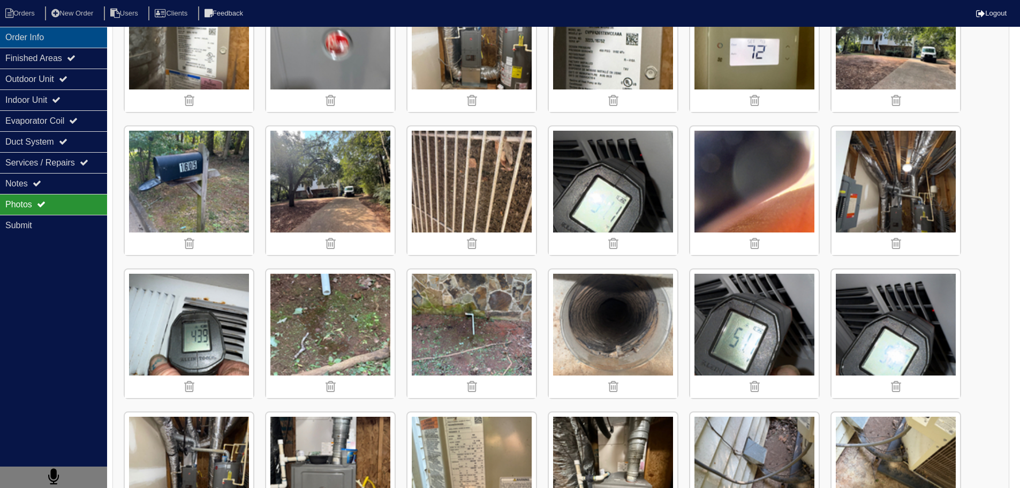
click at [47, 43] on div "Order Info" at bounding box center [53, 37] width 107 height 21
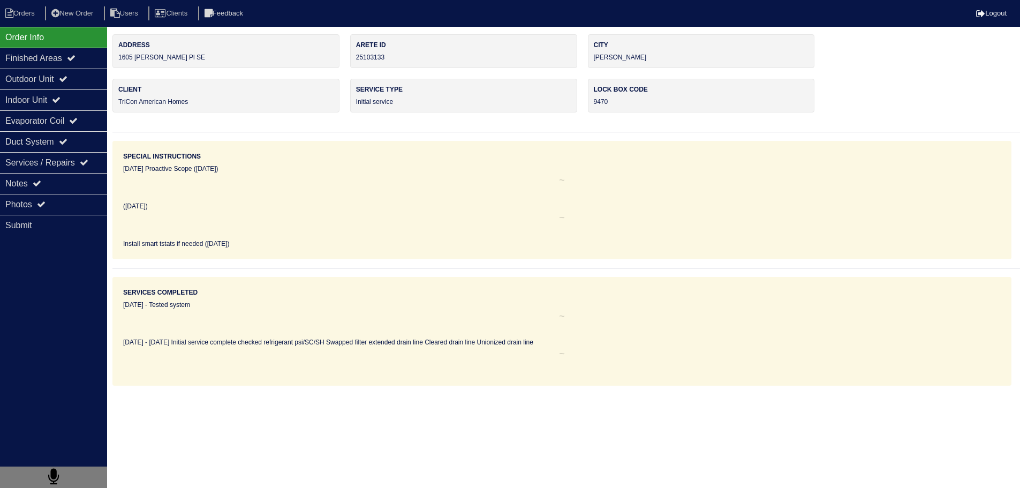
scroll to position [0, 0]
click at [26, 21] on nav "Orders New Order Users Clients Feedback Logout" at bounding box center [514, 13] width 1028 height 27
click at [23, 17] on li "Orders" at bounding box center [21, 13] width 43 height 14
select select "15"
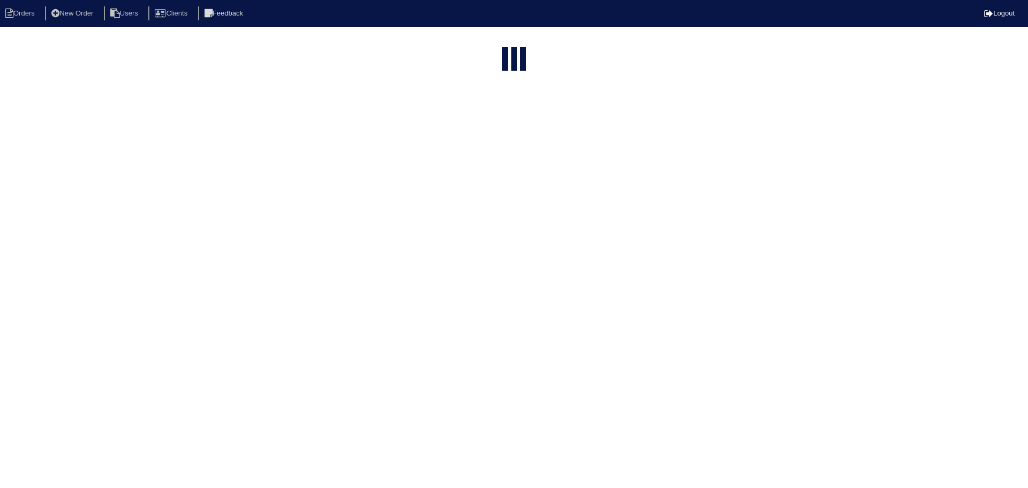
type input "matt"
select select "field complete"
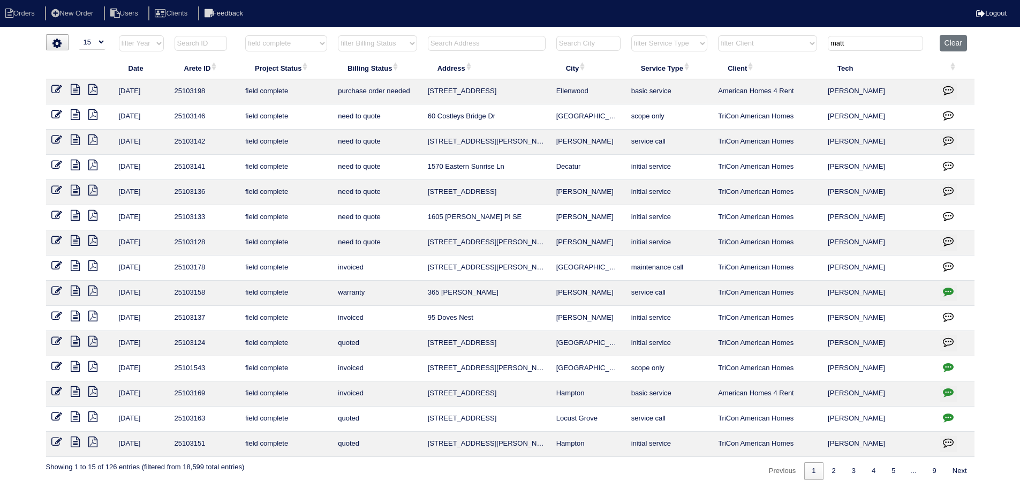
click at [75, 191] on icon at bounding box center [75, 190] width 9 height 11
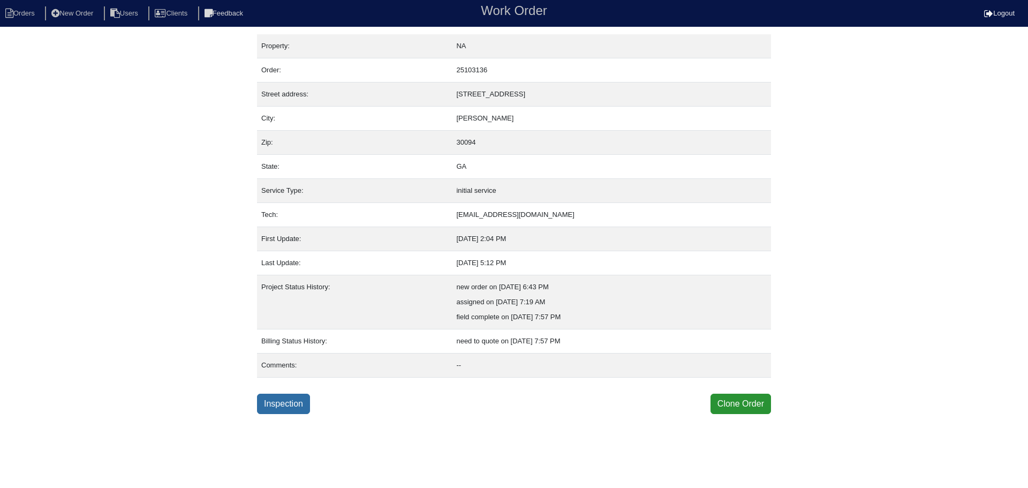
click at [298, 394] on link "Inspection" at bounding box center [283, 404] width 53 height 20
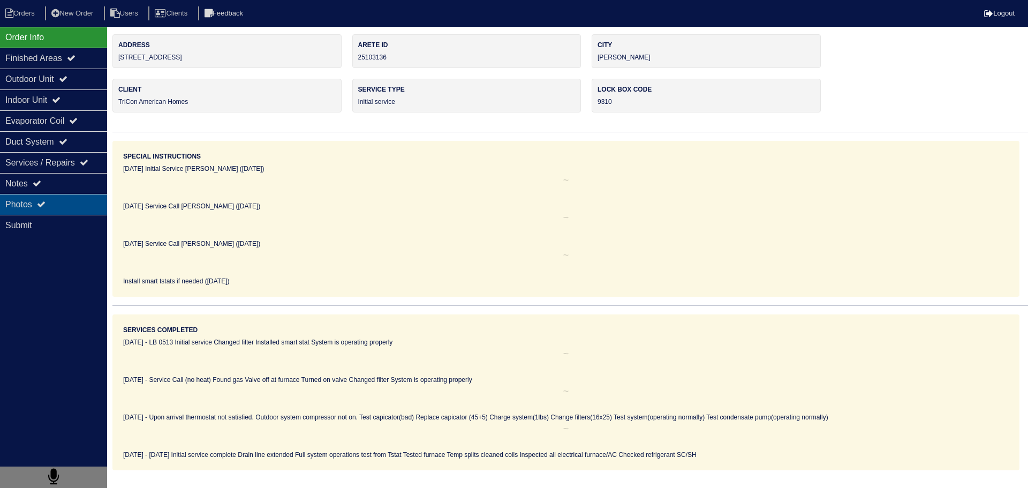
click at [88, 196] on div "Photos" at bounding box center [53, 204] width 107 height 21
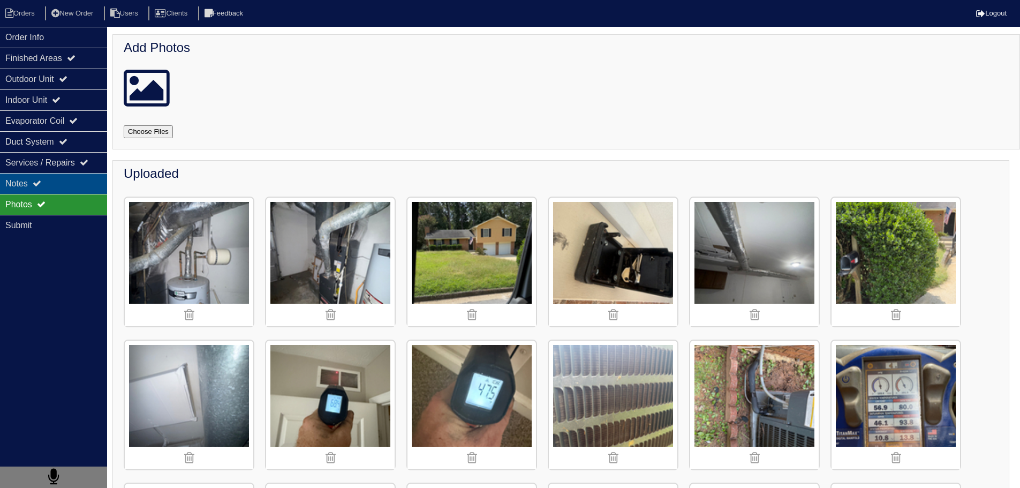
click at [70, 175] on div "Notes" at bounding box center [53, 183] width 107 height 21
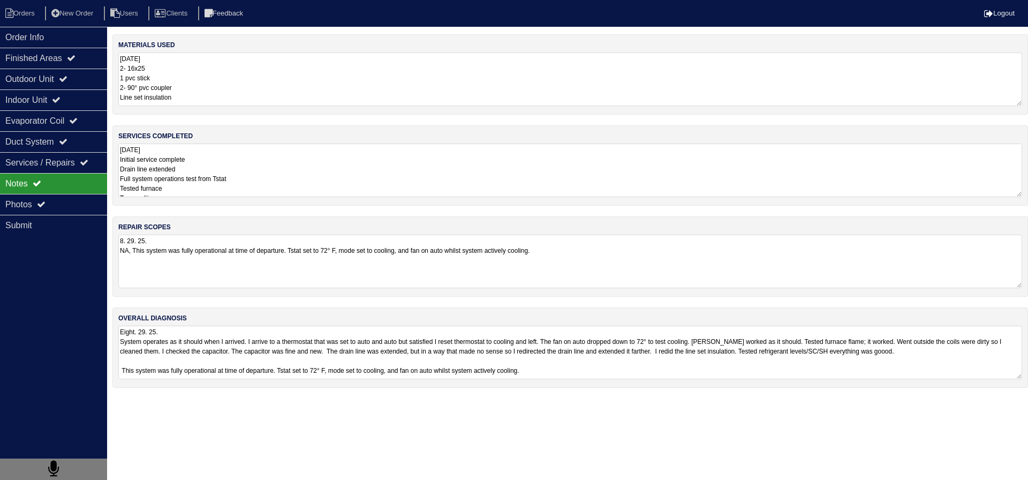
click at [252, 168] on textarea "[DATE] Initial service complete Drain line extended Full system operations test…" at bounding box center [570, 170] width 904 height 54
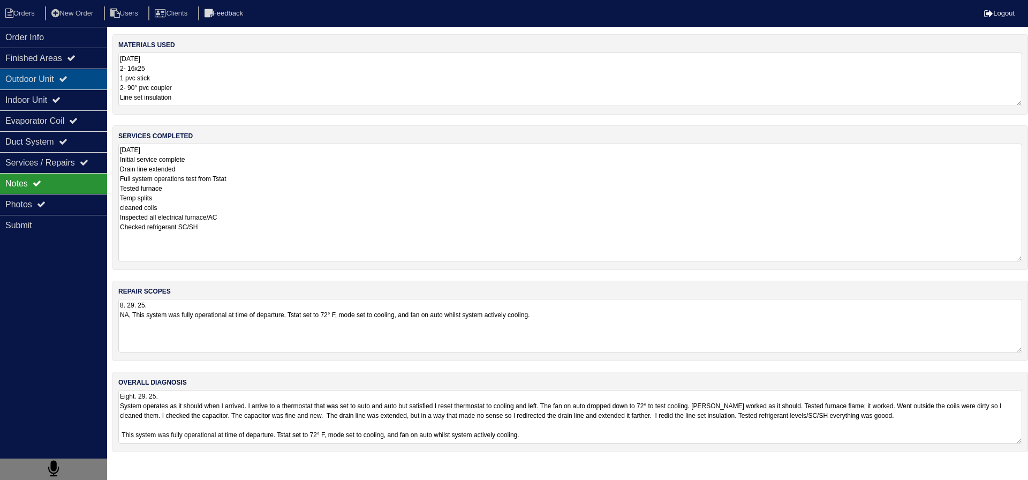
click at [103, 76] on div "Outdoor Unit" at bounding box center [53, 79] width 107 height 21
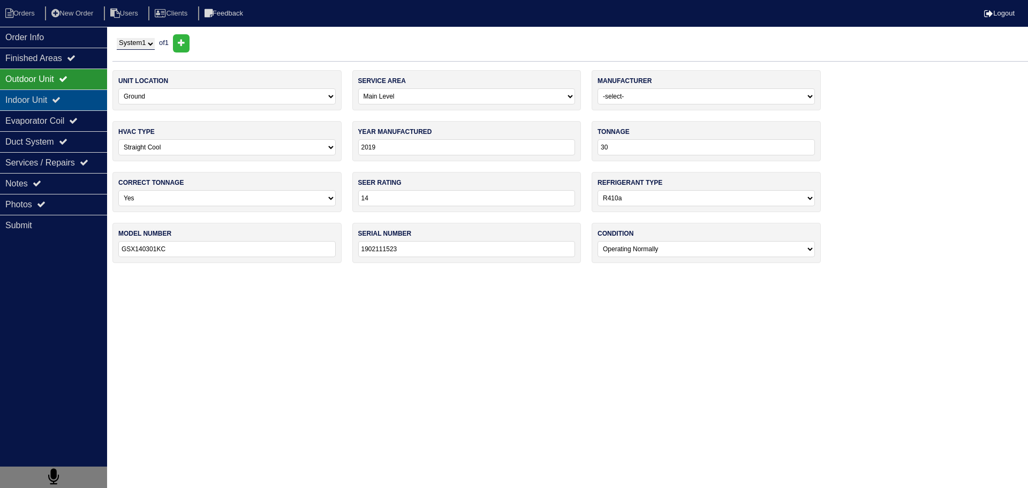
click at [77, 95] on div "Indoor Unit" at bounding box center [53, 99] width 107 height 21
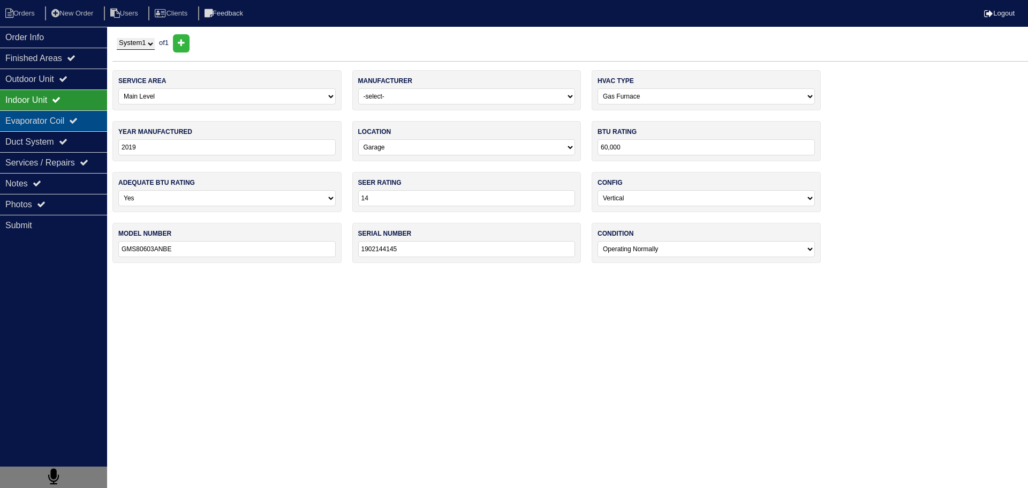
click at [76, 115] on div "Evaporator Coil" at bounding box center [53, 120] width 107 height 21
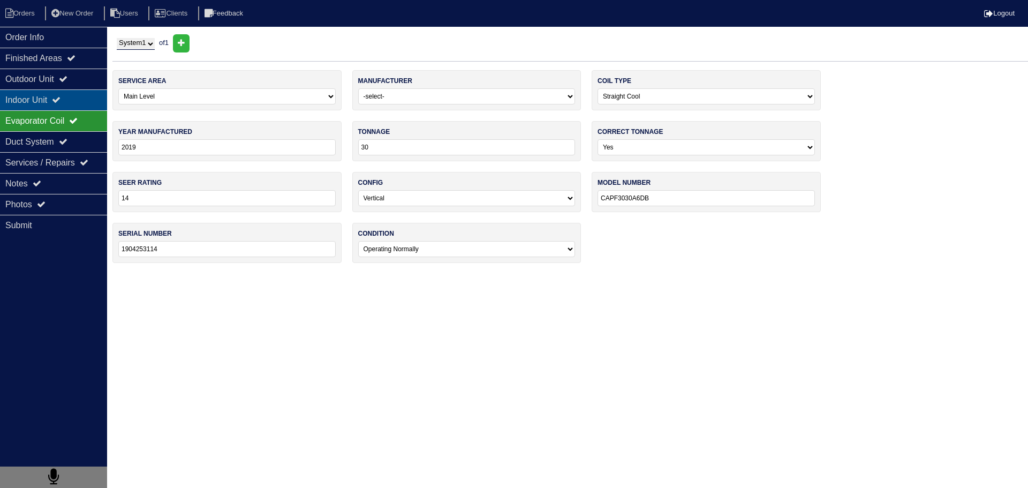
click at [77, 99] on div "Indoor Unit" at bounding box center [53, 99] width 107 height 21
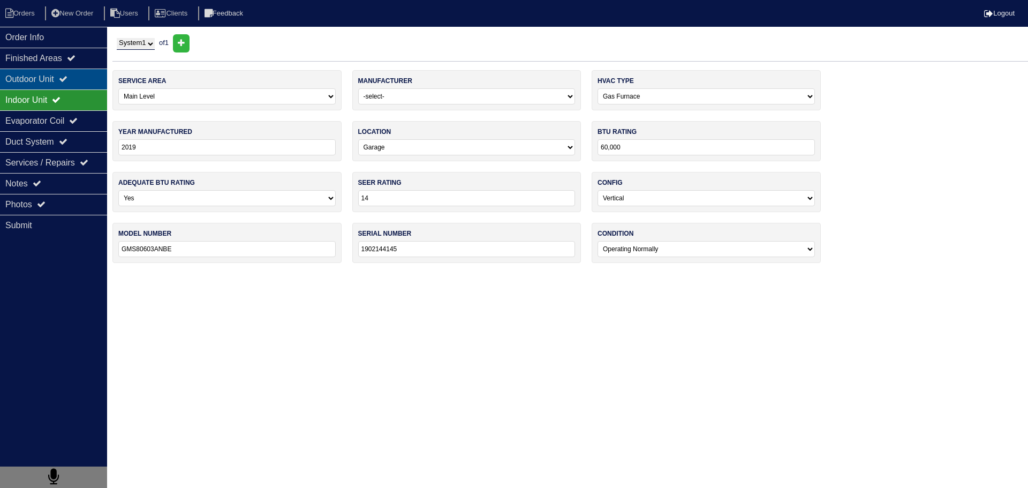
click at [73, 70] on div "Outdoor Unit" at bounding box center [53, 79] width 107 height 21
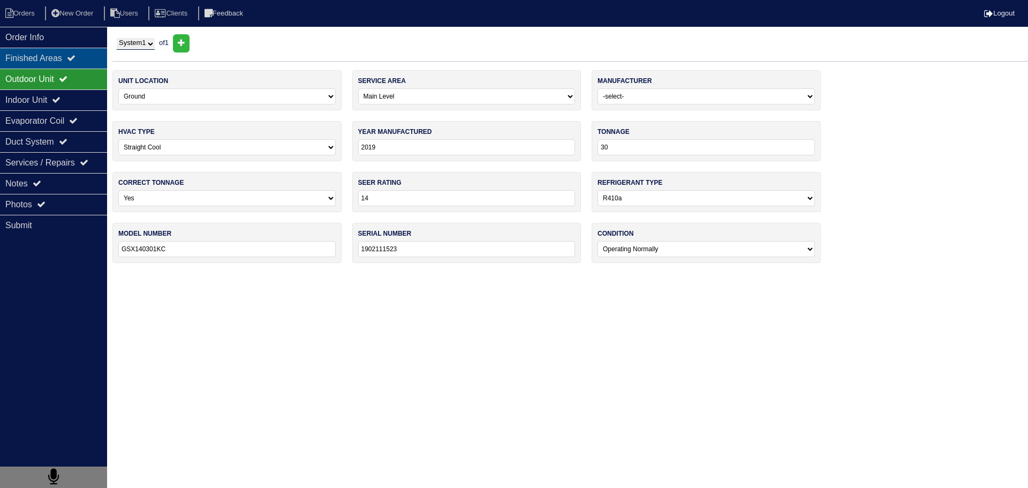
click at [71, 53] on div "Finished Areas" at bounding box center [53, 58] width 107 height 21
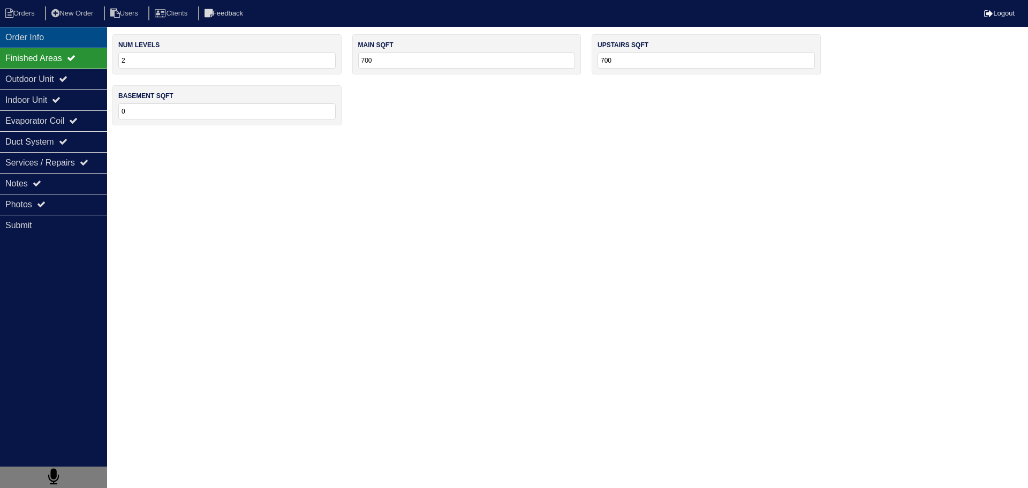
click at [71, 44] on div "Order Info" at bounding box center [53, 37] width 107 height 21
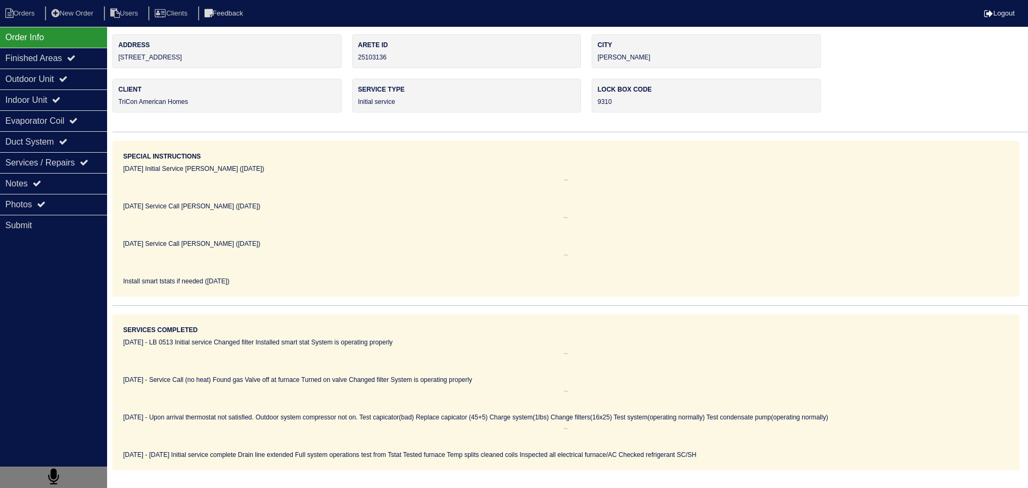
click at [15, 3] on nav "Orders New Order Users Clients Feedback Logout" at bounding box center [514, 13] width 1028 height 27
click at [7, 10] on icon at bounding box center [9, 14] width 8 height 10
select select "15"
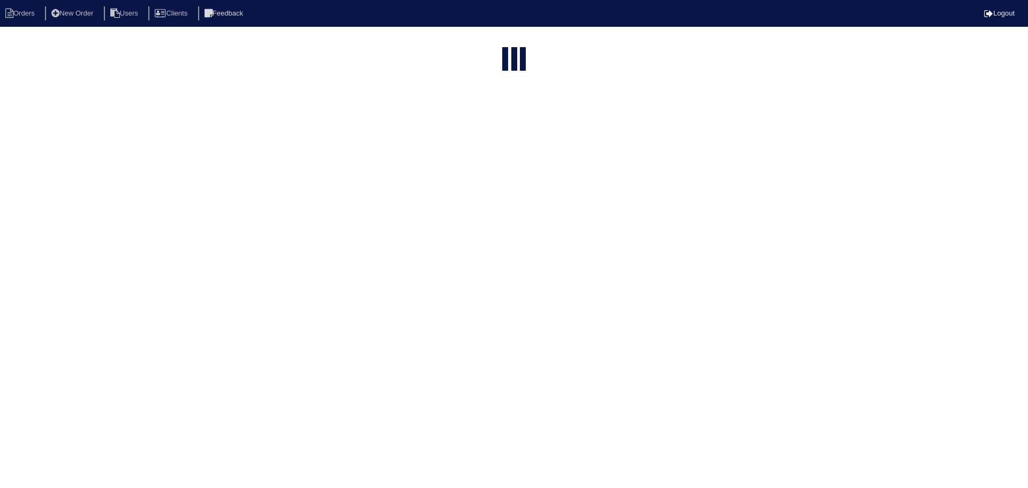
type input "matt"
select select "field complete"
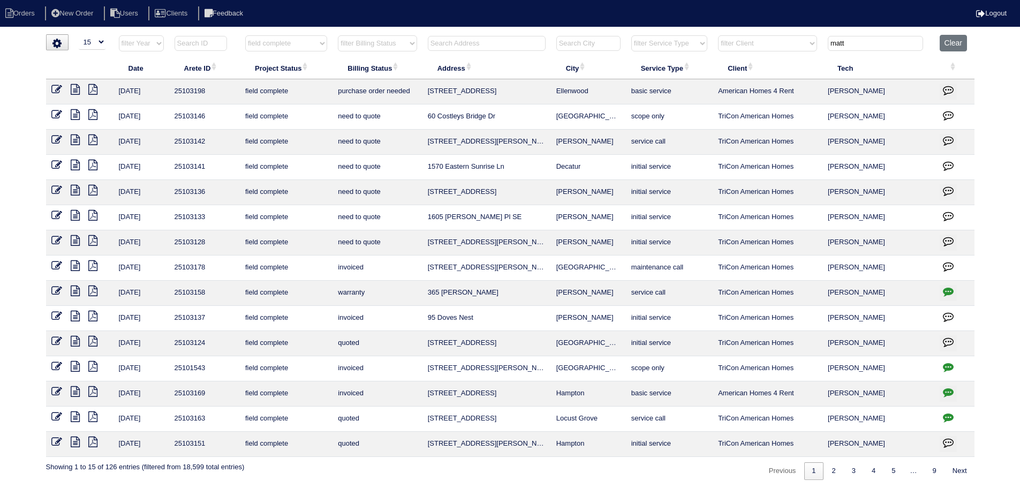
click at [72, 165] on icon at bounding box center [75, 165] width 9 height 11
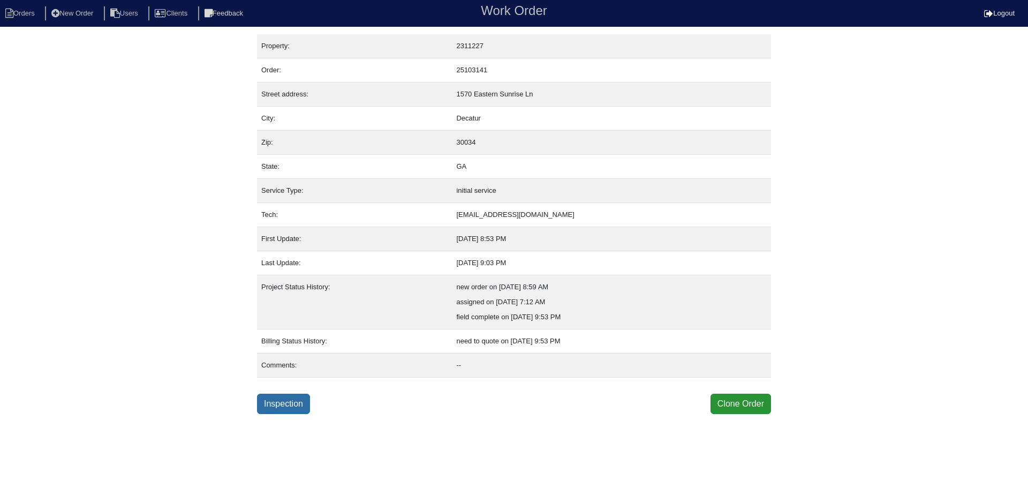
click at [285, 401] on link "Inspection" at bounding box center [283, 404] width 53 height 20
select select "0"
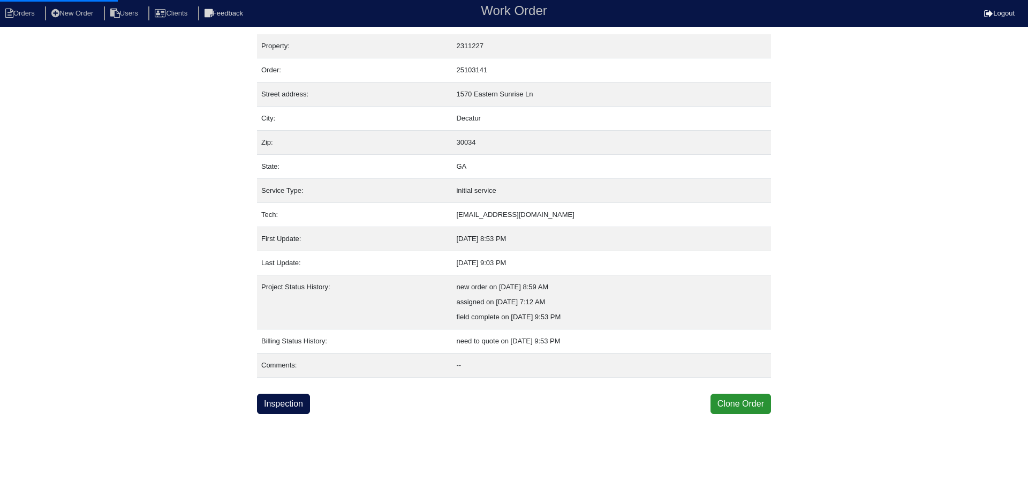
select select "0"
select select "3"
select select "0"
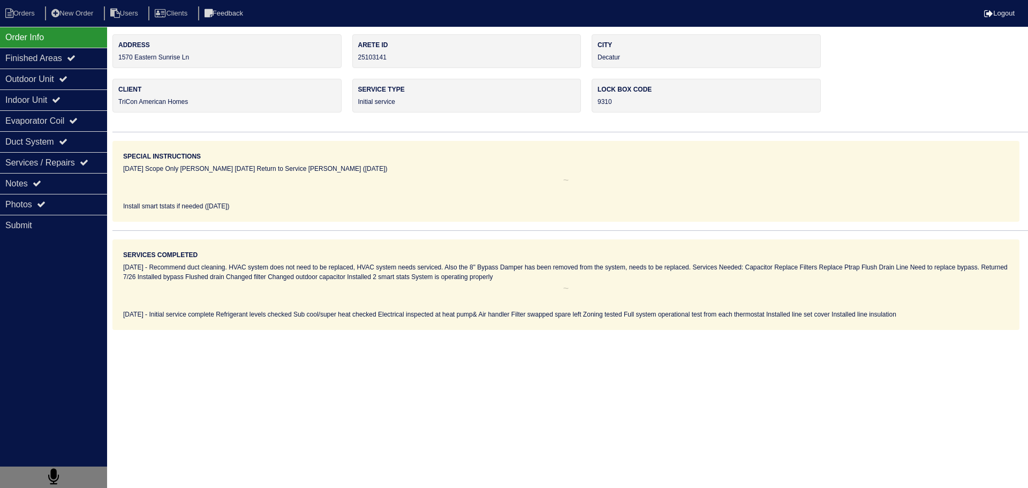
click at [83, 160] on div "Services / Repairs" at bounding box center [53, 162] width 107 height 21
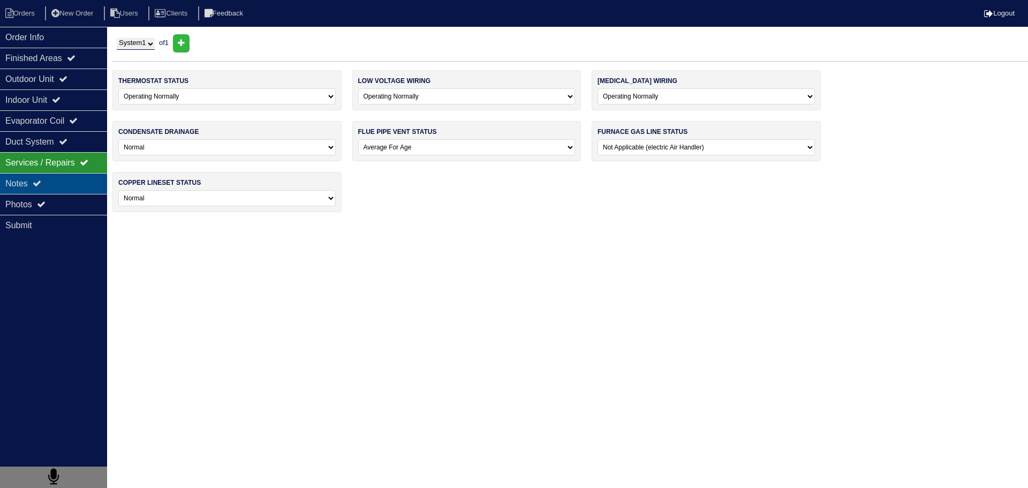
click at [79, 175] on div "Notes" at bounding box center [53, 183] width 107 height 21
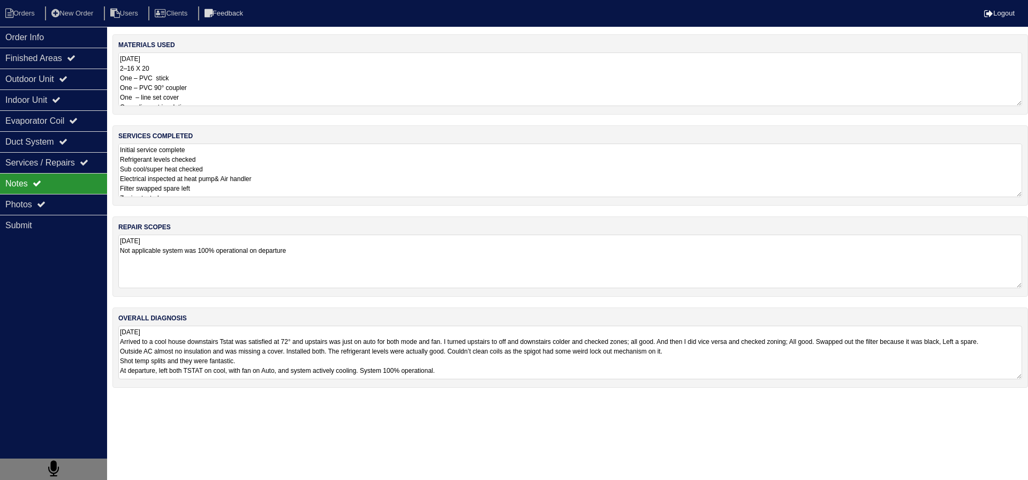
click at [244, 181] on textarea "Initial service complete Refrigerant levels checked Sub cool/super heat checked…" at bounding box center [570, 170] width 904 height 54
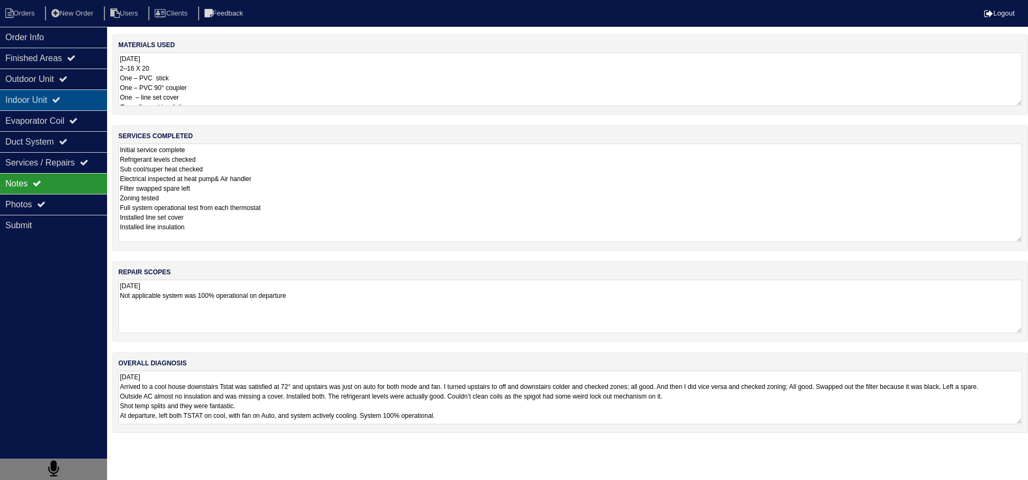
drag, startPoint x: 70, startPoint y: 77, endPoint x: 75, endPoint y: 90, distance: 14.9
click at [67, 77] on icon at bounding box center [63, 78] width 9 height 9
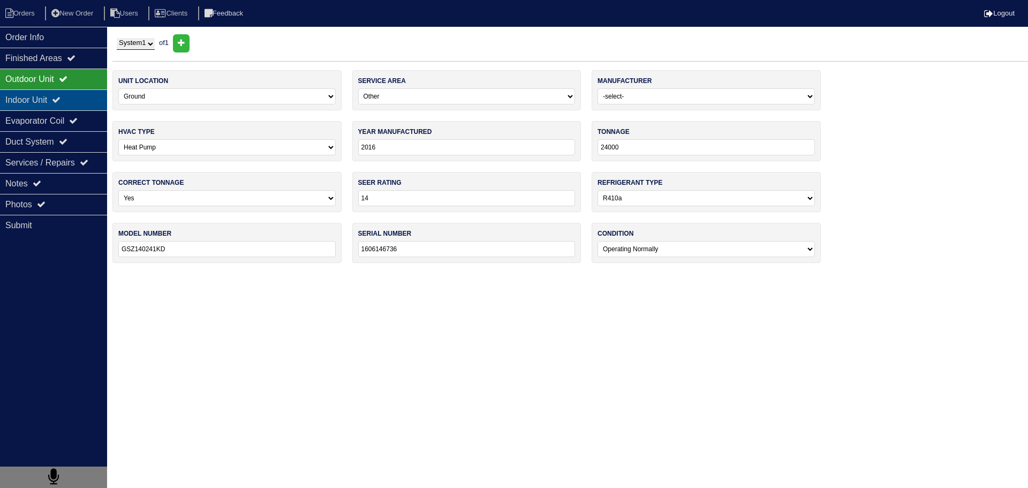
click at [77, 99] on div "Indoor Unit" at bounding box center [53, 99] width 107 height 21
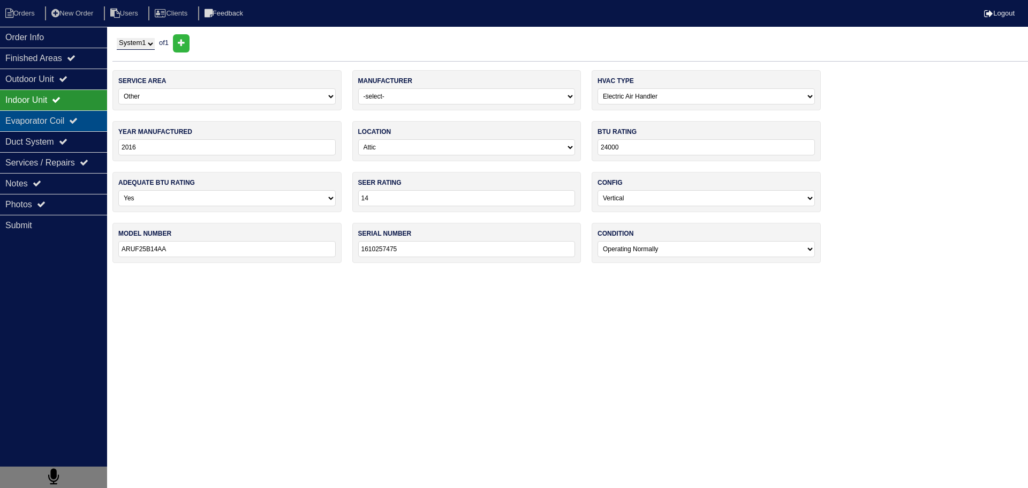
click at [70, 122] on div "Evaporator Coil" at bounding box center [53, 120] width 107 height 21
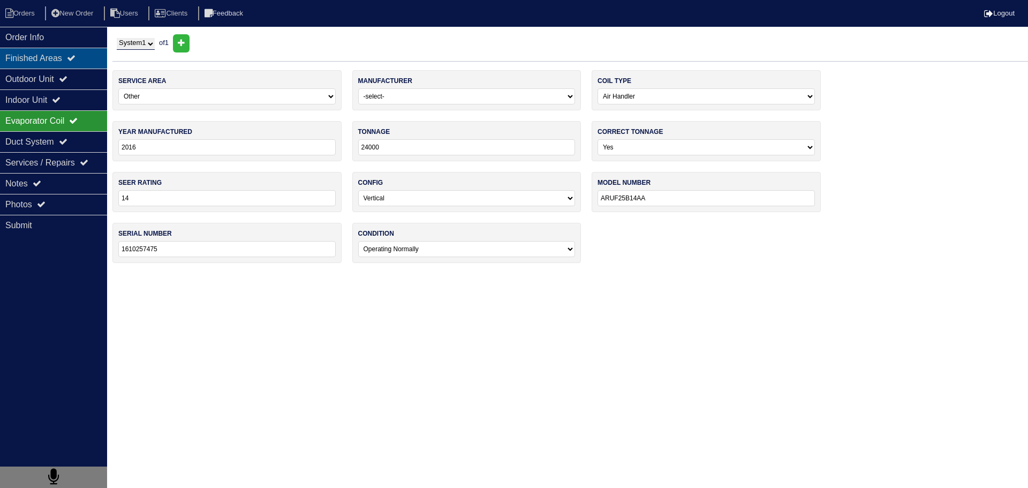
click at [64, 58] on div "Finished Areas" at bounding box center [53, 58] width 107 height 21
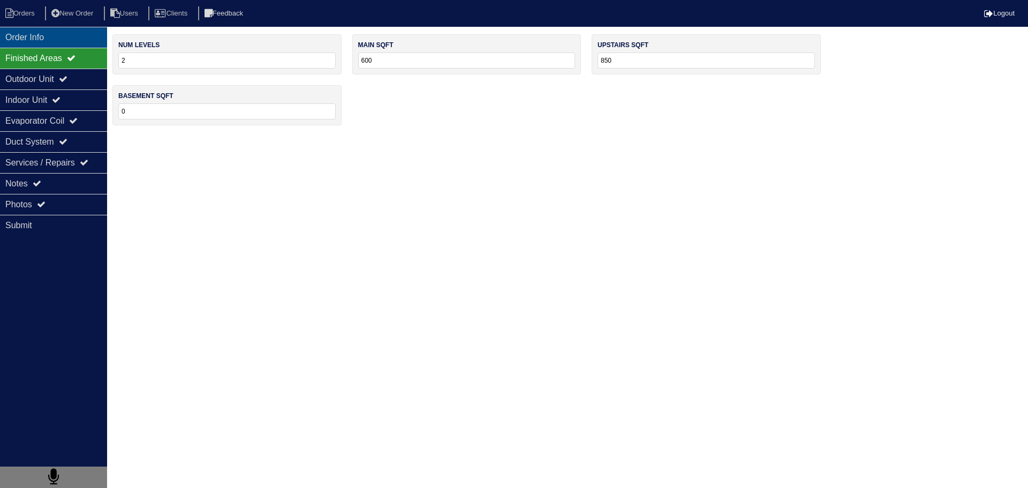
click at [48, 32] on div "Order Info" at bounding box center [53, 37] width 107 height 21
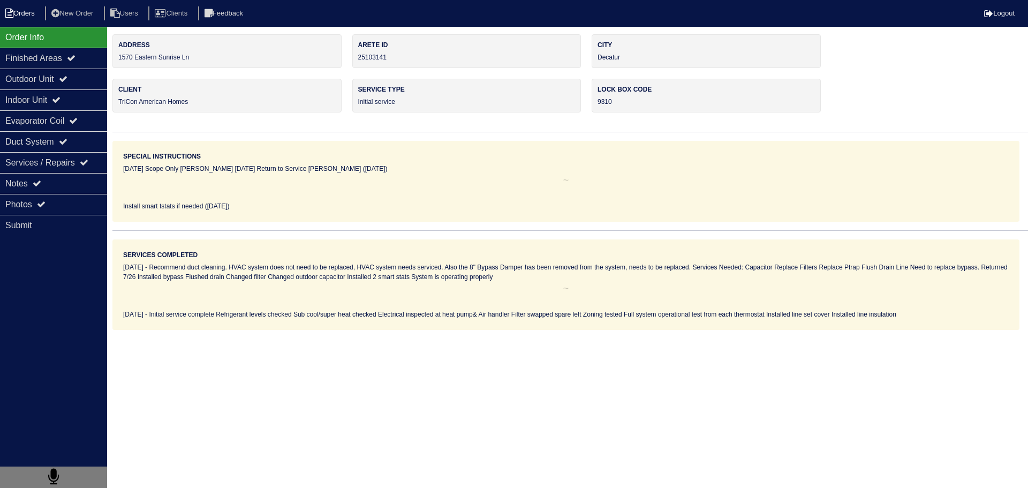
click at [25, 13] on li "Orders" at bounding box center [21, 13] width 43 height 14
select select "15"
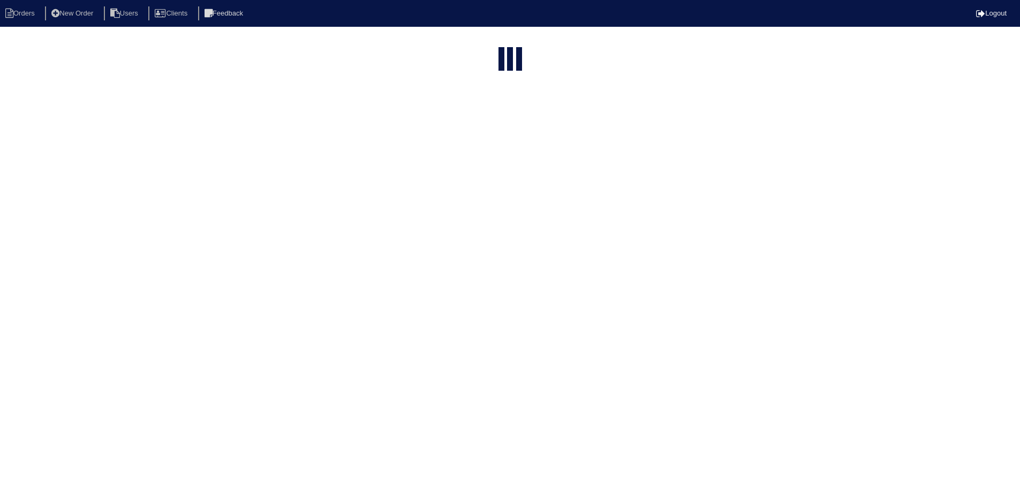
select select "field complete"
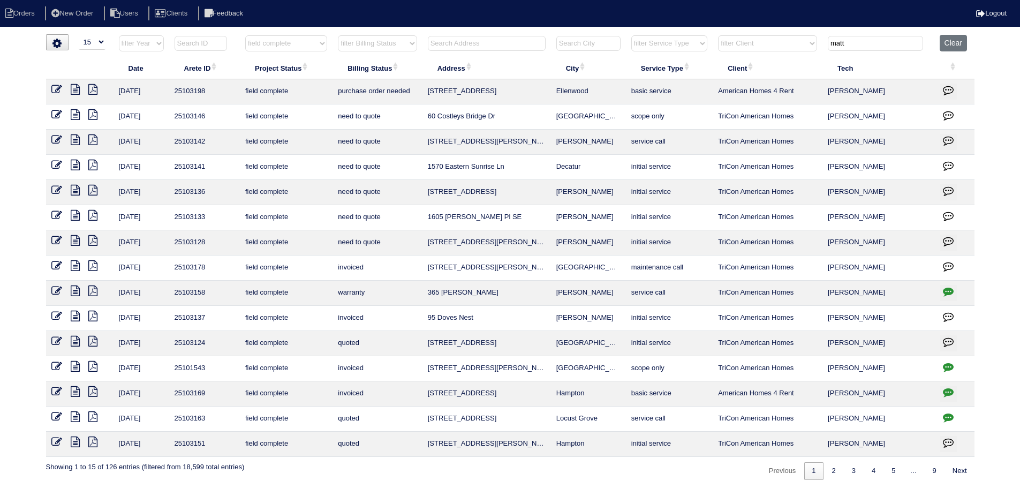
click at [73, 137] on icon at bounding box center [75, 139] width 9 height 11
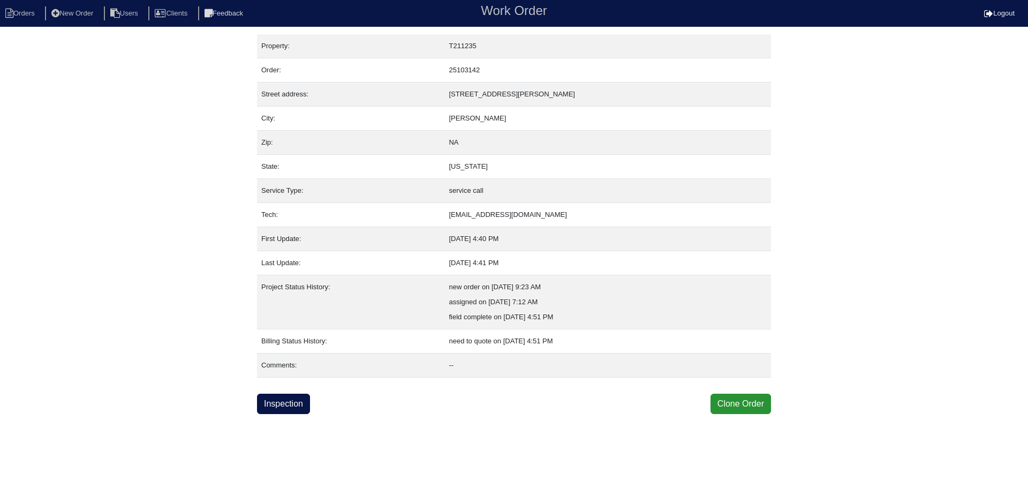
click at [276, 393] on div "Property: T211235 Order: 25103142 Street address: [STREET_ADDRESS][PERSON_NAME]…" at bounding box center [514, 224] width 514 height 380
click at [280, 398] on link "Inspection" at bounding box center [283, 404] width 53 height 20
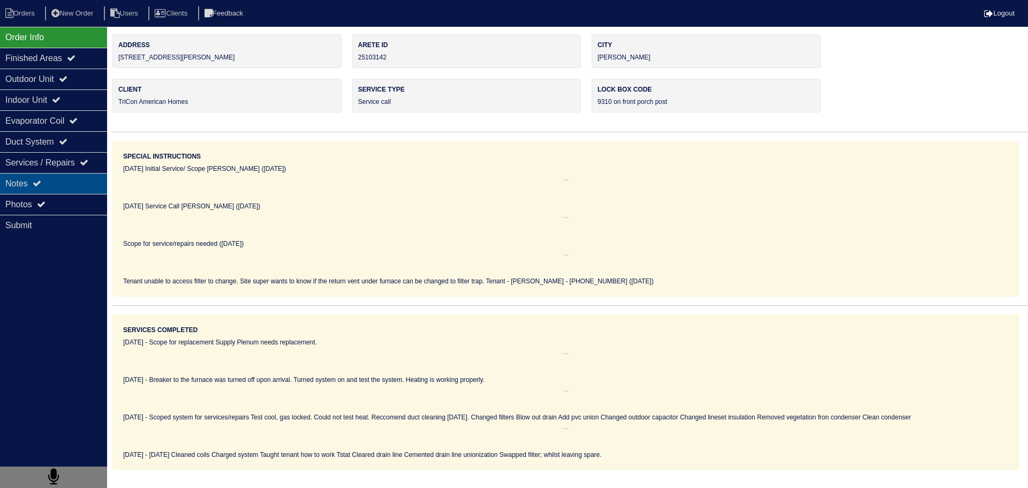
click at [66, 185] on div "Notes" at bounding box center [53, 183] width 107 height 21
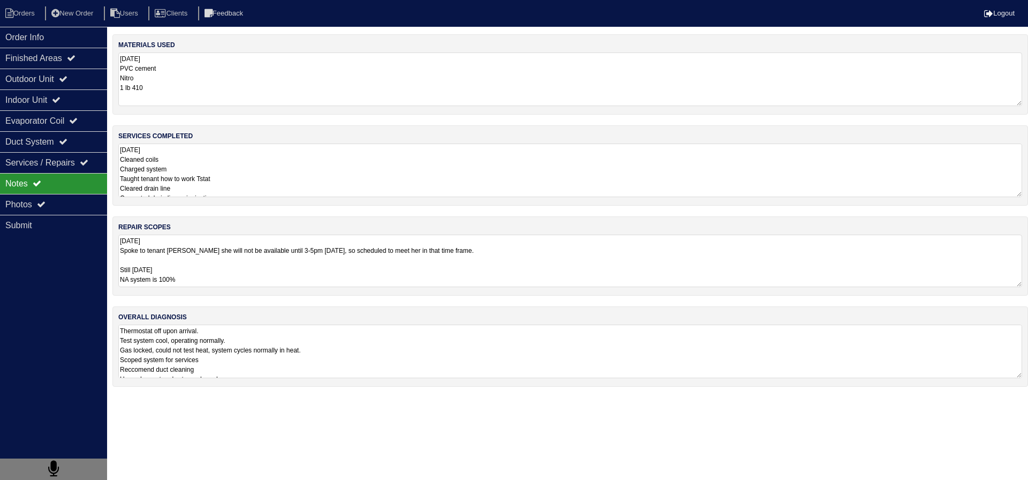
click at [240, 263] on textarea "8.29.25 Spoke to tenant Sabrina she will not be available until 3-5pm today, so…" at bounding box center [570, 260] width 904 height 52
click at [239, 156] on textarea "8.29.25 Cleaned coils Charged system Taught tenant how to work Tstat Cleared dr…" at bounding box center [570, 170] width 904 height 54
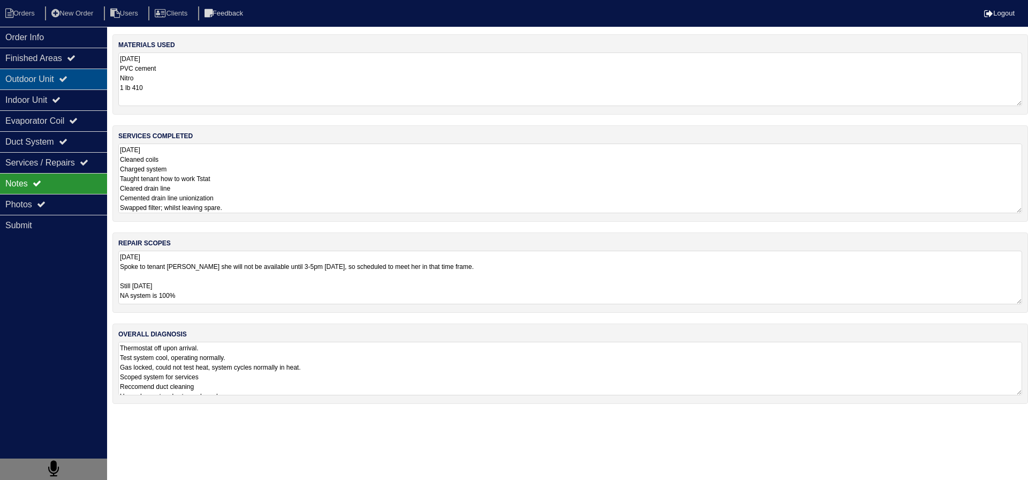
click at [78, 83] on div "Outdoor Unit" at bounding box center [53, 79] width 107 height 21
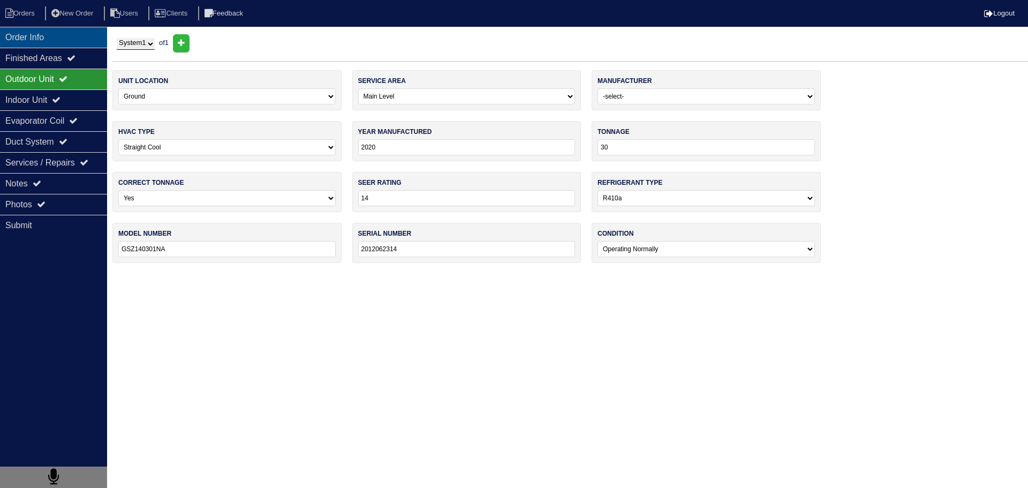
click at [30, 36] on div "Order Info" at bounding box center [53, 37] width 107 height 21
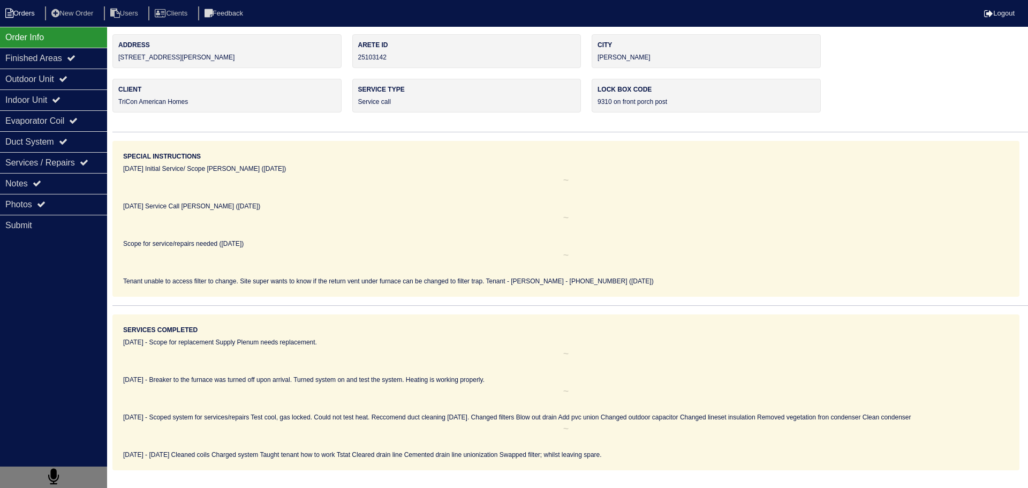
click at [25, 11] on li "Orders" at bounding box center [21, 13] width 43 height 14
select select "15"
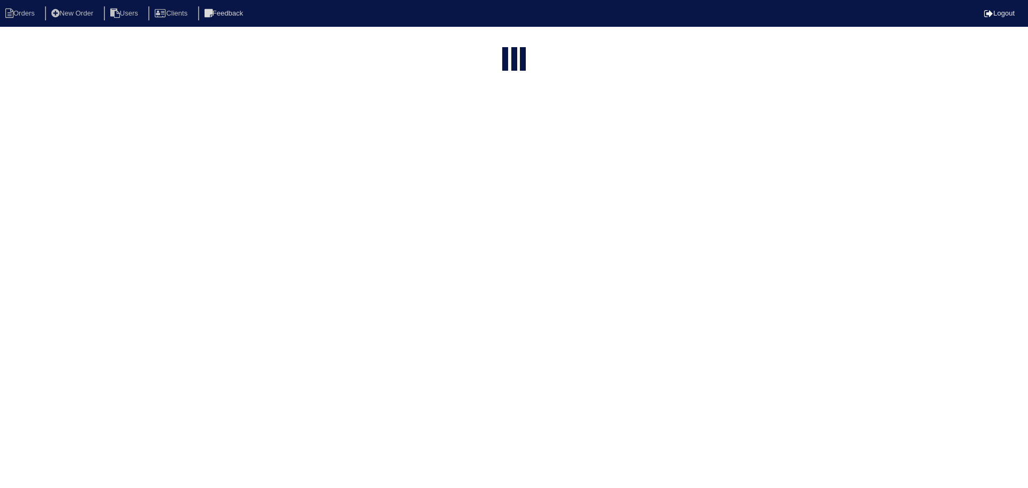
type input "matt"
select select "field complete"
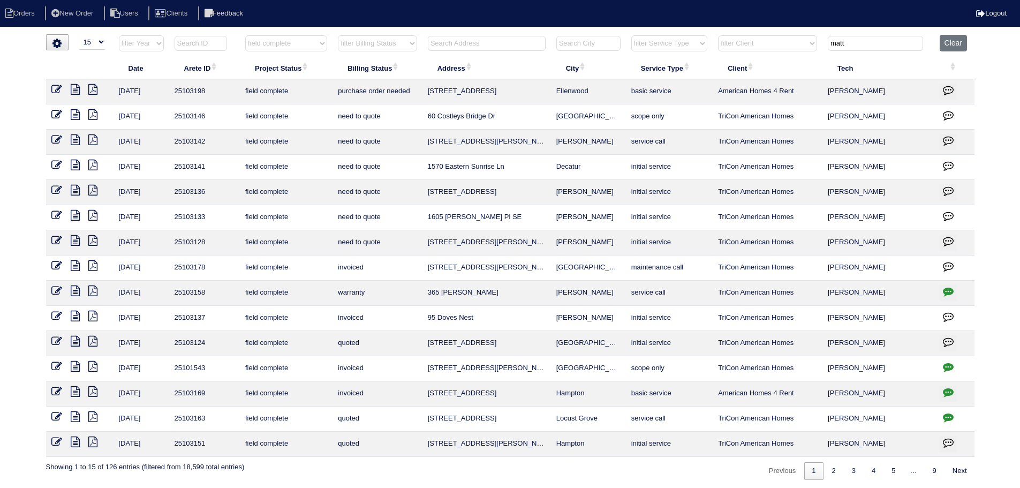
click at [73, 109] on icon at bounding box center [75, 114] width 9 height 11
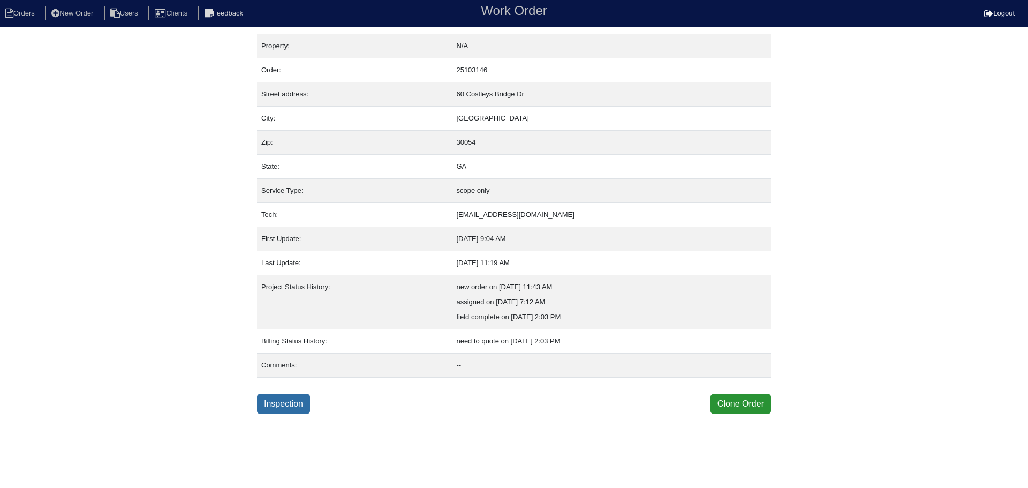
click at [285, 402] on link "Inspection" at bounding box center [283, 404] width 53 height 20
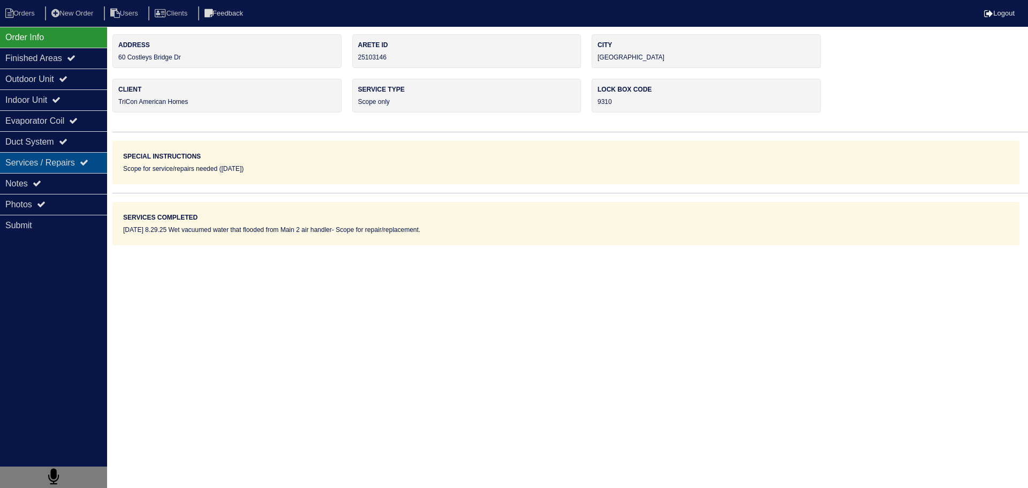
click at [61, 152] on div "Services / Repairs" at bounding box center [53, 162] width 107 height 21
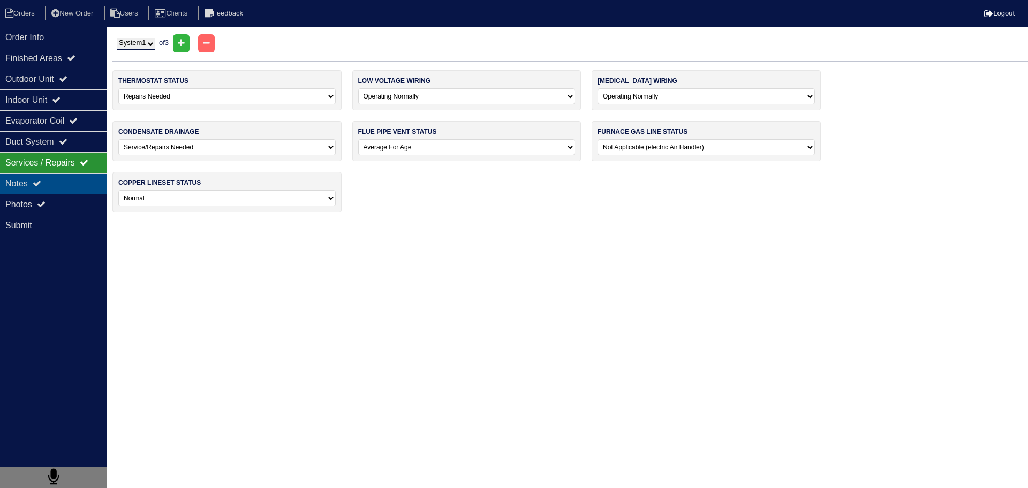
click at [55, 177] on div "Notes" at bounding box center [53, 183] width 107 height 21
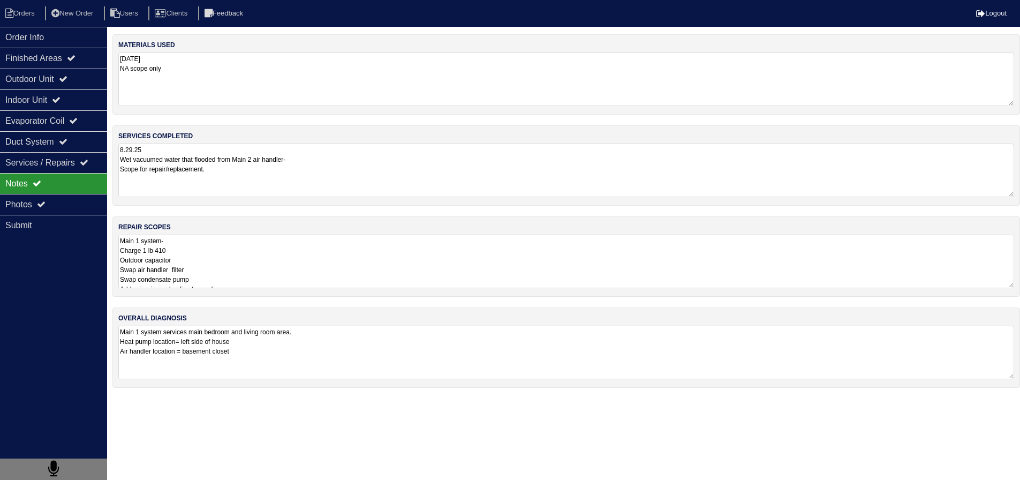
click at [262, 278] on textarea "Main 1 system- Charge 1 lb 410 Outdoor capacitor Swap air handler filter Swap c…" at bounding box center [566, 261] width 896 height 54
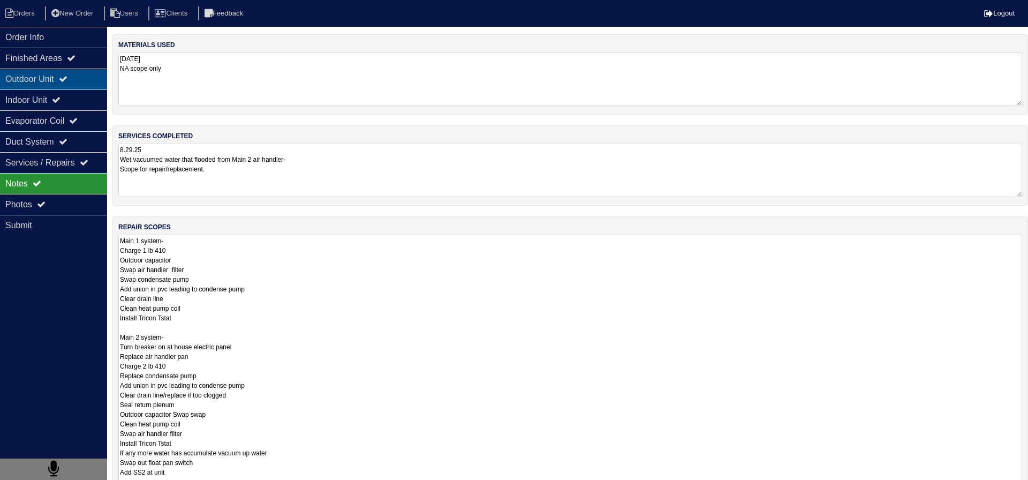
click at [65, 83] on div "Outdoor Unit" at bounding box center [53, 79] width 107 height 21
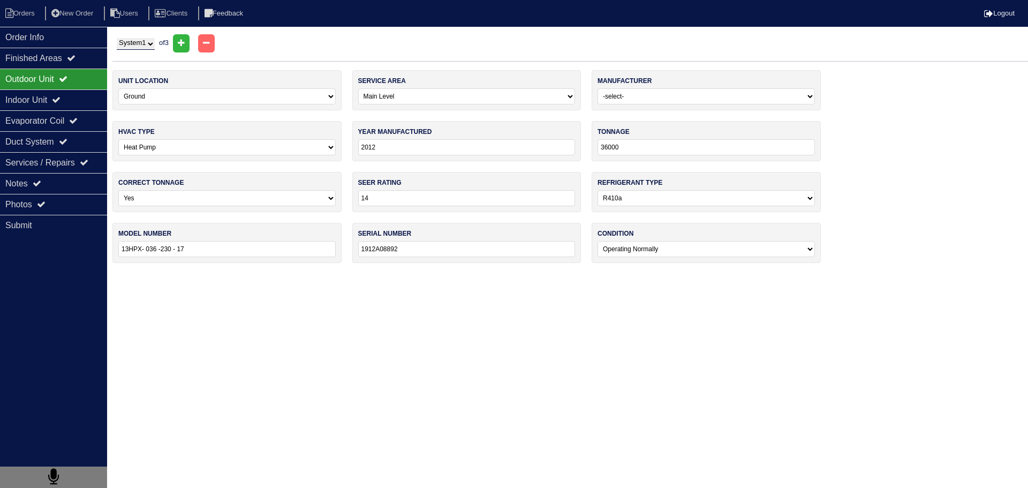
click at [137, 46] on select "System 1 System 2 System 3" at bounding box center [136, 44] width 38 height 12
select select "2"
click at [117, 38] on select "System 1 System 2 System 3" at bounding box center [136, 44] width 38 height 12
select select "Carrier"
type input "2017"
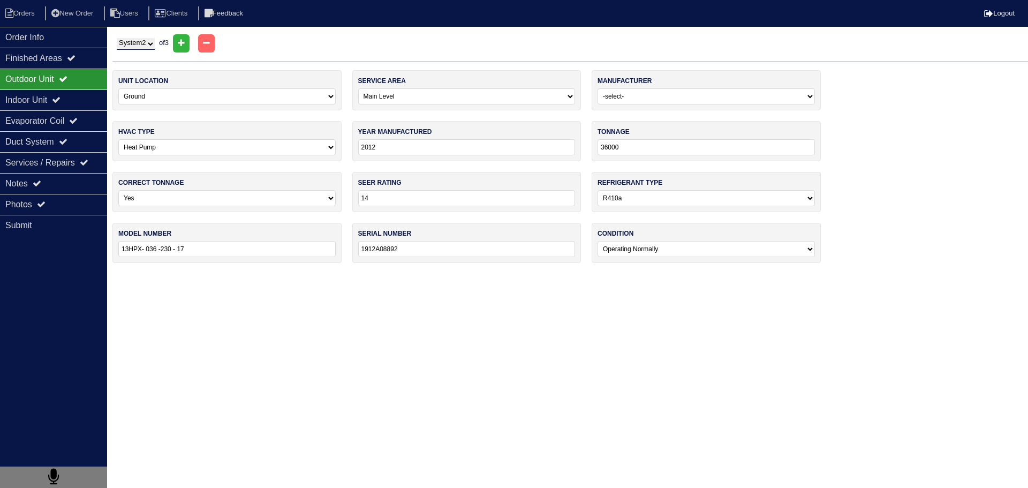
type input "36"
type input "25HCE436A310"
type input "27 17E11345"
select select "Carrier"
type input "2017"
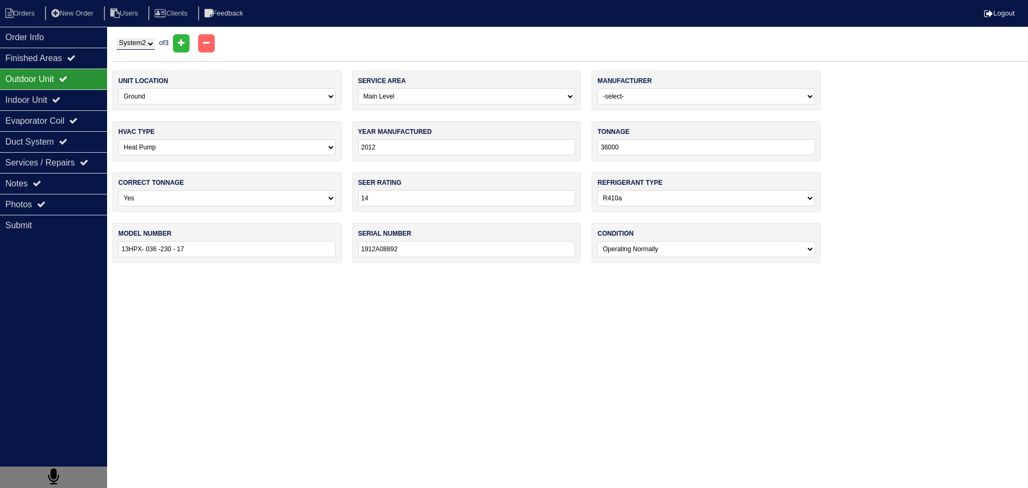
type input "36000"
type input "FB4C NP036"
type input "2217A69216"
select select "1"
click at [147, 44] on select "System 1 System 2 System 3" at bounding box center [136, 44] width 38 height 12
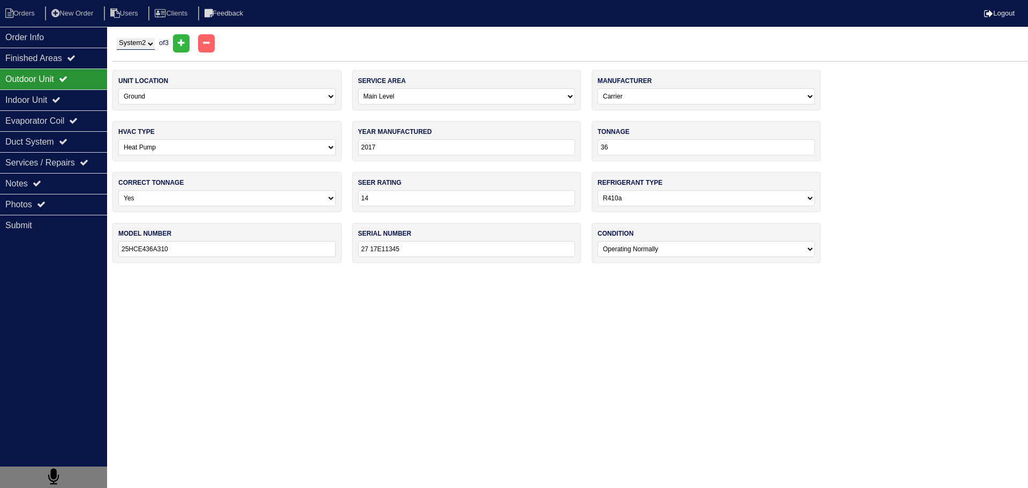
select select "3"
click at [117, 38] on select "System 1 System 2 System 3" at bounding box center [136, 44] width 38 height 12
select select "2"
select select "Oxbox"
type input "2021"
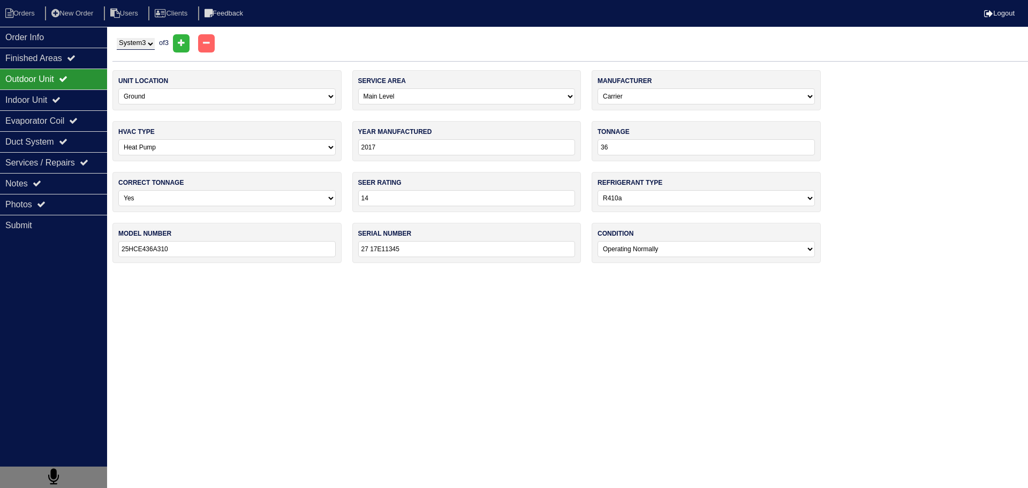
type input "18000"
type input "J4HP4018A1000AA"
type input "21443004J"
select select "Oxbox"
type input "18000"
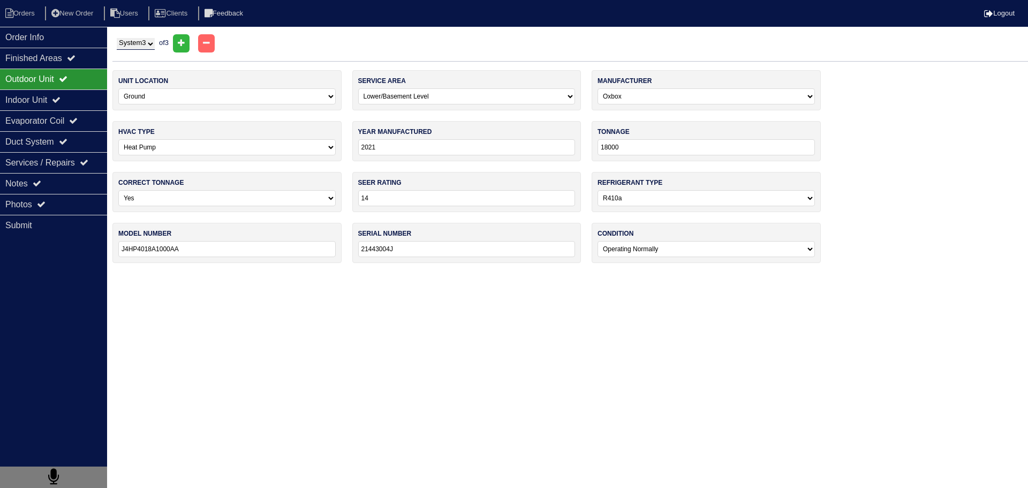
type input "J4AH4P18A1ADOAA"
type input "214971204J"
select select "0"
click at [83, 110] on div "Indoor Unit" at bounding box center [53, 99] width 107 height 21
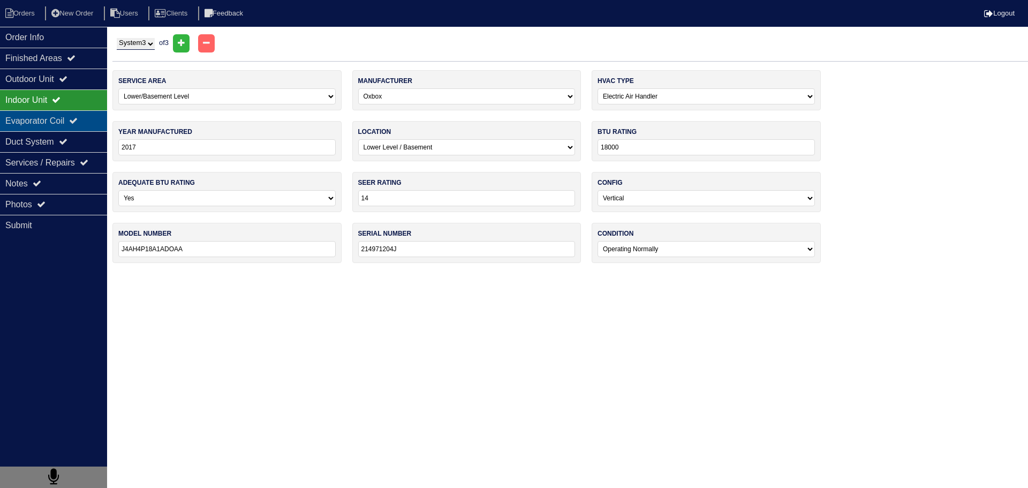
click at [69, 120] on div "Evaporator Coil" at bounding box center [53, 120] width 107 height 21
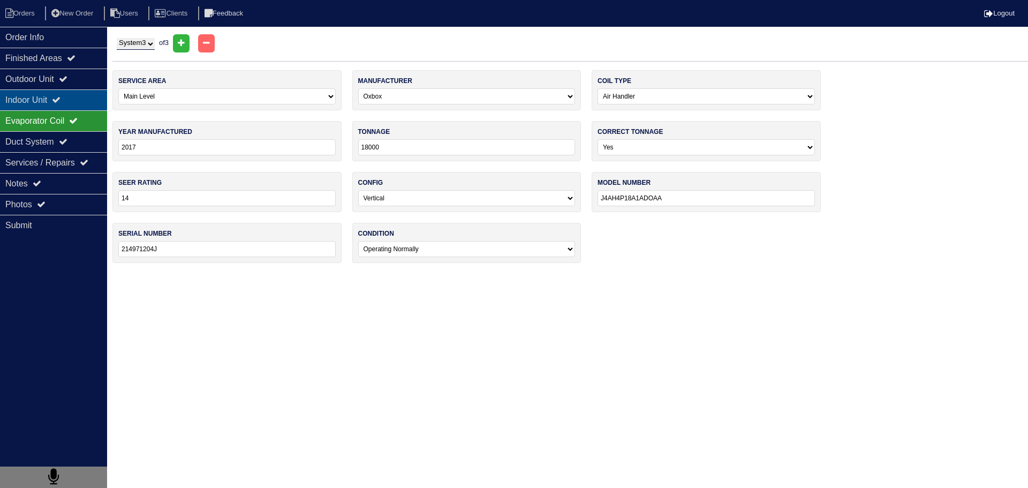
click at [79, 95] on div "Indoor Unit" at bounding box center [53, 99] width 107 height 21
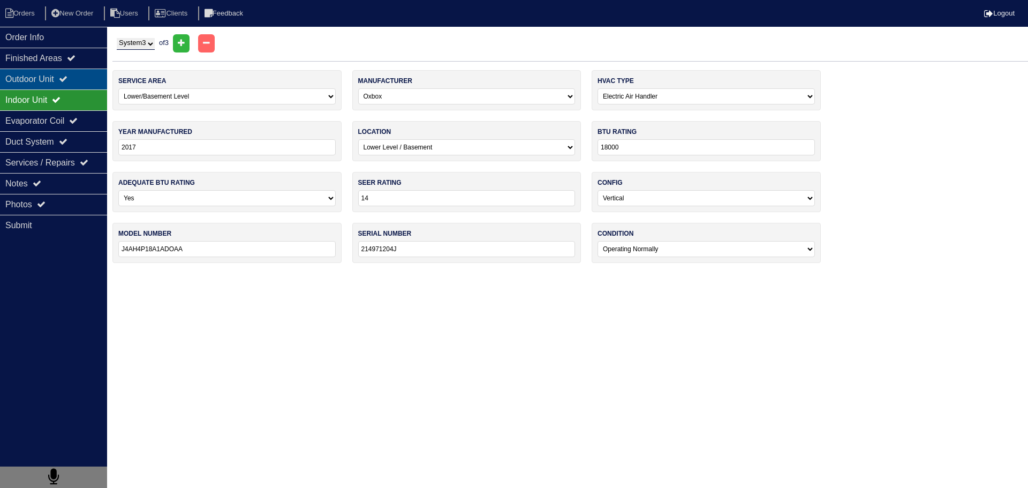
click at [67, 78] on icon at bounding box center [63, 78] width 9 height 9
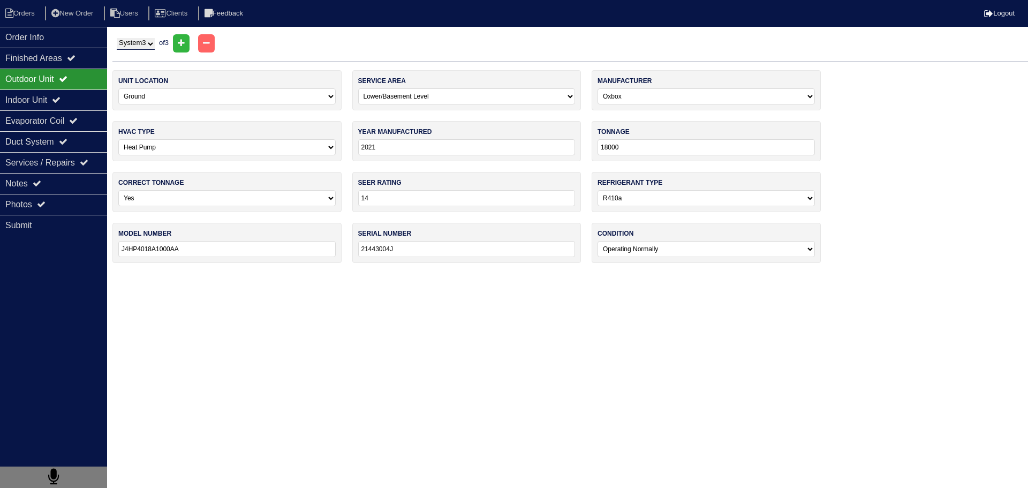
click at [138, 50] on select "System 1 System 2 System 3" at bounding box center [136, 44] width 38 height 12
select select "2"
click at [117, 38] on select "System 1 System 2 System 3" at bounding box center [136, 44] width 38 height 12
select select "0"
select select "Carrier"
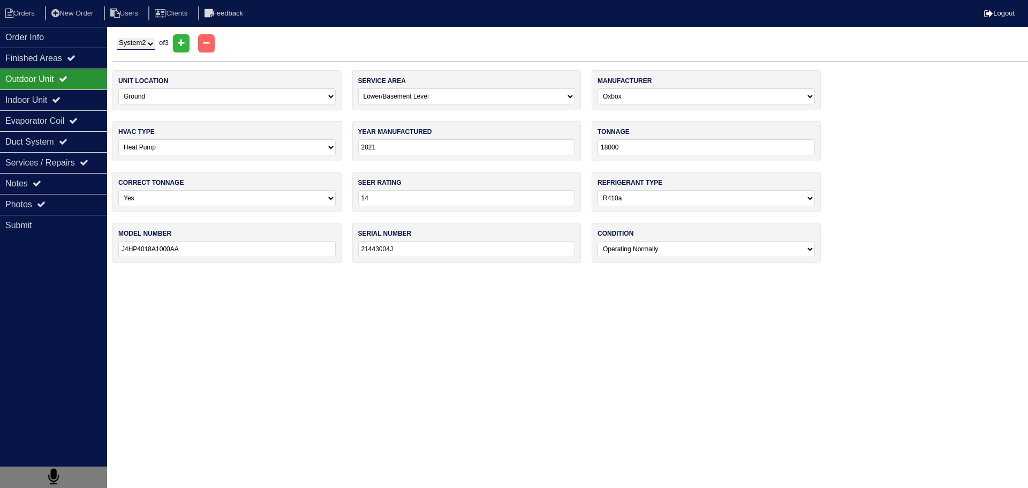
type input "2017"
type input "36"
type input "25HCE436A310"
type input "27 17E11345"
click at [63, 124] on div "Evaporator Coil" at bounding box center [53, 120] width 107 height 21
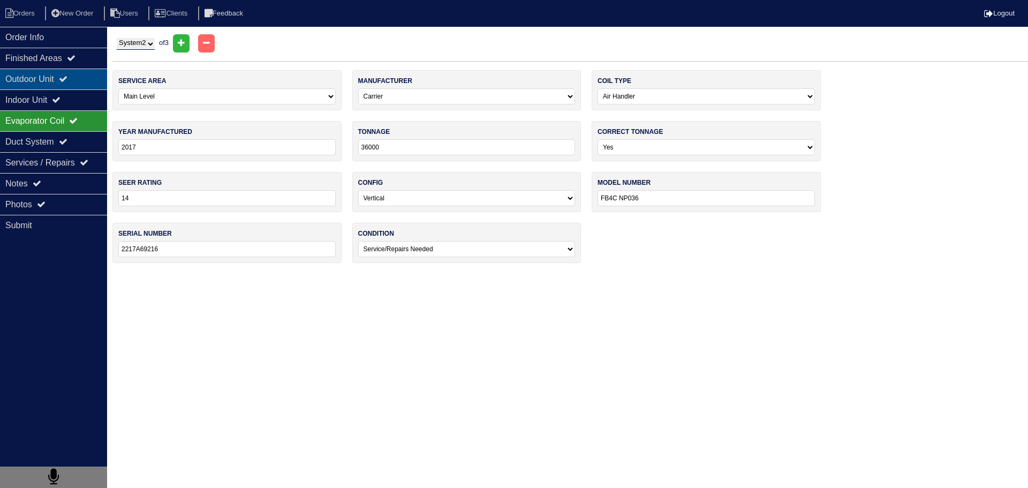
click at [67, 81] on icon at bounding box center [63, 78] width 9 height 9
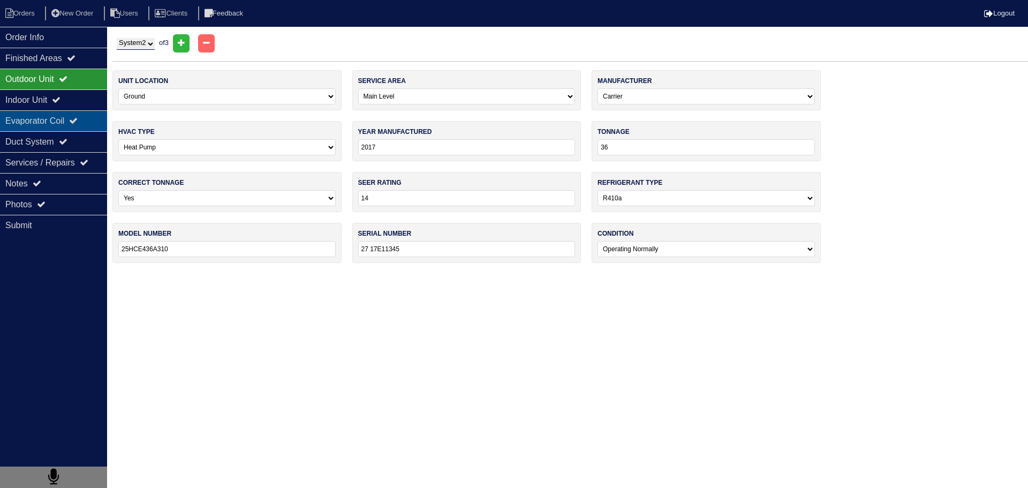
click at [63, 119] on div "Evaporator Coil" at bounding box center [53, 120] width 107 height 21
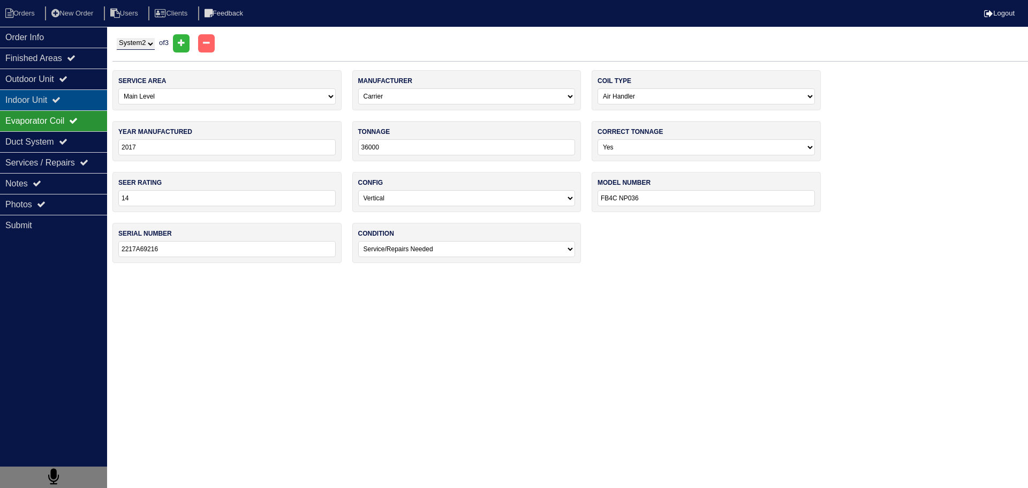
click at [60, 102] on icon at bounding box center [56, 99] width 9 height 9
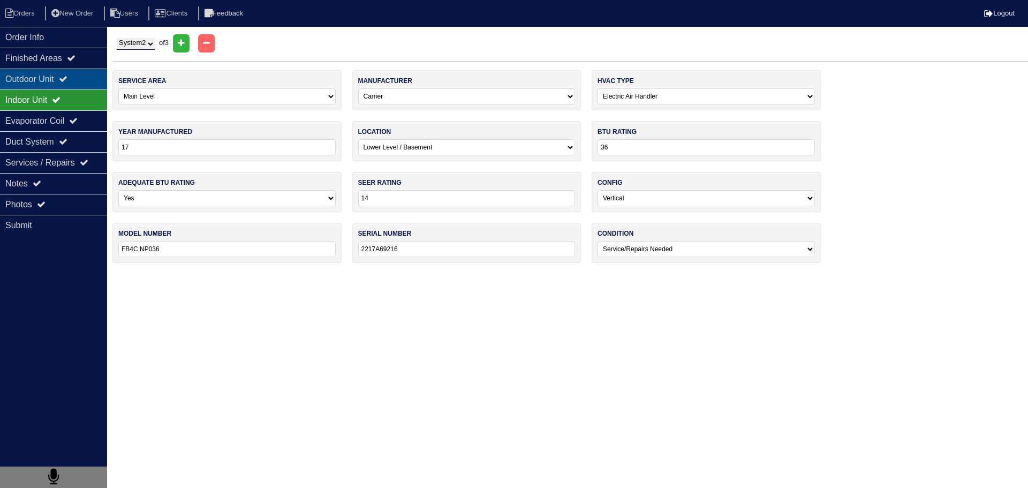
click at [62, 81] on div "Outdoor Unit" at bounding box center [53, 79] width 107 height 21
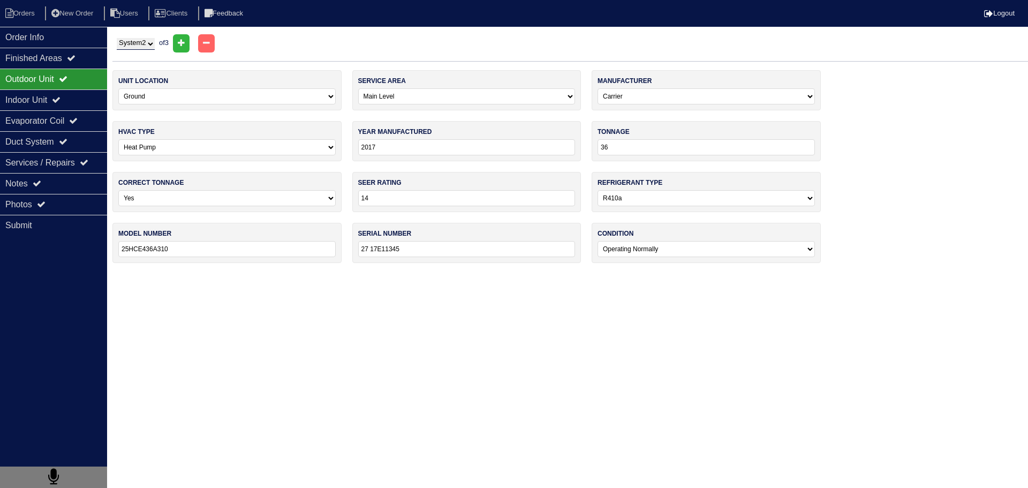
click at [128, 44] on select "System 1 System 2 System 3" at bounding box center [136, 44] width 38 height 12
select select "1"
click at [117, 38] on select "System 1 System 2 System 3" at bounding box center [136, 44] width 38 height 12
select select "Lennox"
type input "2012"
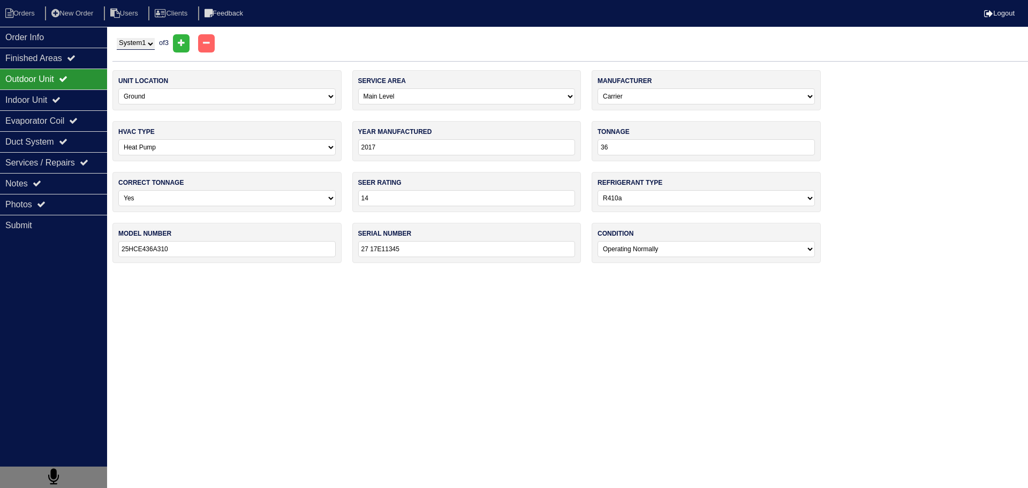
type input "36000"
type input "13HPX- 036 -230 - 17"
type input "1912A08892"
click at [71, 96] on div "Indoor Unit" at bounding box center [53, 99] width 107 height 21
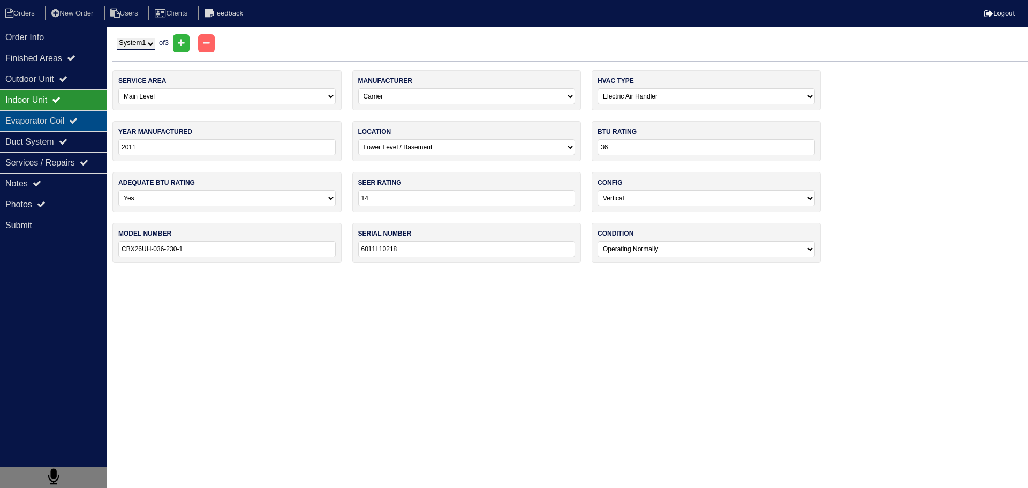
click at [75, 118] on div "Evaporator Coil" at bounding box center [53, 120] width 107 height 21
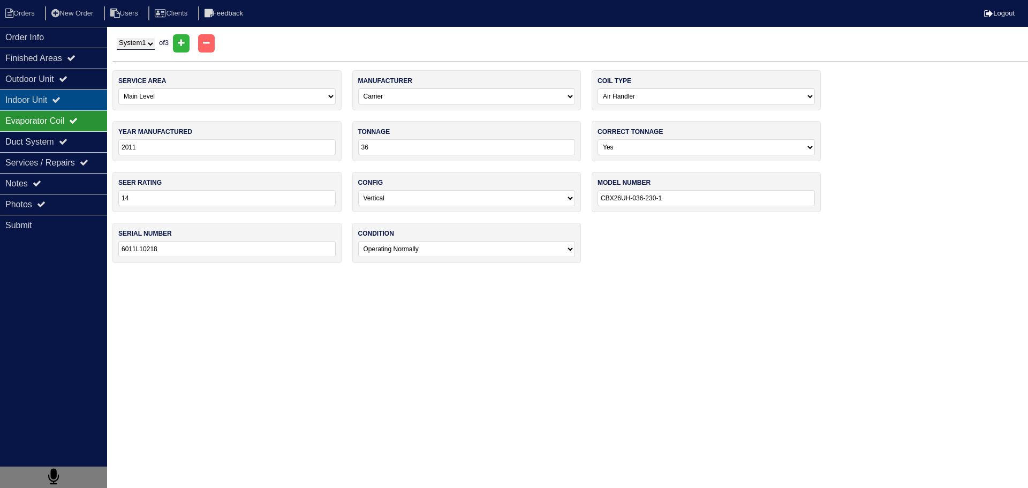
click at [79, 102] on div "Indoor Unit" at bounding box center [53, 99] width 107 height 21
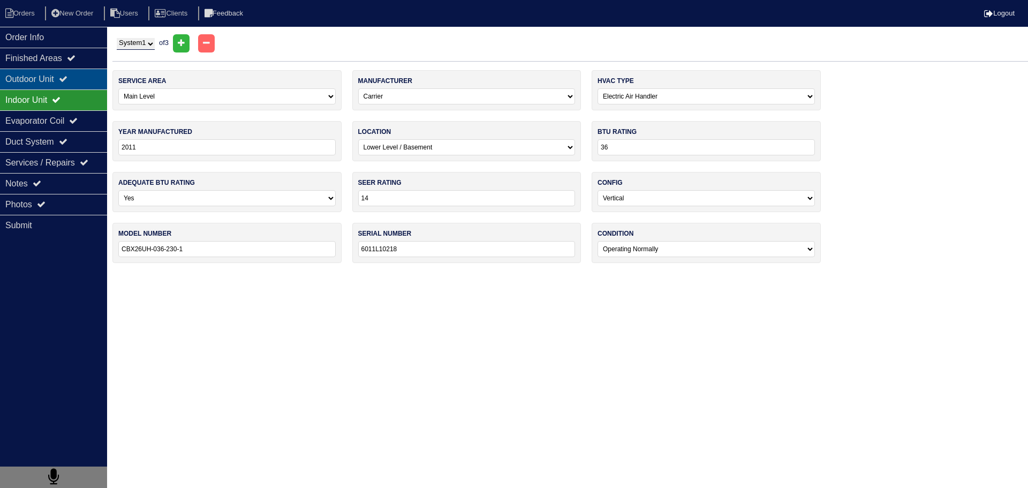
click at [69, 70] on div "Outdoor Unit" at bounding box center [53, 79] width 107 height 21
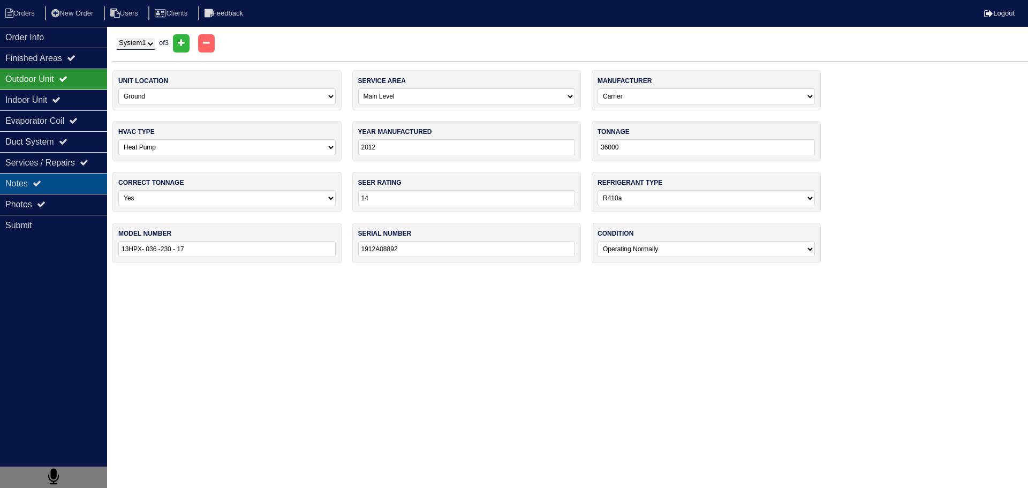
click at [84, 173] on div "Notes" at bounding box center [53, 183] width 107 height 21
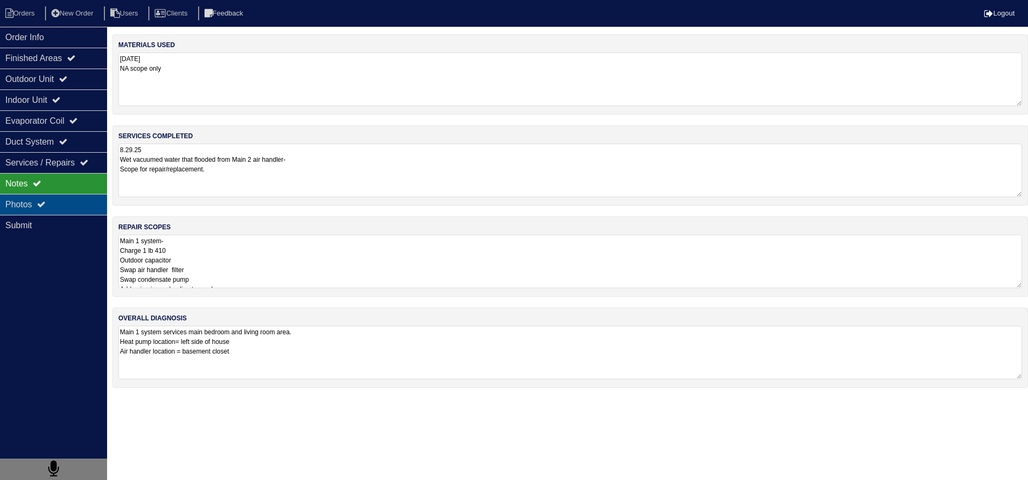
drag, startPoint x: 19, startPoint y: 189, endPoint x: 42, endPoint y: 199, distance: 25.2
click at [20, 189] on div "Notes" at bounding box center [53, 183] width 107 height 21
drag, startPoint x: 44, startPoint y: 201, endPoint x: 77, endPoint y: 202, distance: 32.7
click at [46, 200] on div "Photos" at bounding box center [53, 204] width 107 height 21
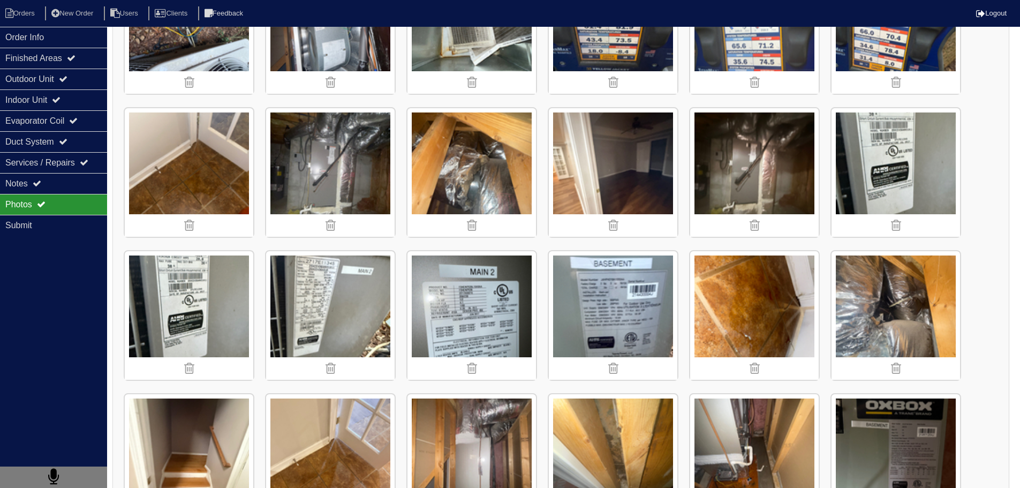
scroll to position [1571, 0]
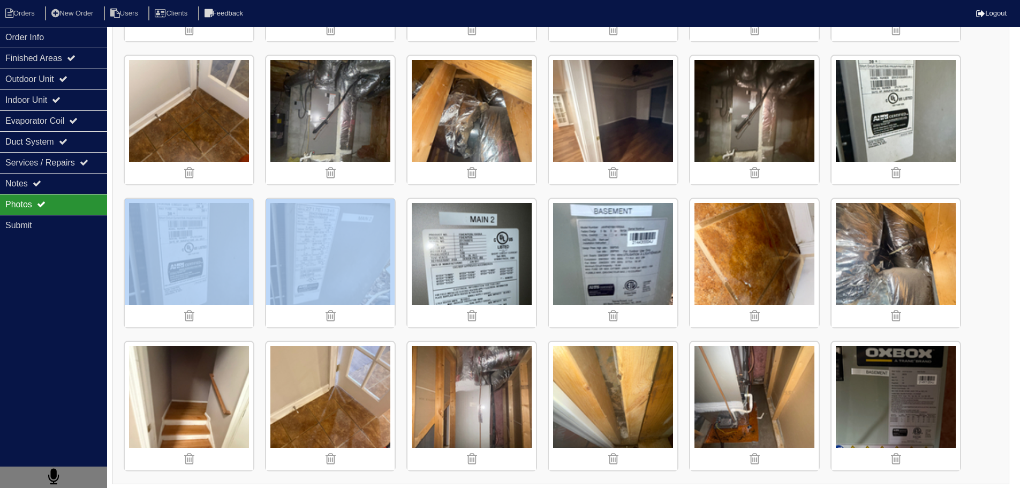
drag, startPoint x: 249, startPoint y: 266, endPoint x: 233, endPoint y: 250, distance: 22.7
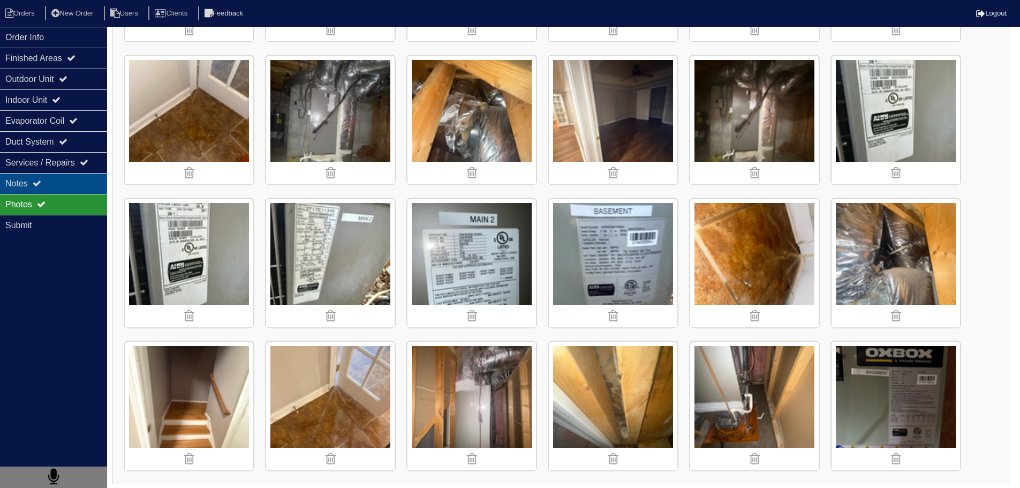
click at [76, 190] on div "Notes" at bounding box center [53, 183] width 107 height 21
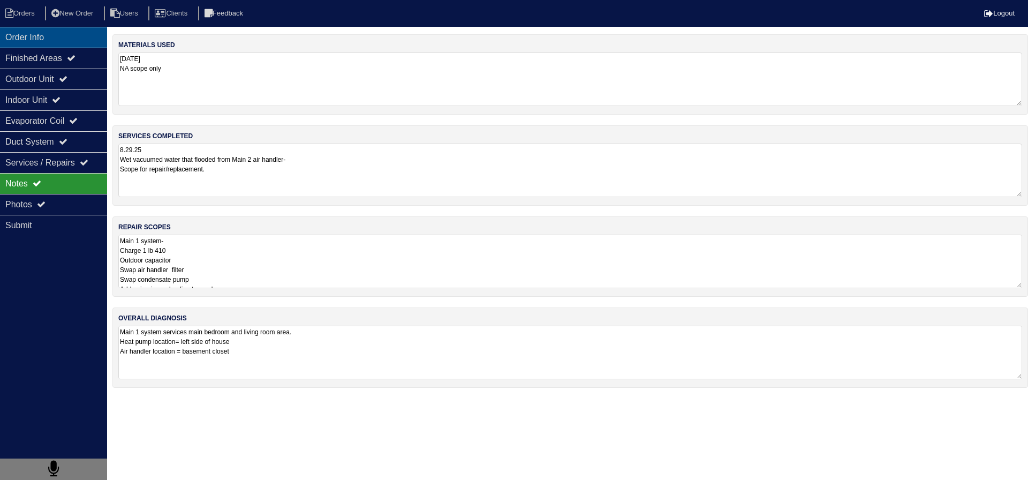
click at [36, 42] on div "Order Info" at bounding box center [53, 37] width 107 height 21
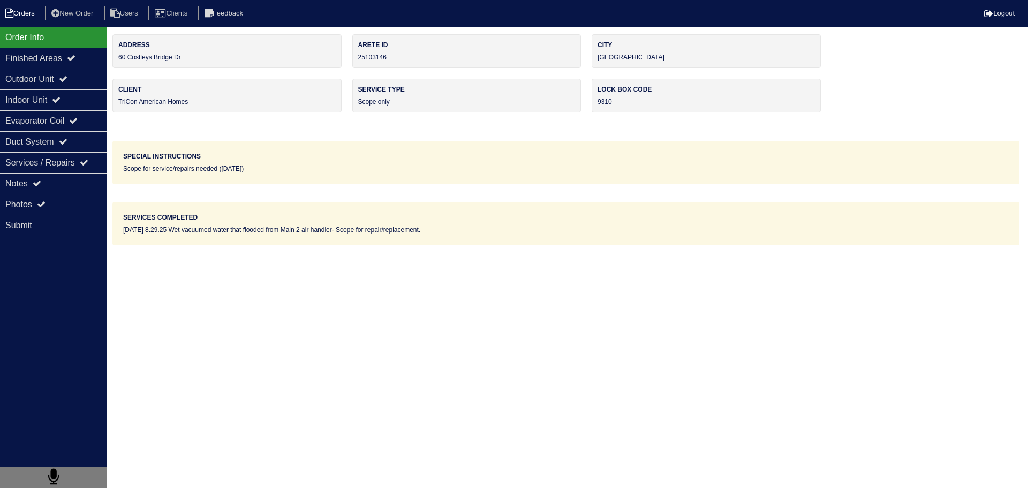
click at [24, 18] on li "Orders" at bounding box center [21, 13] width 43 height 14
select select "15"
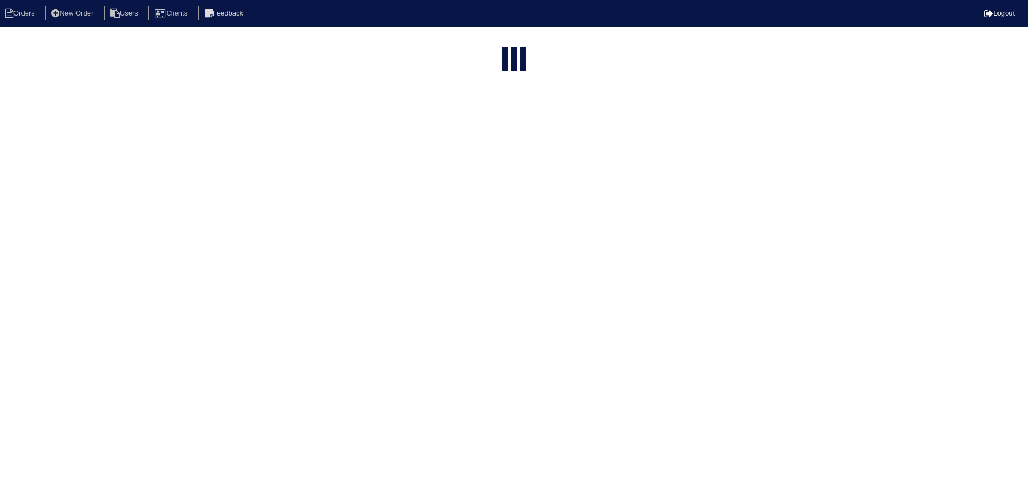
type input "matt"
select select "field complete"
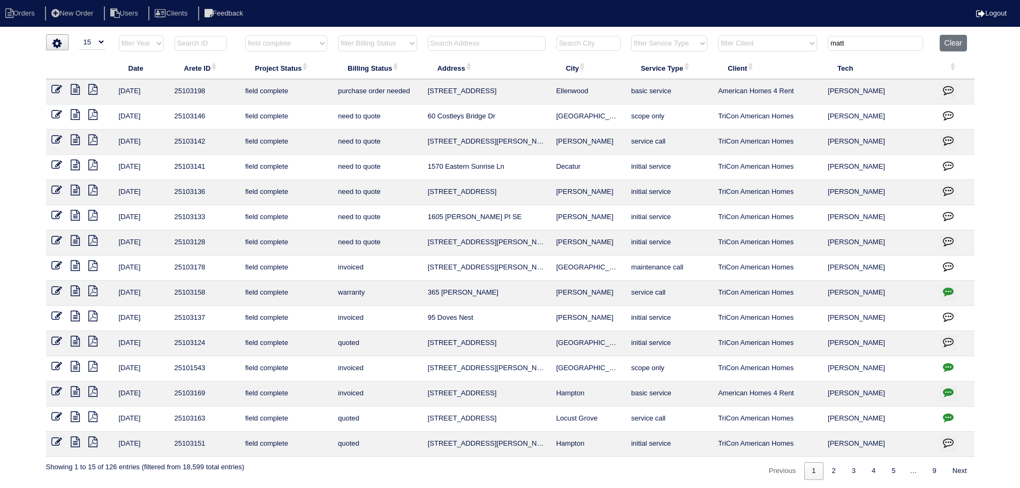
click at [76, 93] on icon at bounding box center [75, 89] width 9 height 11
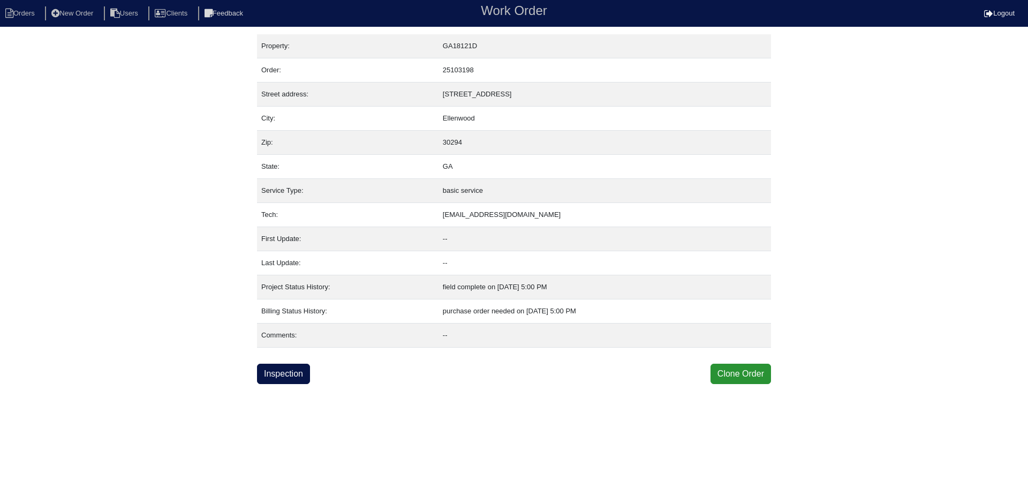
click at [307, 384] on html "Orders New Order Users Clients Feedback Work Order Logout Work Order Orders New…" at bounding box center [514, 192] width 1028 height 384
click at [304, 383] on link "Inspection" at bounding box center [283, 374] width 53 height 20
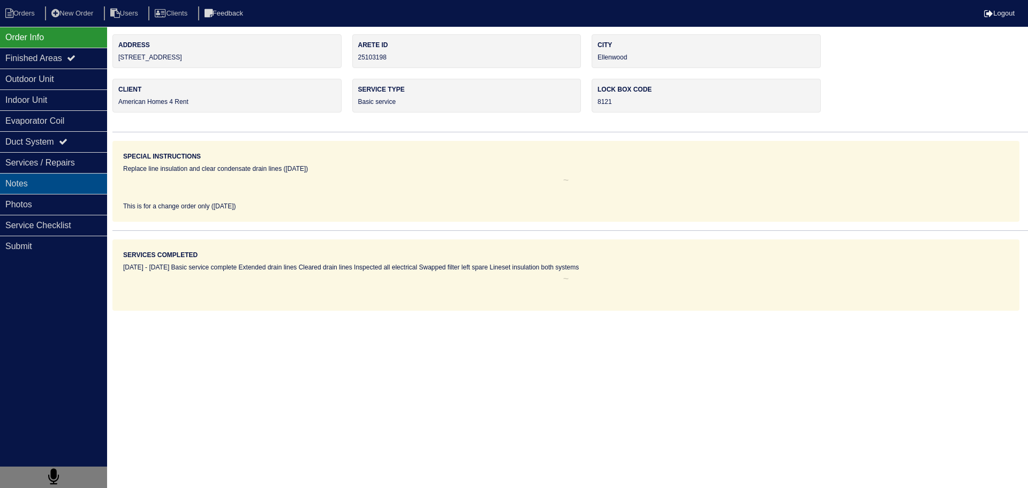
click at [56, 188] on div "Notes" at bounding box center [53, 183] width 107 height 21
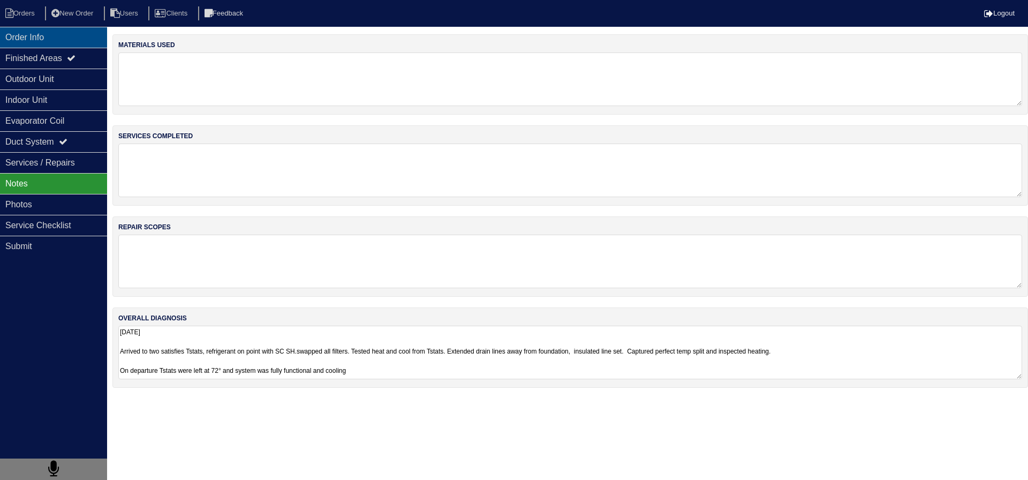
click at [52, 44] on div "Order Info" at bounding box center [53, 37] width 107 height 21
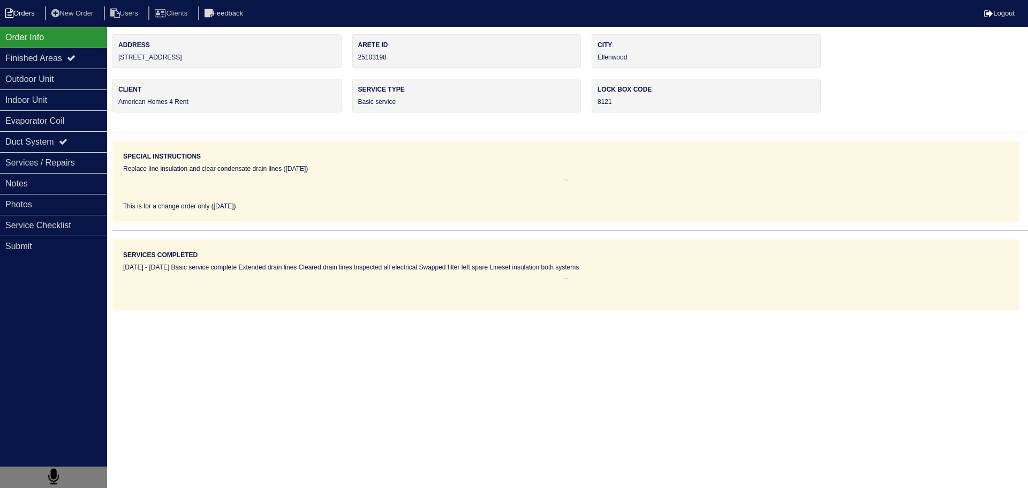
click at [26, 19] on li "Orders" at bounding box center [21, 13] width 43 height 14
select select "15"
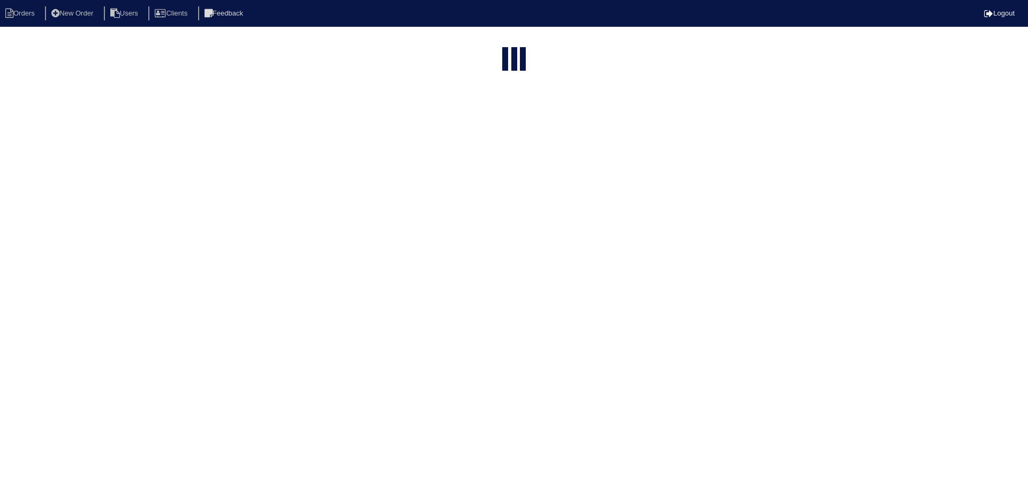
type input "matt"
select select "field complete"
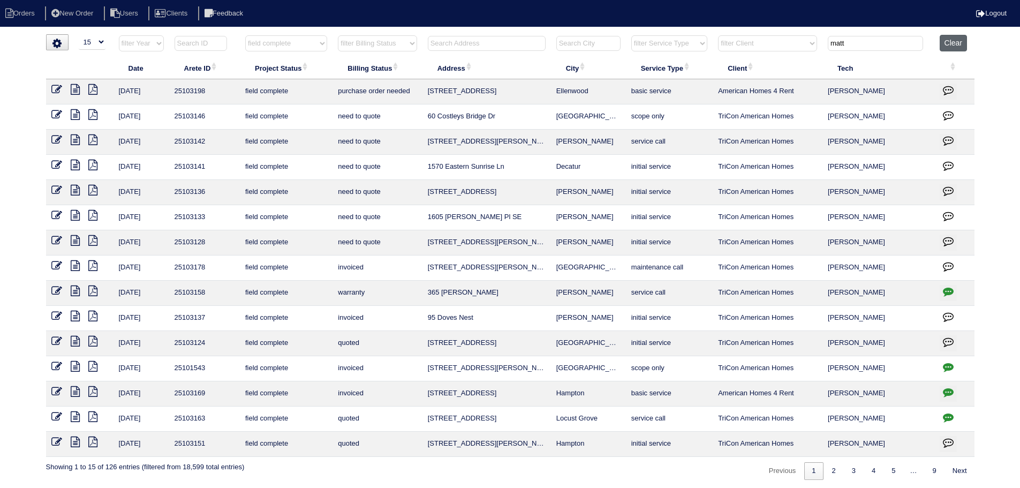
click at [952, 38] on button "Clear" at bounding box center [953, 43] width 27 height 17
select select
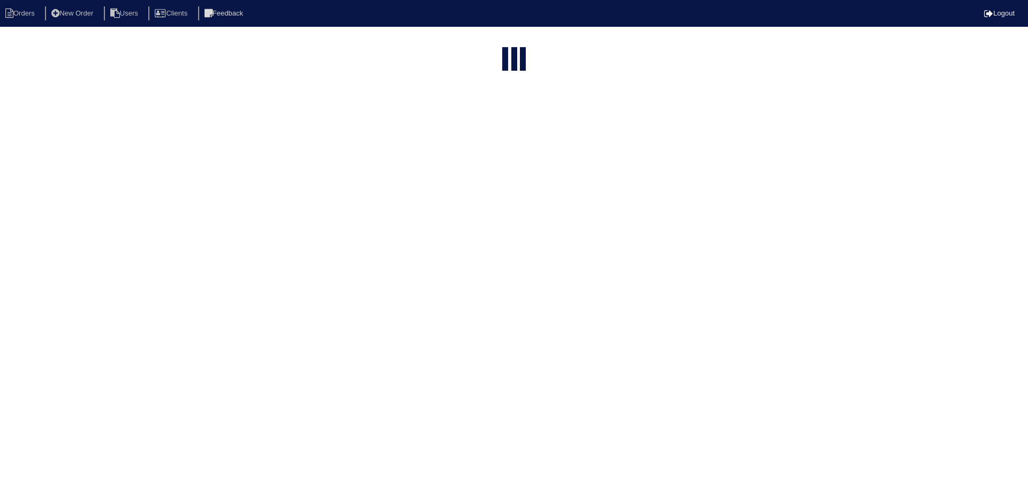
select select "15"
